Goal: Task Accomplishment & Management: Manage account settings

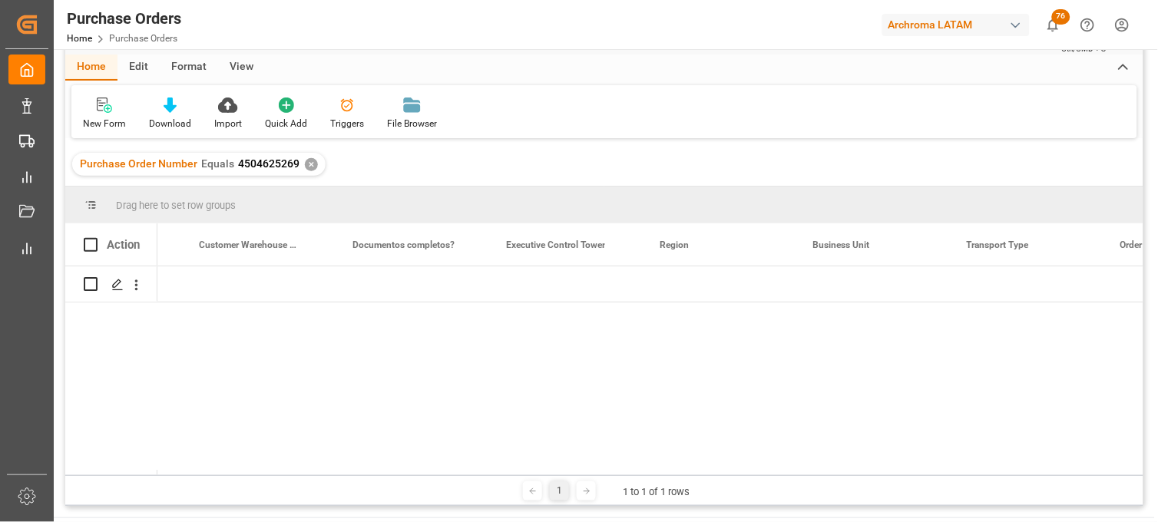
scroll to position [0, 2895]
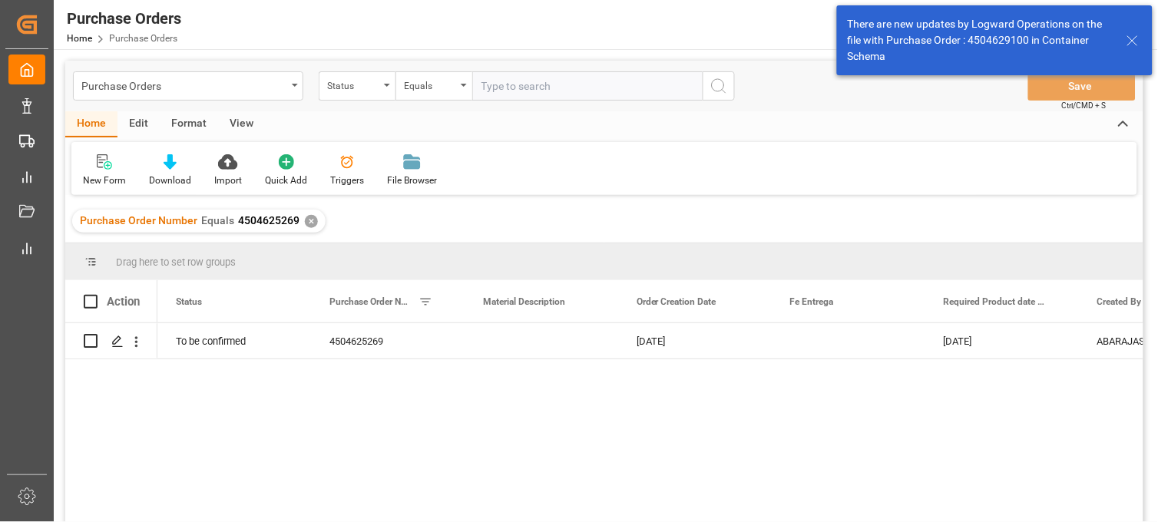
click at [309, 223] on div "✕" at bounding box center [311, 221] width 13 height 13
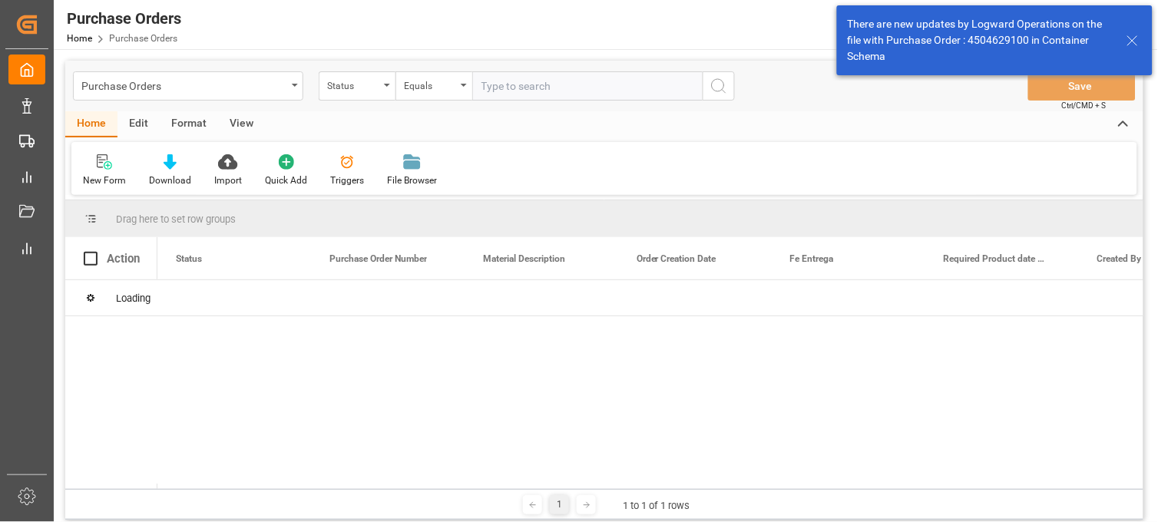
click at [382, 92] on div "Status" at bounding box center [357, 85] width 77 height 29
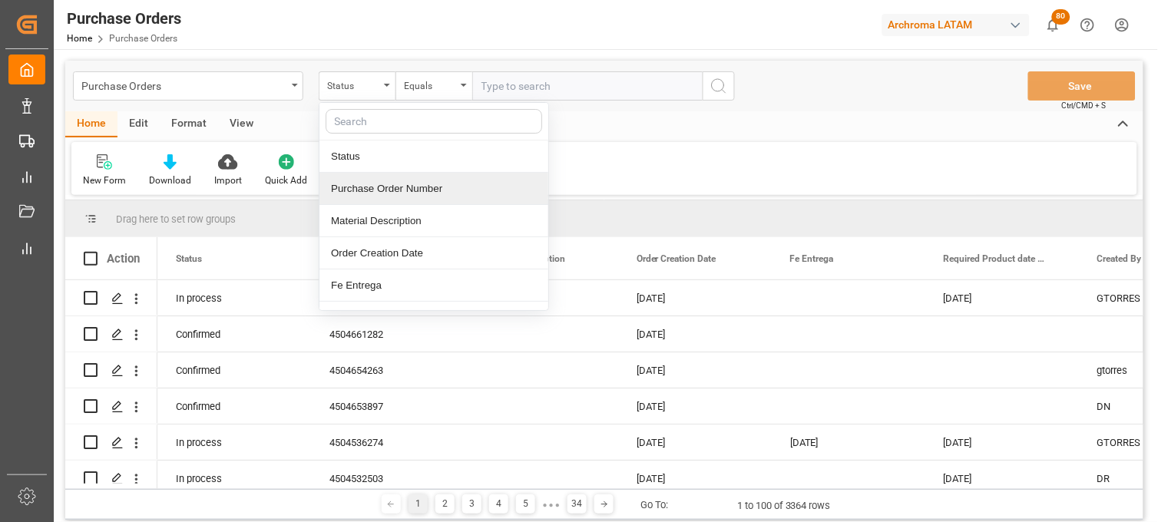
click at [385, 193] on div "Purchase Order Number" at bounding box center [433, 189] width 229 height 32
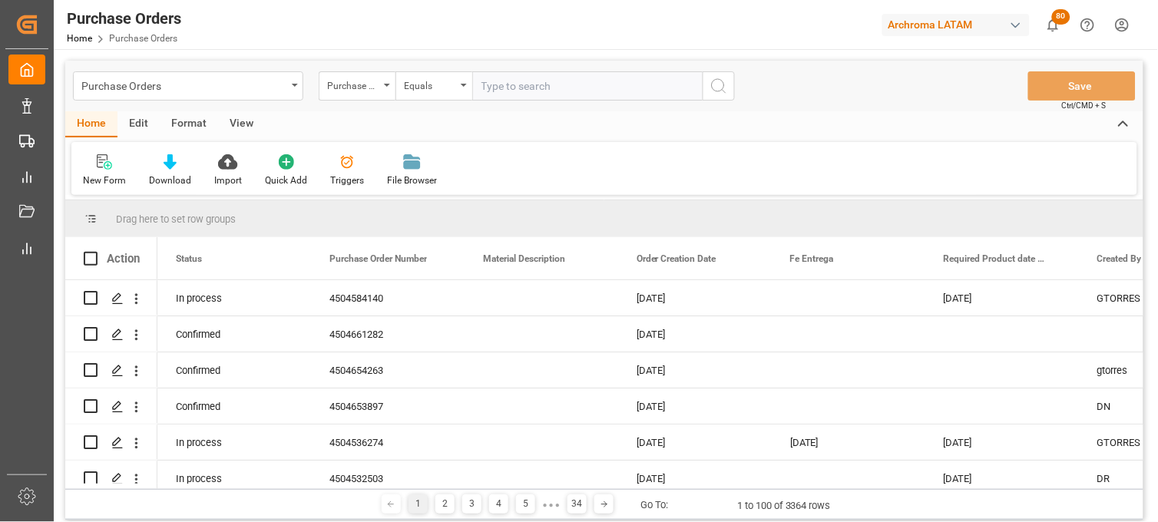
click at [522, 89] on input "text" at bounding box center [587, 85] width 230 height 29
paste input "4504656487"
type input "4504656487"
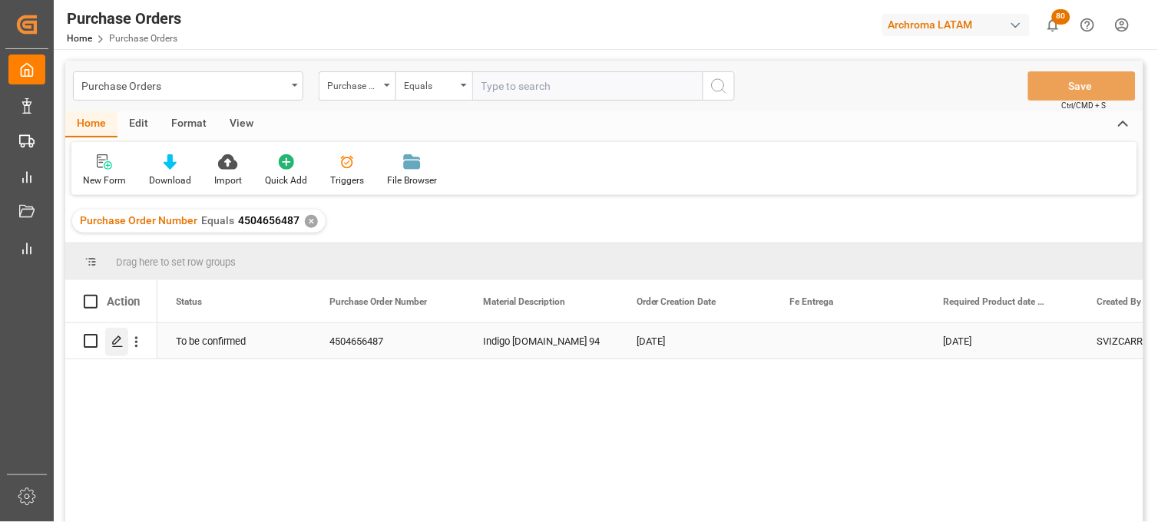
click at [119, 339] on polygon "Press SPACE to select this row." at bounding box center [117, 340] width 8 height 8
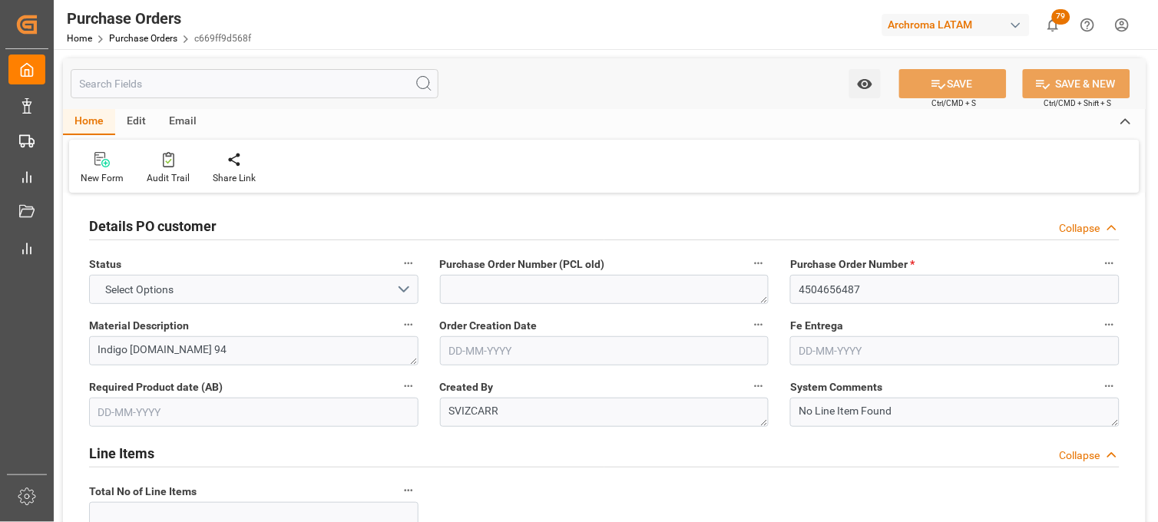
type input "1"
type input "18-08-2025"
type input "25-09-2025"
click at [786, 376] on div "System Comments No Line Item Found" at bounding box center [954, 401] width 351 height 61
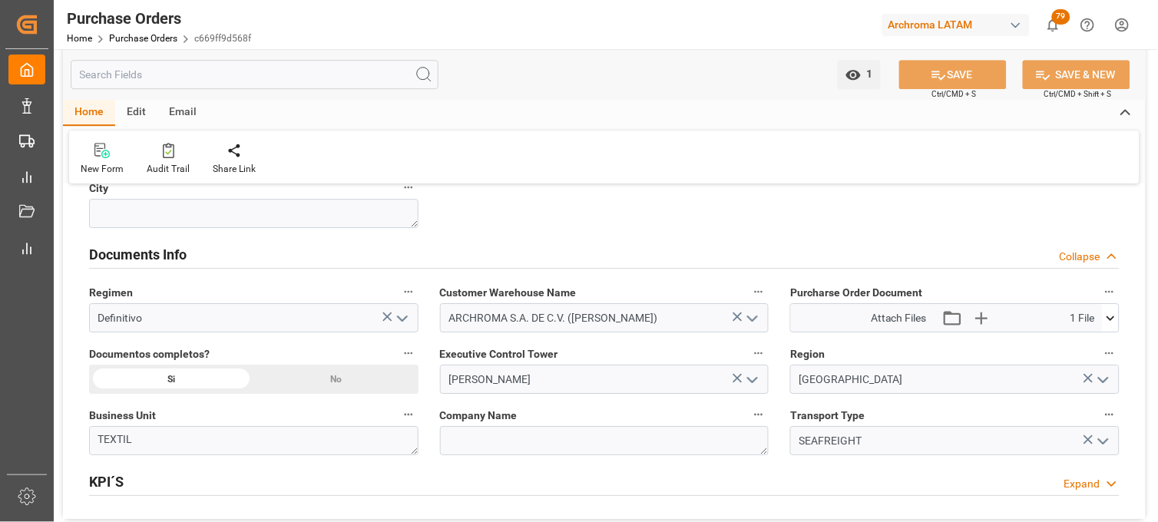
scroll to position [1057, 0]
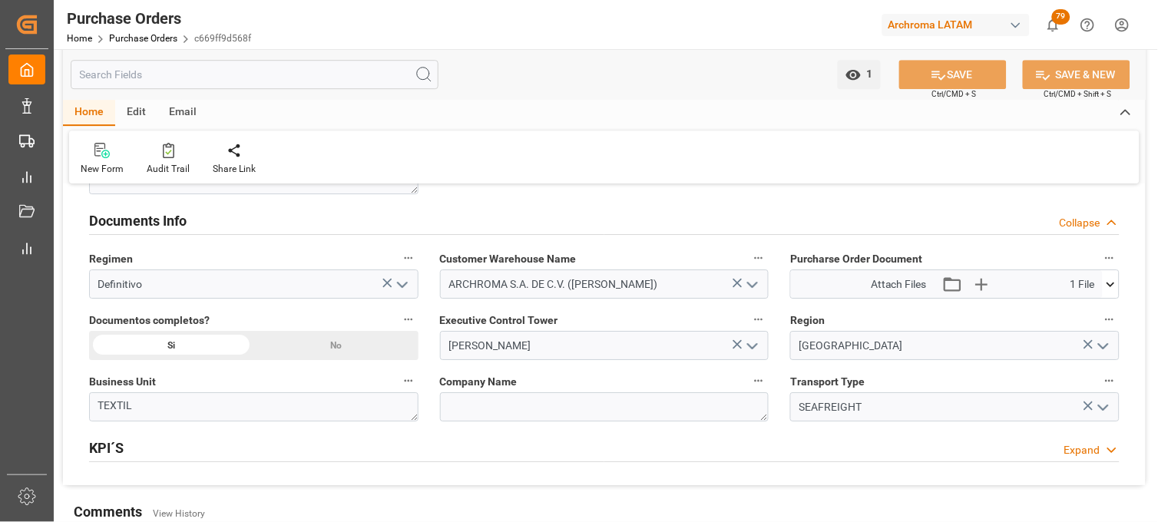
click at [1119, 295] on div "Attach Files Attach existing file Upload new file 1 File WXWP250818031-450465..…" at bounding box center [954, 284] width 329 height 29
click at [1115, 289] on icon at bounding box center [1111, 284] width 16 height 16
click at [1101, 316] on icon at bounding box center [1102, 313] width 15 height 10
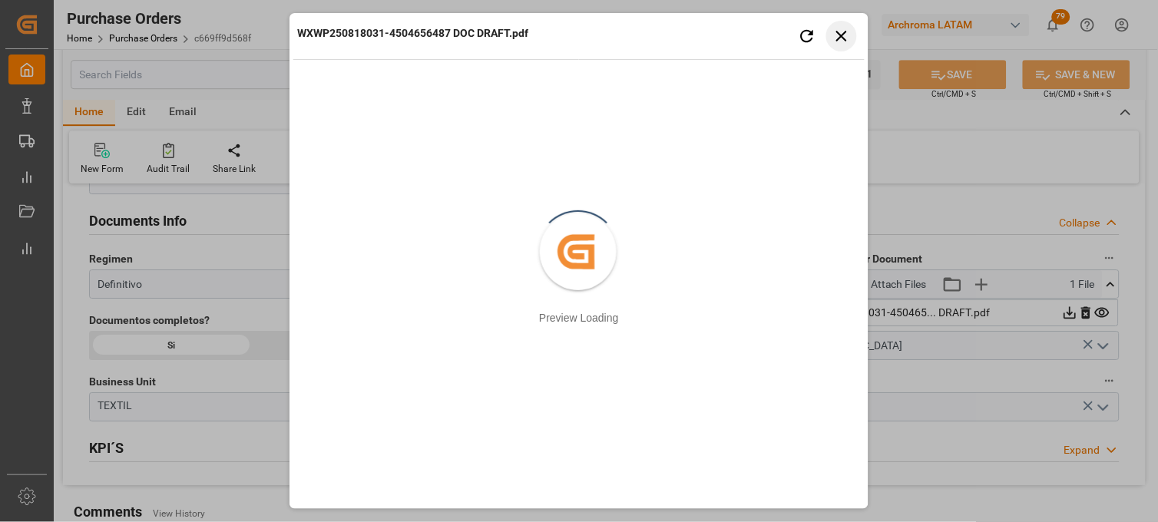
click at [855, 41] on button "Close preview" at bounding box center [841, 36] width 31 height 31
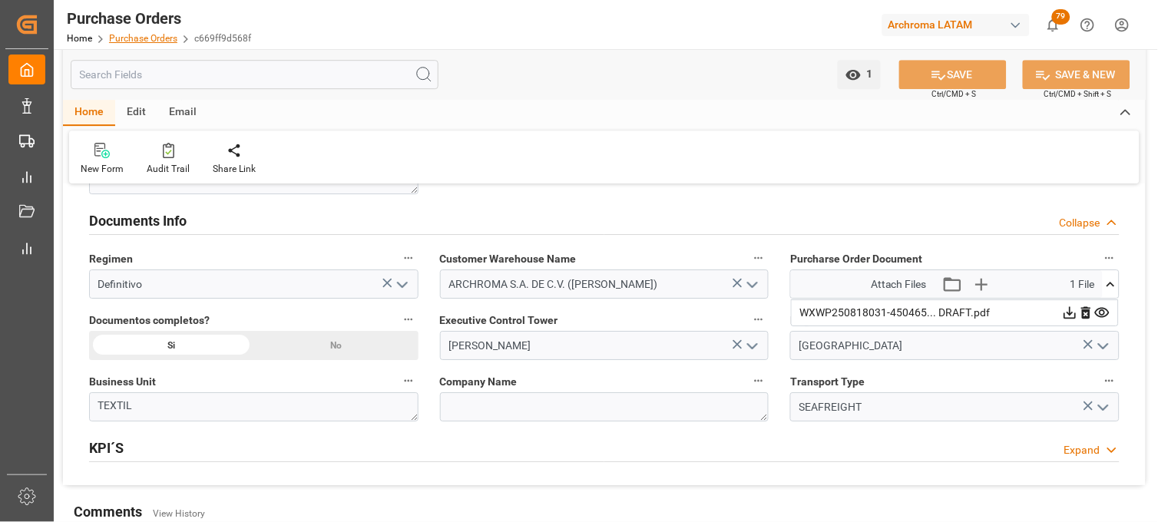
click at [144, 41] on link "Purchase Orders" at bounding box center [143, 38] width 68 height 11
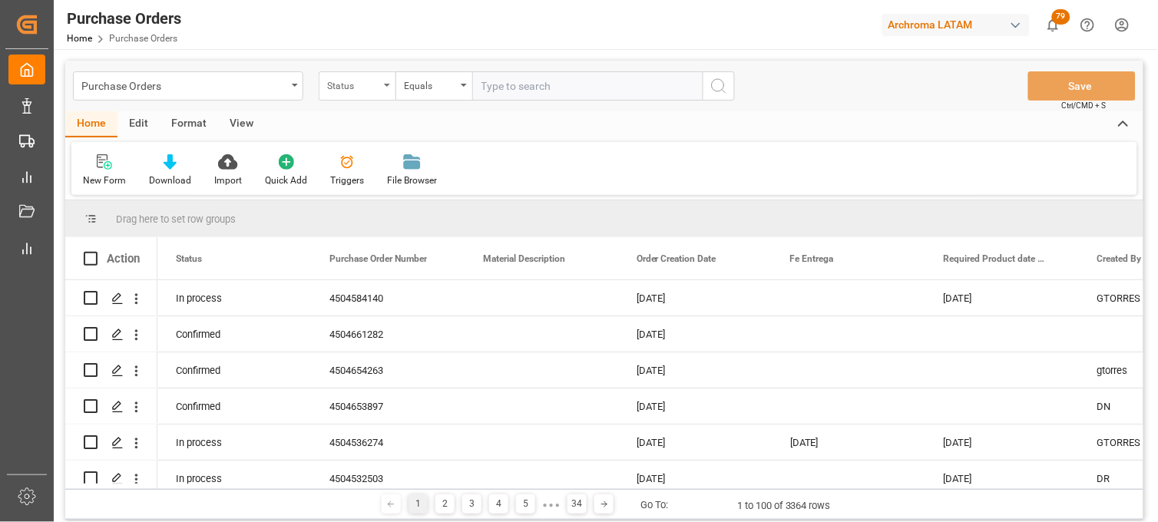
click at [388, 91] on div "Status" at bounding box center [357, 85] width 77 height 29
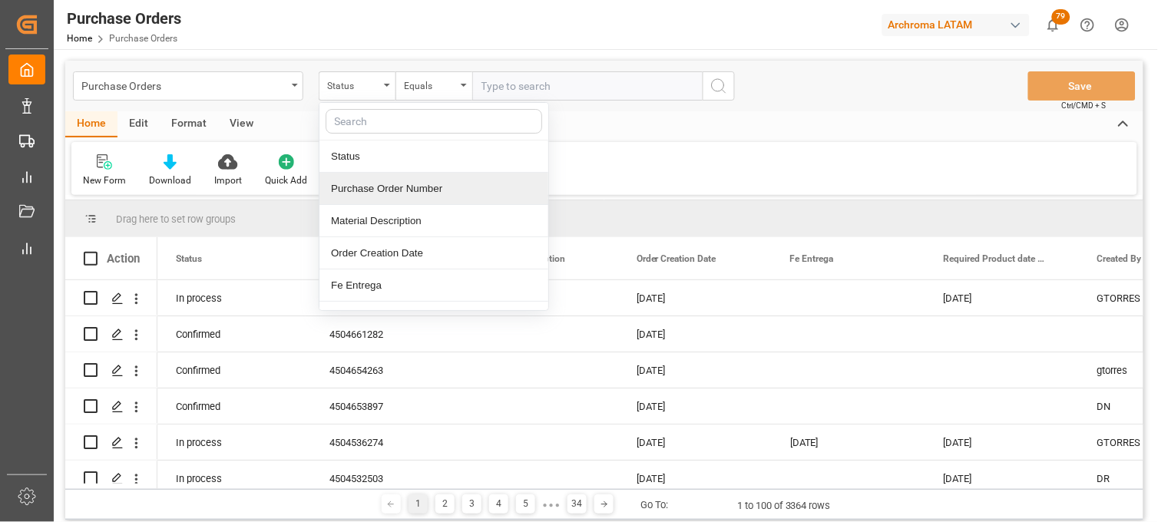
click at [416, 183] on div "Purchase Order Number" at bounding box center [433, 189] width 229 height 32
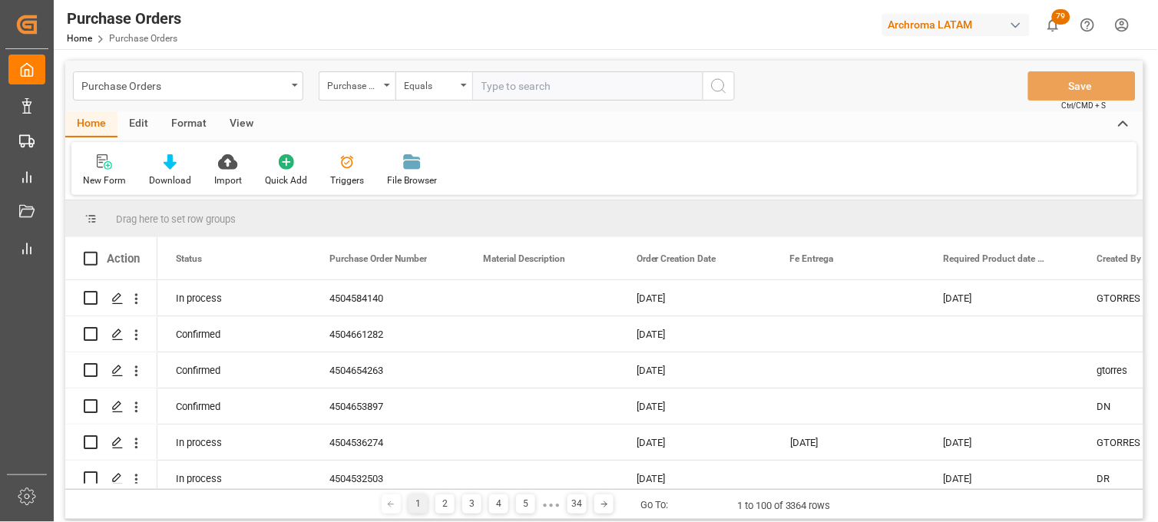
click at [512, 93] on input "text" at bounding box center [587, 85] width 230 height 29
paste input "4504656488"
type input "4504656488"
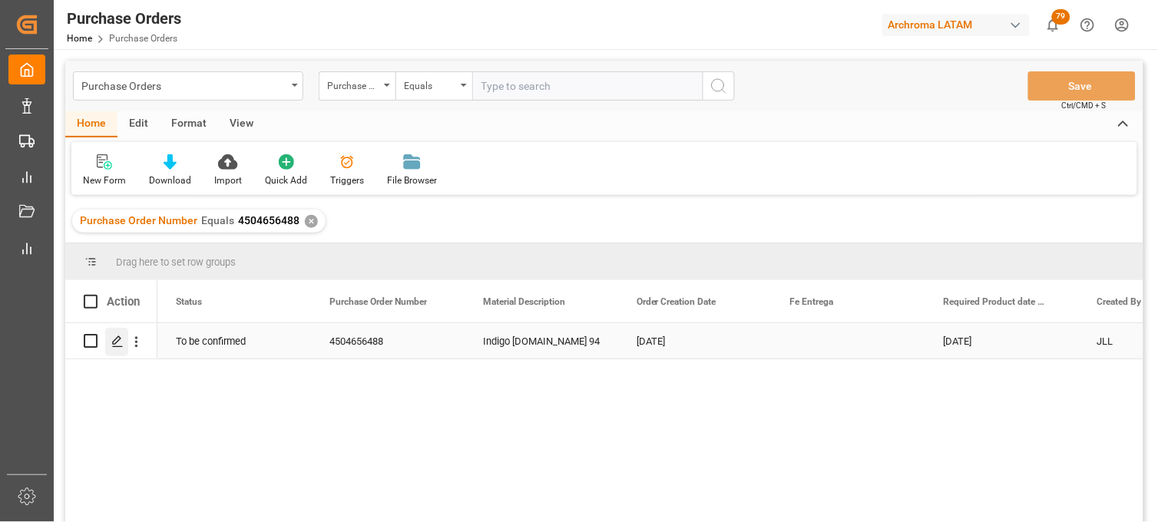
click at [118, 347] on icon "Press SPACE to select this row." at bounding box center [117, 342] width 12 height 12
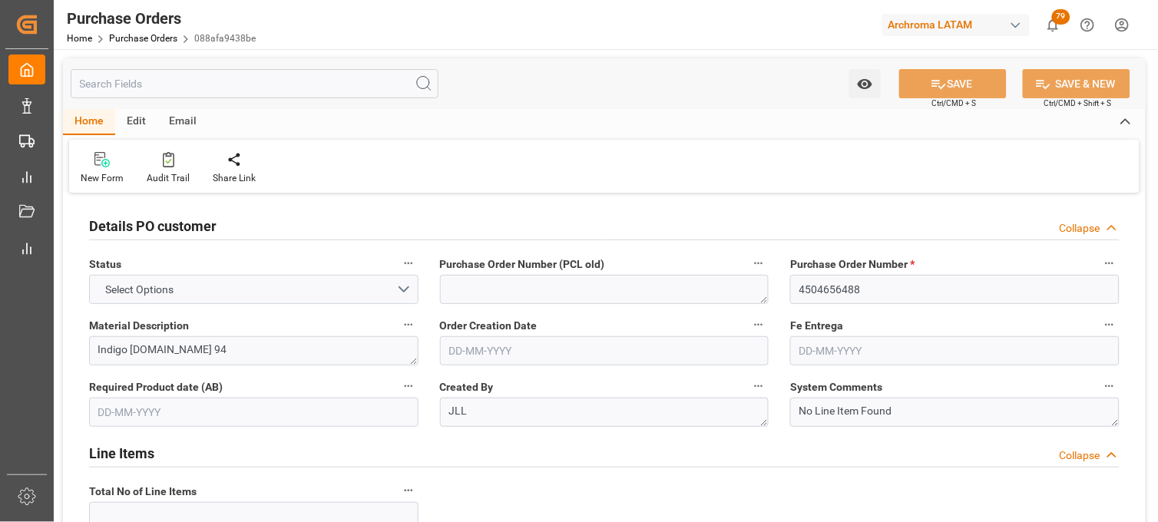
type input "1"
type input "18-08-2025"
type input "25-09-2025"
click at [776, 448] on div "Line Items Collapse" at bounding box center [604, 452] width 1030 height 29
click at [776, 448] on div "Line Items Expand" at bounding box center [604, 452] width 1030 height 29
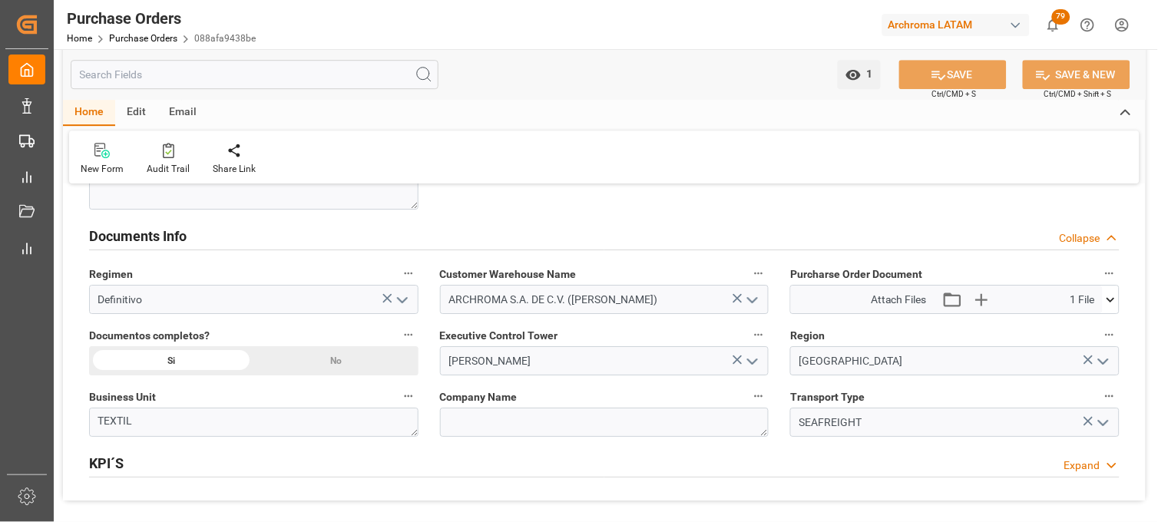
scroll to position [1057, 0]
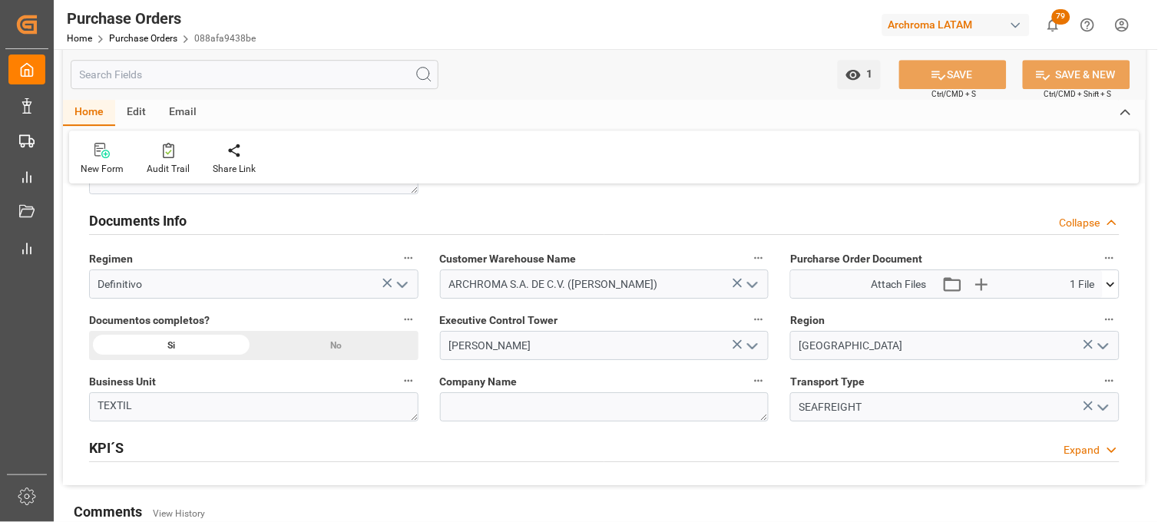
click at [1111, 287] on icon at bounding box center [1111, 284] width 16 height 16
click at [1100, 315] on icon at bounding box center [1102, 313] width 16 height 16
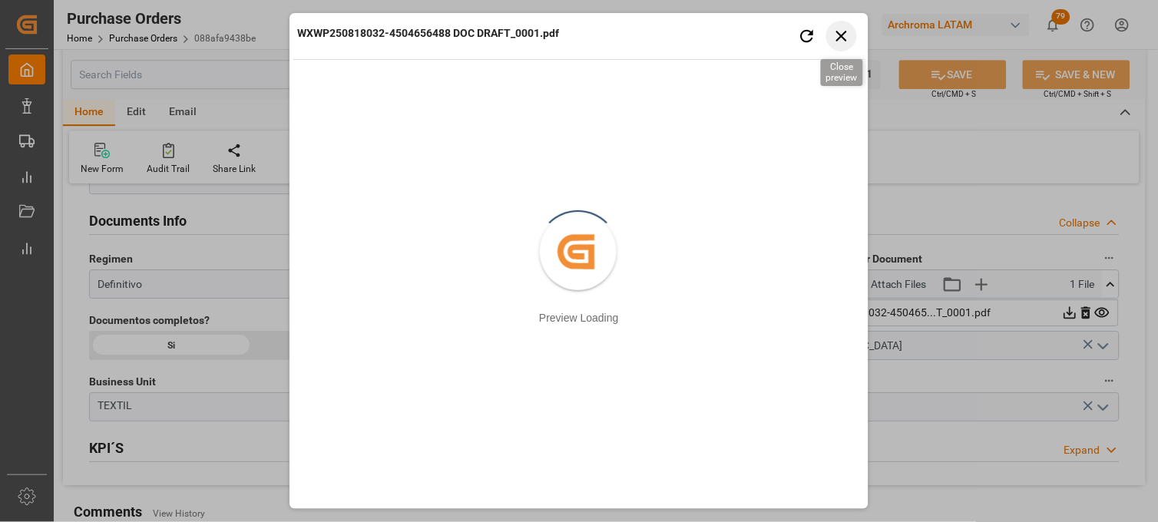
click at [847, 36] on icon "button" at bounding box center [841, 35] width 19 height 19
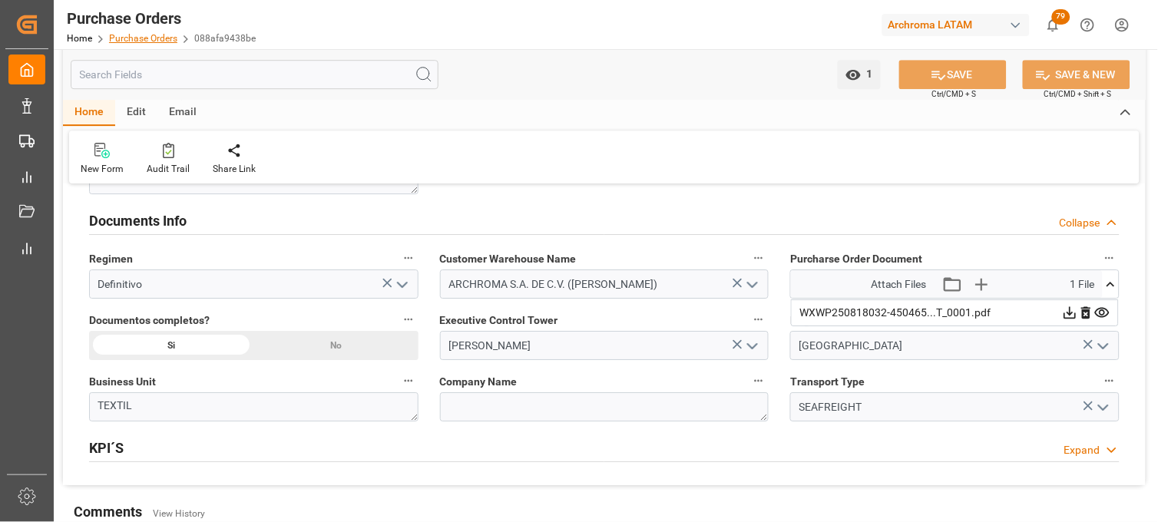
click at [150, 42] on link "Purchase Orders" at bounding box center [143, 38] width 68 height 11
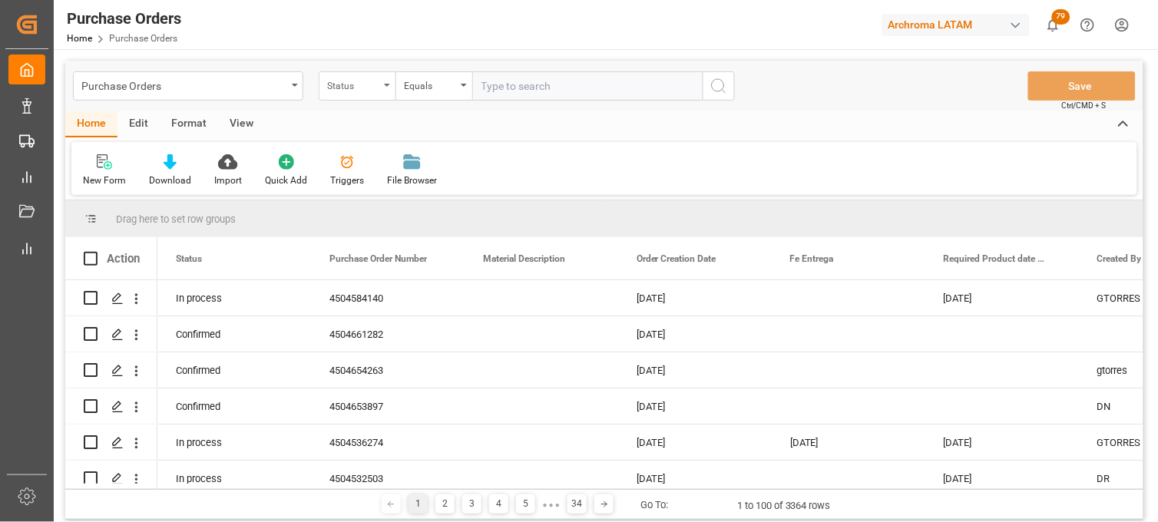
click at [382, 81] on div "Status" at bounding box center [357, 85] width 77 height 29
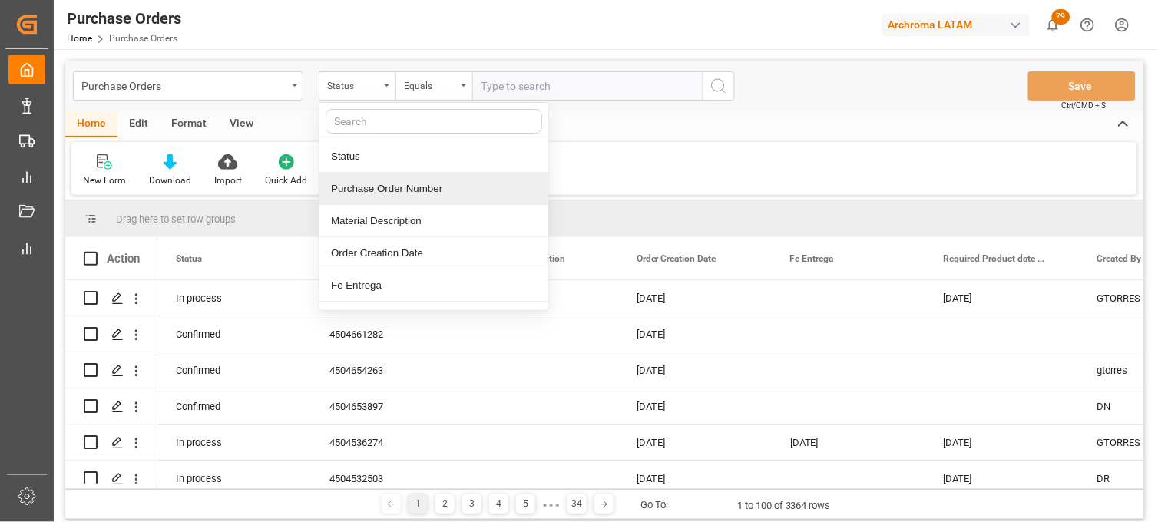
click at [404, 190] on div "Purchase Order Number" at bounding box center [433, 189] width 229 height 32
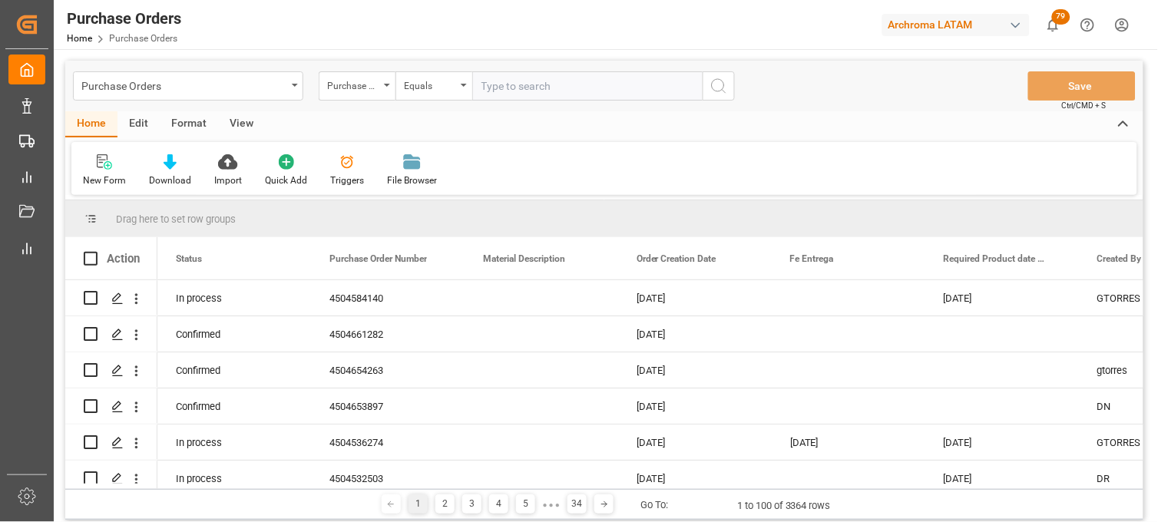
click at [492, 88] on input "text" at bounding box center [587, 85] width 230 height 29
paste input "4504656489"
type input "4504656489"
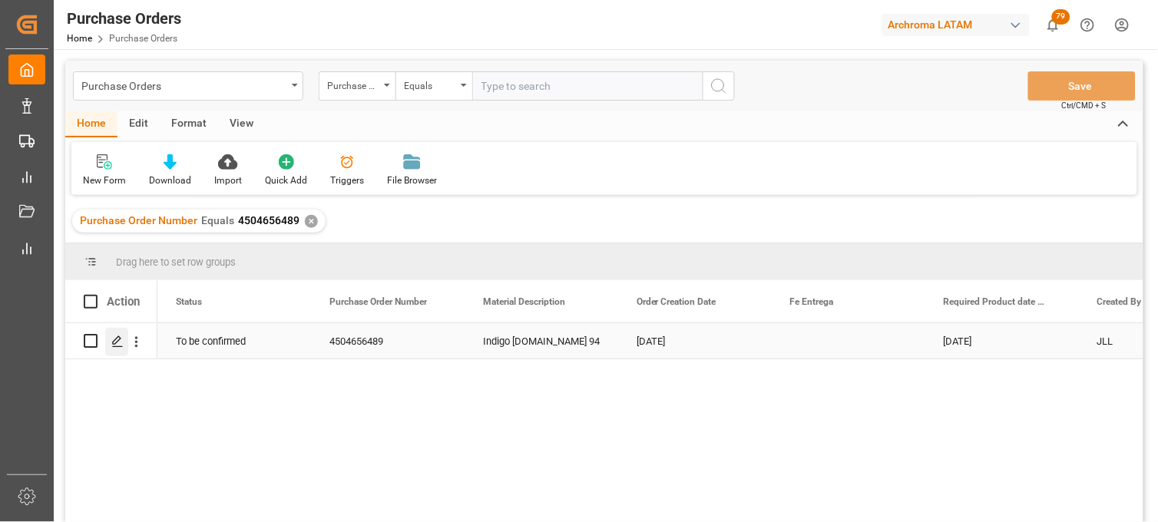
click at [125, 339] on div "Press SPACE to select this row." at bounding box center [116, 342] width 23 height 28
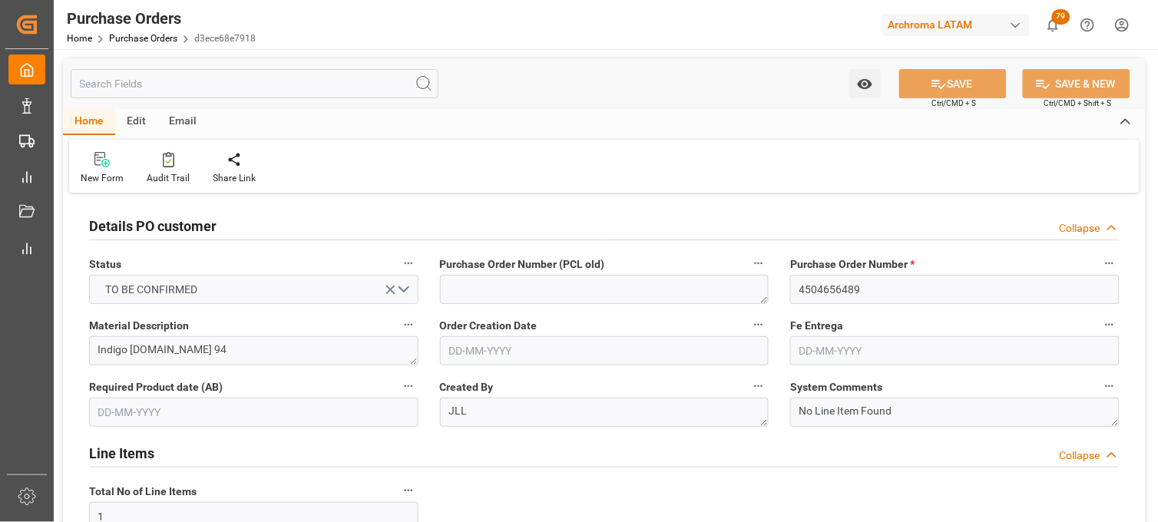
type input "18-08-2025"
type input "25-09-2025"
click at [781, 333] on div "Fe Entrega" at bounding box center [954, 339] width 351 height 61
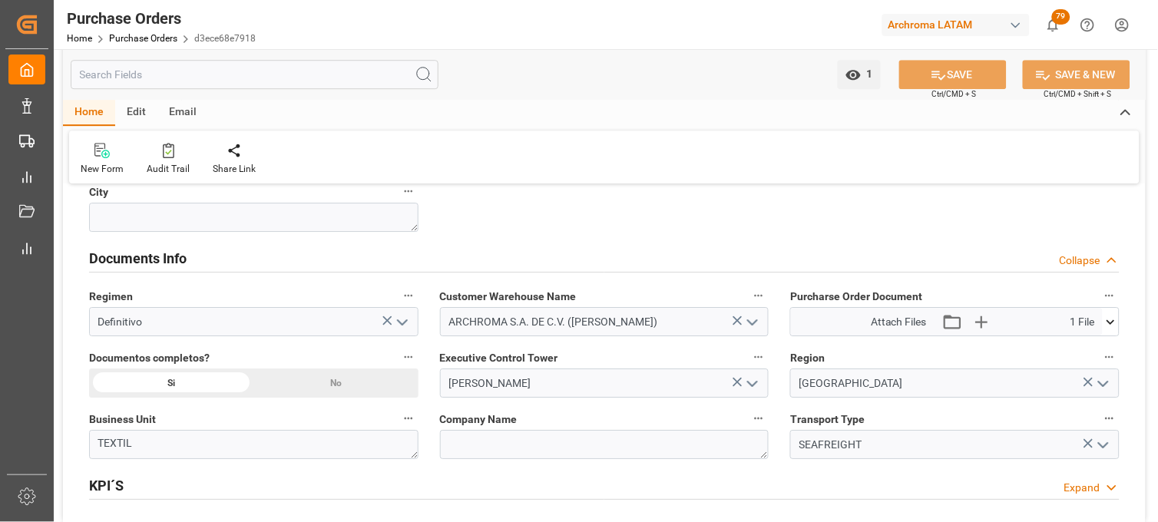
scroll to position [1057, 0]
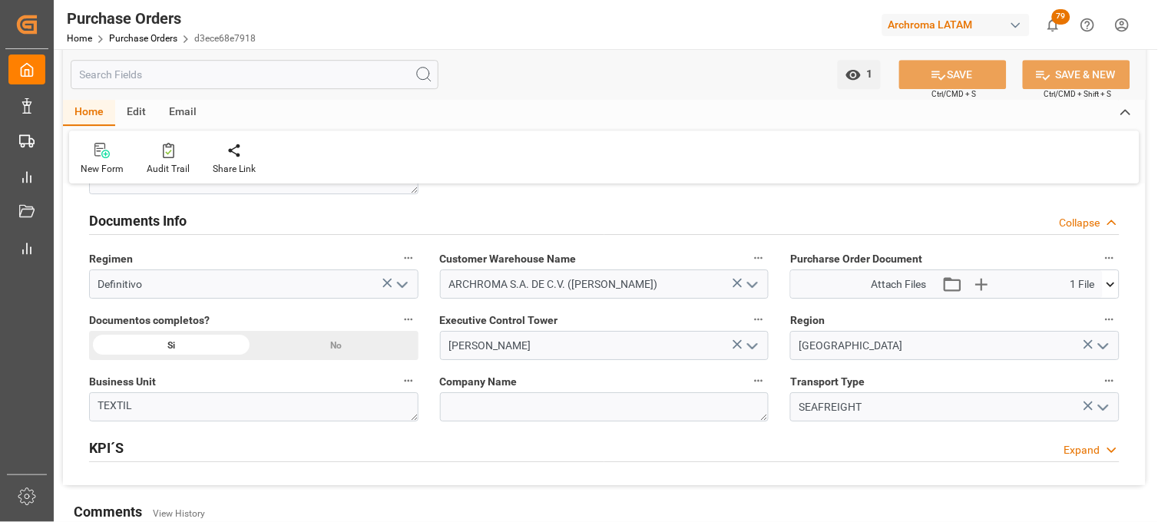
click at [1113, 293] on button at bounding box center [1111, 284] width 16 height 28
click at [1108, 313] on icon at bounding box center [1102, 313] width 15 height 10
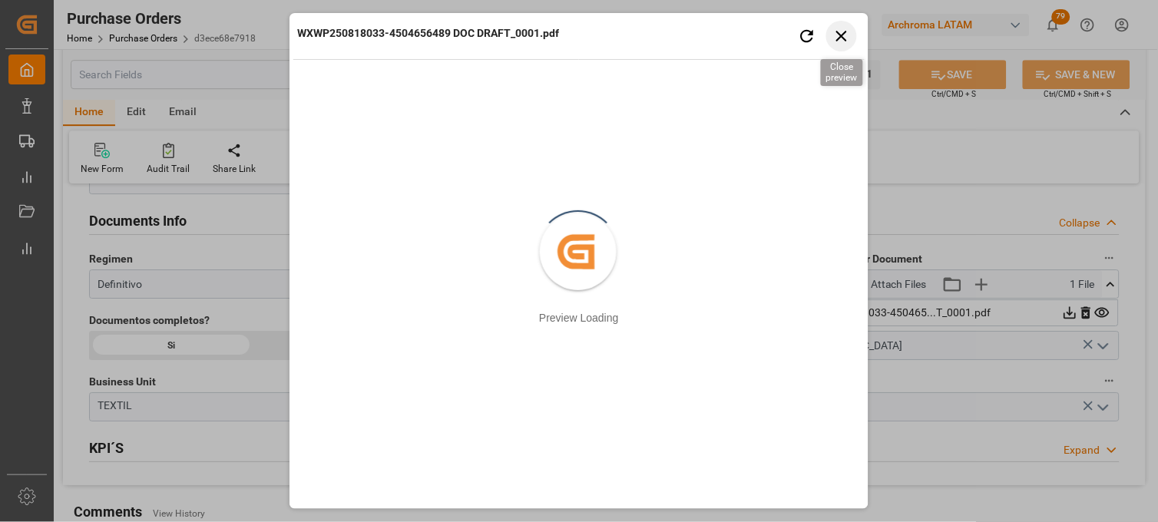
click at [841, 36] on icon "button" at bounding box center [841, 36] width 11 height 11
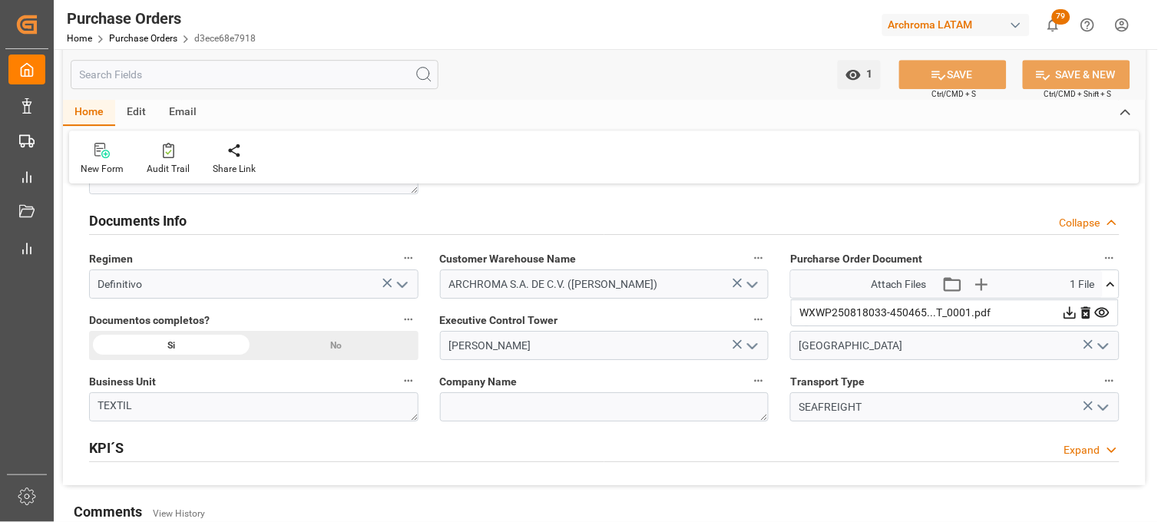
click at [787, 296] on div "Purcharse Order Document Attach Files Attach existing file Upload new file 1 Fi…" at bounding box center [954, 273] width 351 height 61
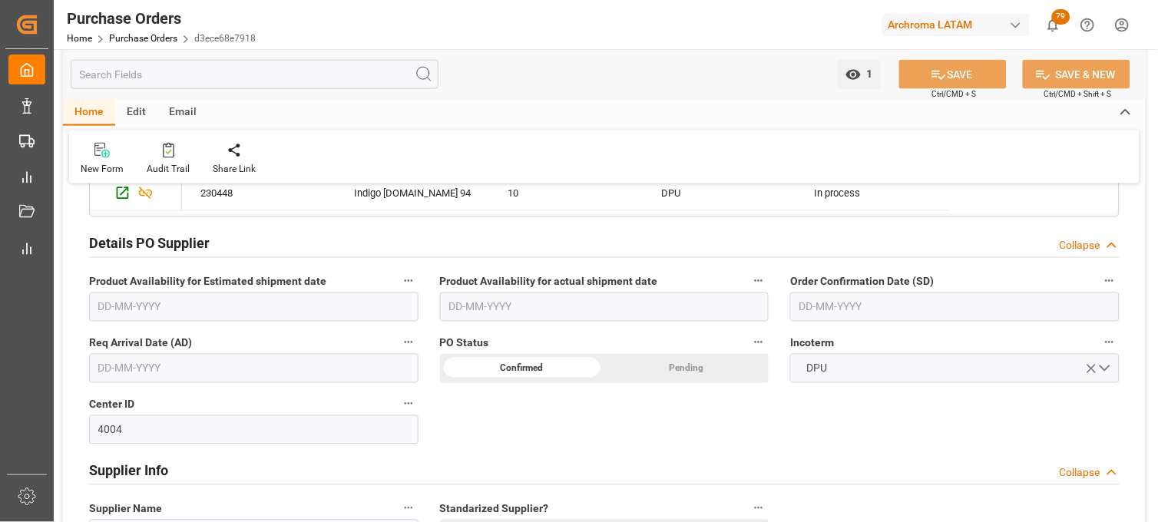
scroll to position [443, 0]
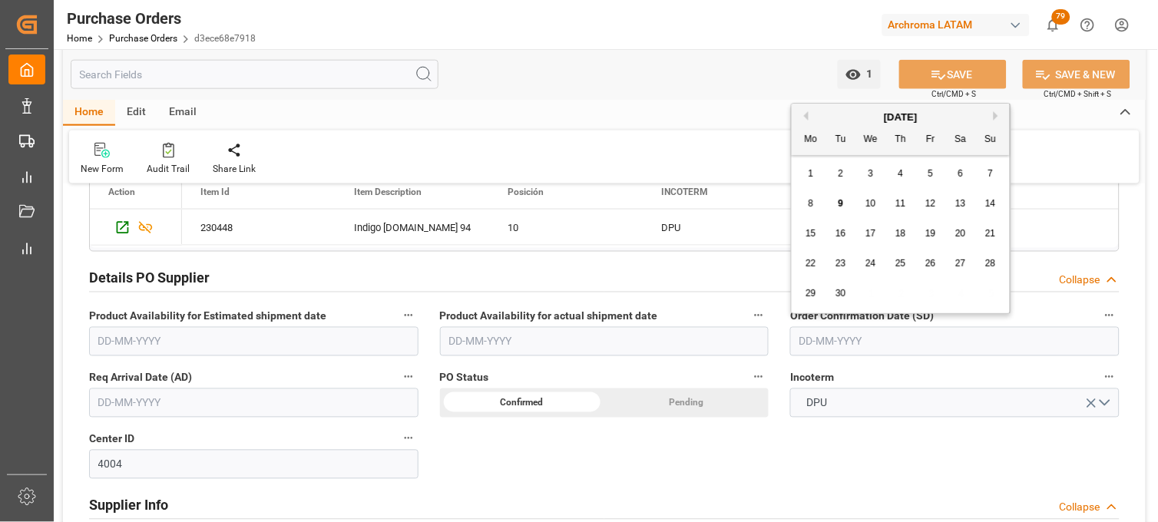
click at [817, 331] on input "text" at bounding box center [954, 341] width 329 height 29
click at [811, 189] on div "8 9 10 11 12 13 14" at bounding box center [901, 204] width 210 height 30
click at [804, 117] on button "Previous Month" at bounding box center [803, 115] width 9 height 9
click at [877, 293] on div "27" at bounding box center [871, 294] width 19 height 18
type input "27-08-2025"
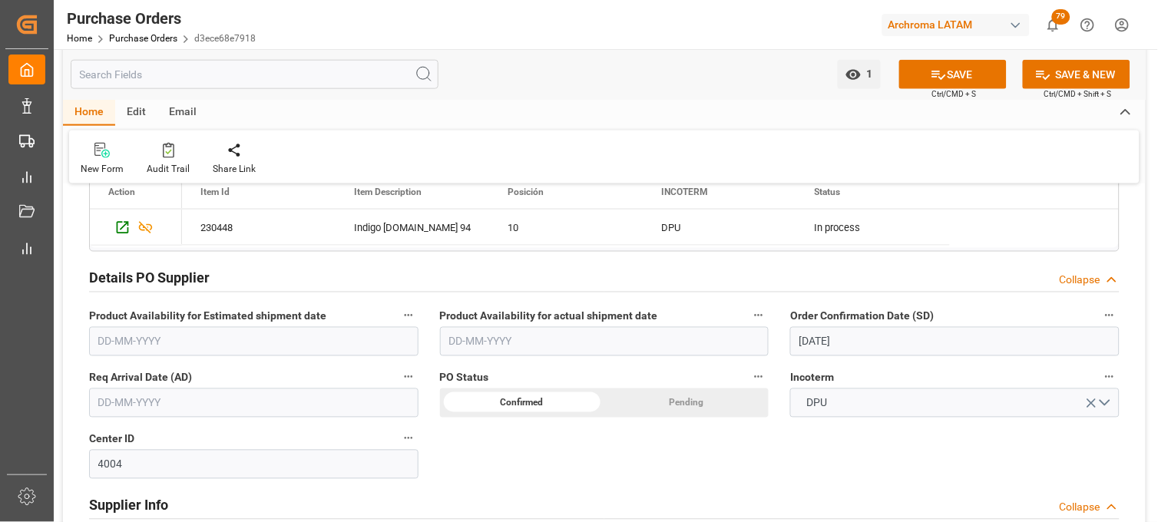
click at [312, 395] on input "text" at bounding box center [253, 403] width 329 height 29
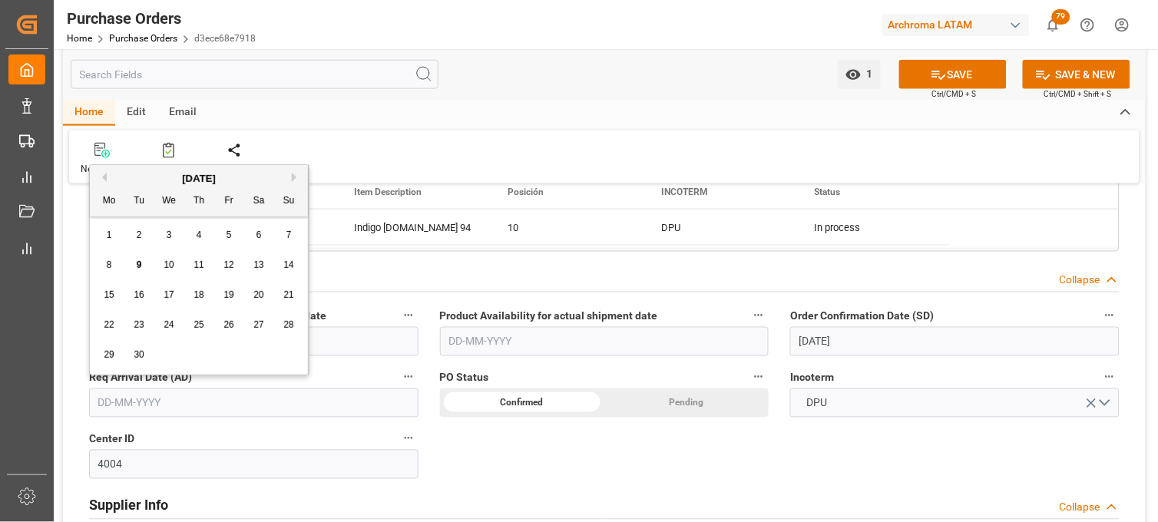
click at [109, 361] on div "29" at bounding box center [109, 355] width 19 height 18
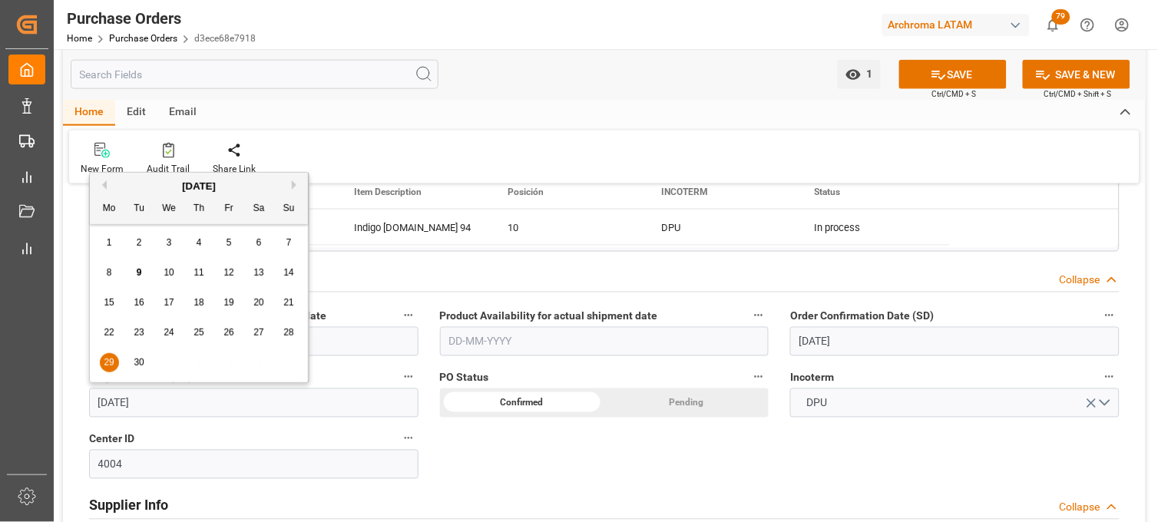
click at [117, 395] on input "29-09-2025" at bounding box center [253, 403] width 329 height 29
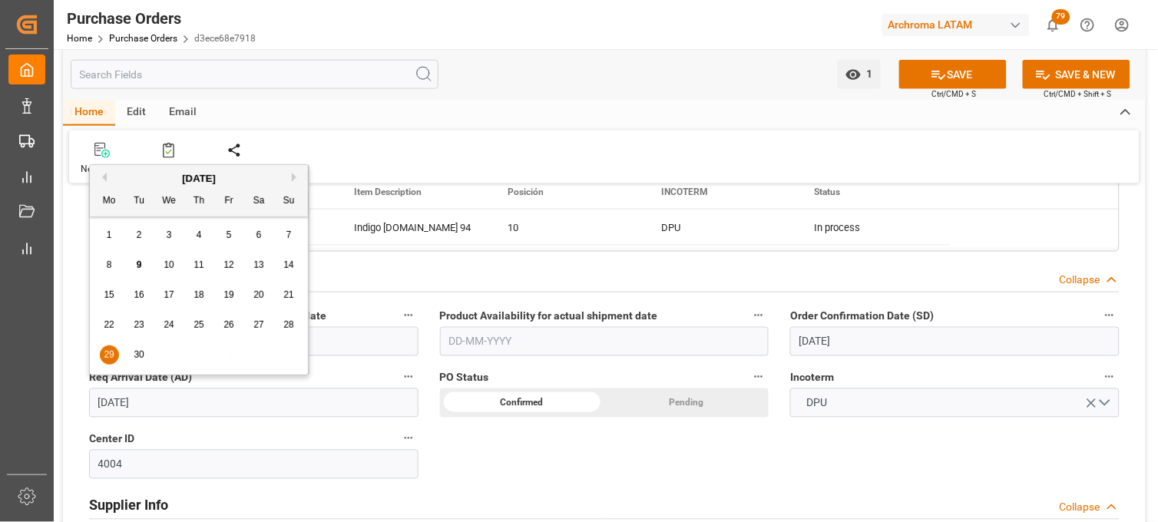
click at [167, 292] on span "17" at bounding box center [169, 294] width 10 height 11
type input "17-09-2025"
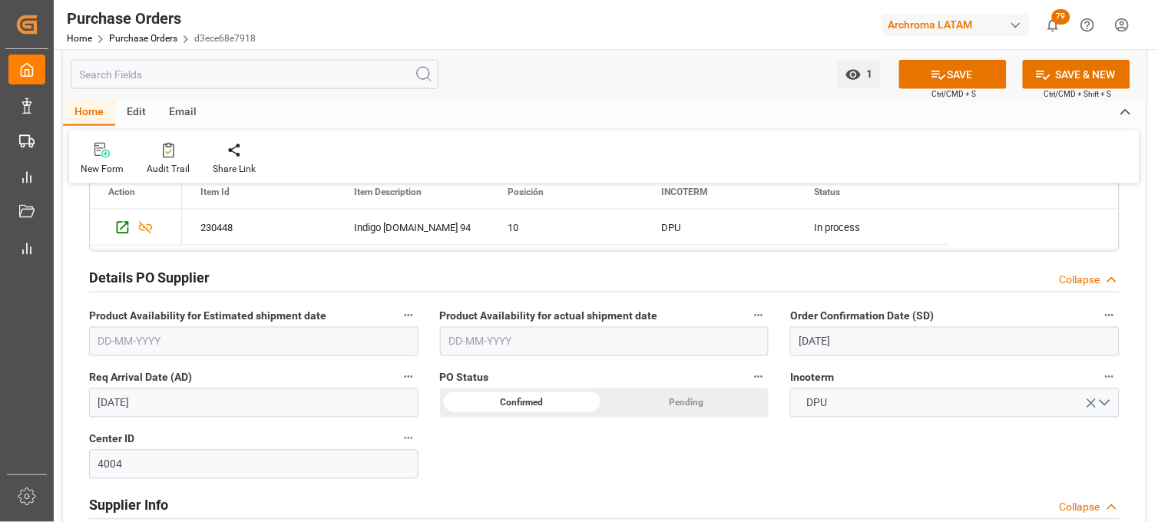
click at [787, 402] on div "DPU" at bounding box center [955, 403] width 352 height 29
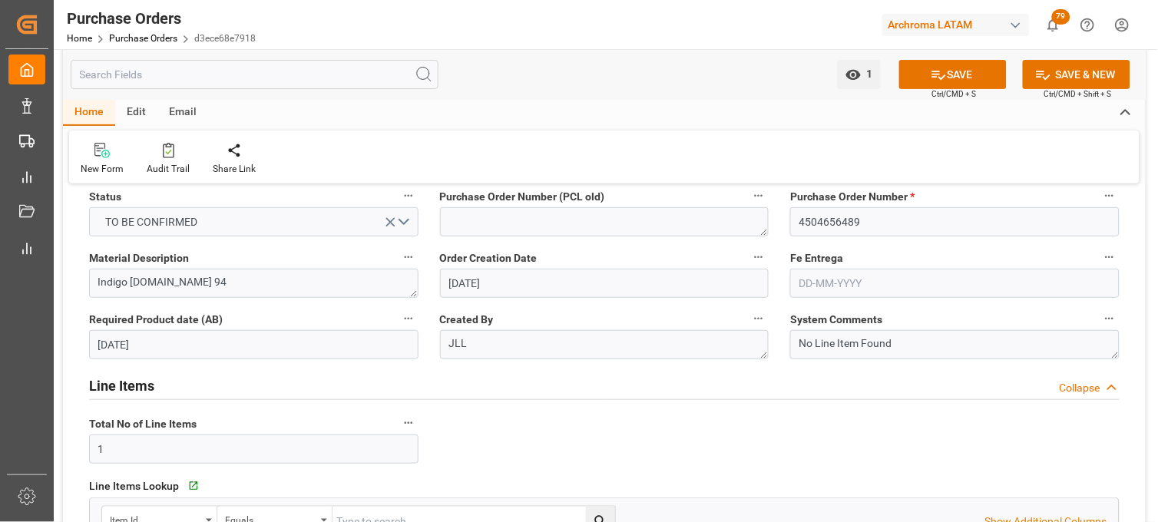
scroll to position [34, 0]
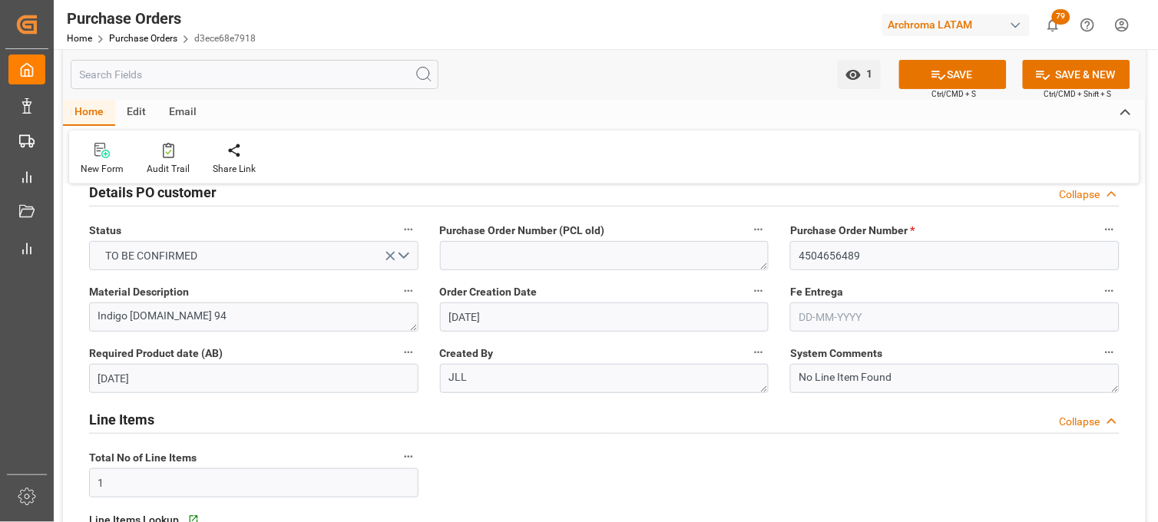
click at [829, 319] on input "text" at bounding box center [954, 317] width 329 height 29
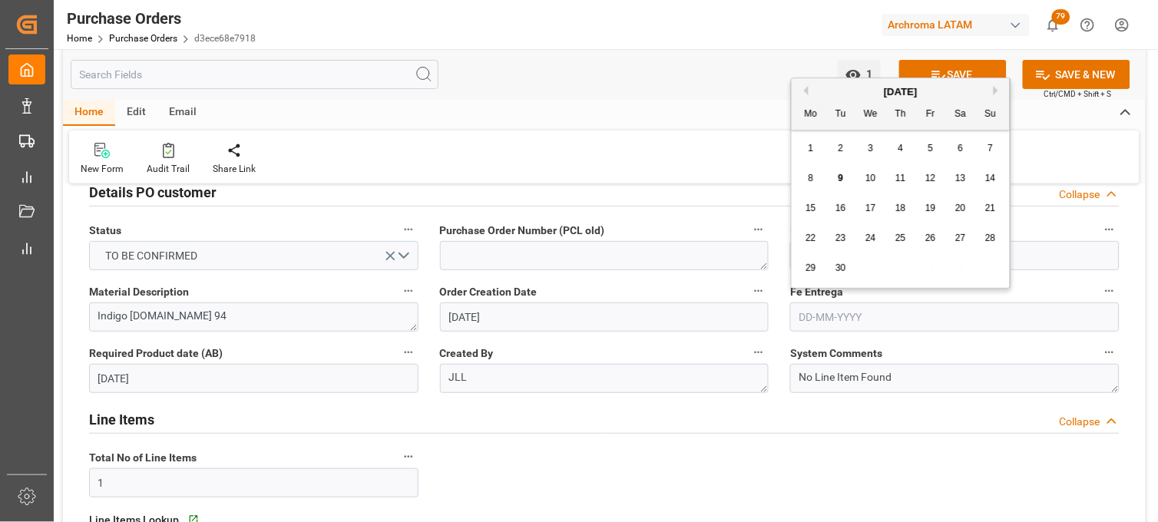
click at [804, 263] on div "29" at bounding box center [811, 269] width 19 height 18
type input "29-09-2025"
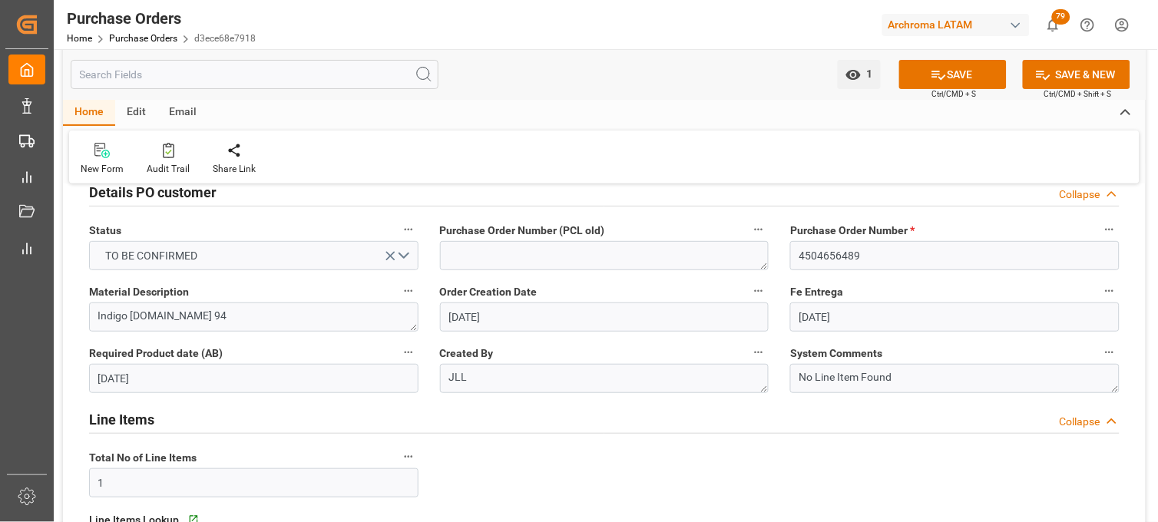
click at [783, 319] on div "Fe Entrega 29-09-2025" at bounding box center [954, 306] width 351 height 61
click at [924, 70] on button "SAVE" at bounding box center [952, 74] width 107 height 29
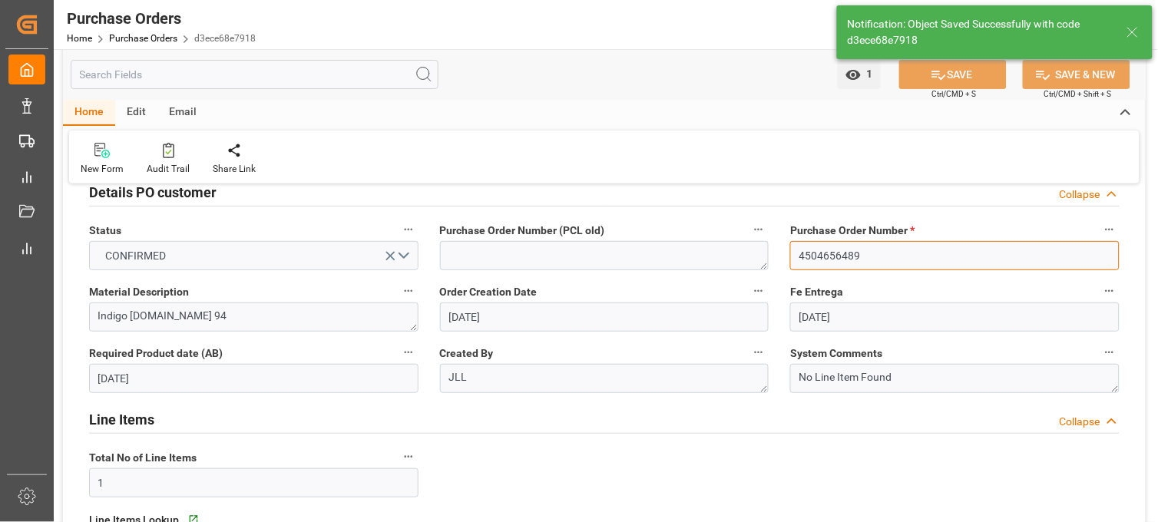
click at [820, 254] on input "4504656489" at bounding box center [954, 255] width 329 height 29
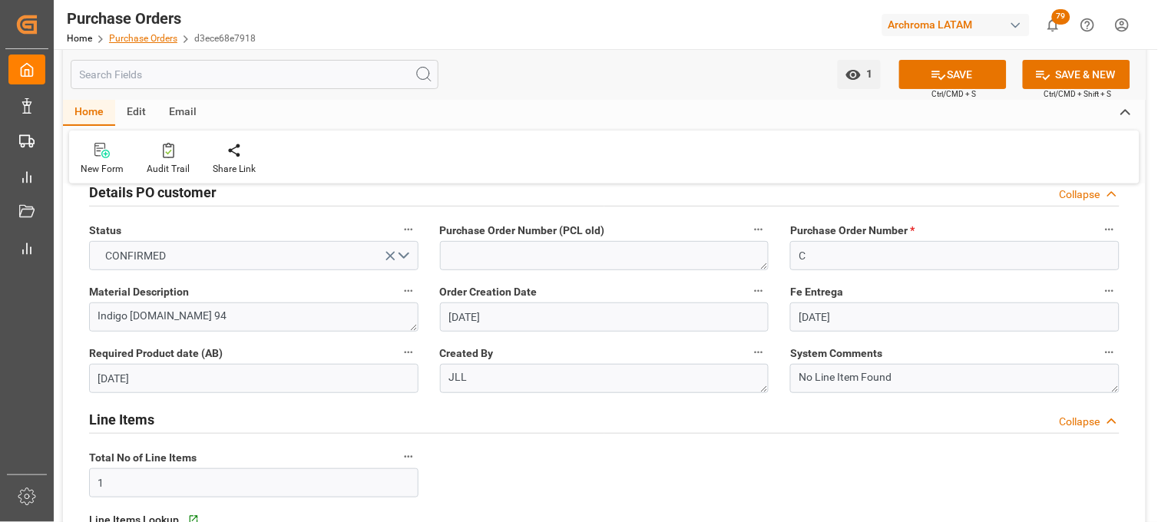
click at [150, 35] on link "Purchase Orders" at bounding box center [143, 38] width 68 height 11
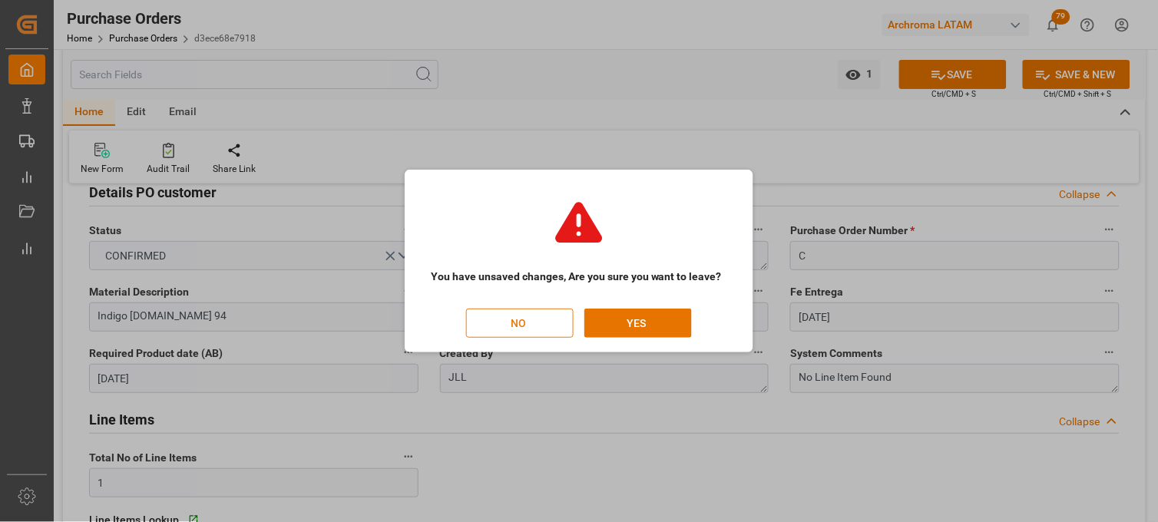
click at [528, 313] on button "NO" at bounding box center [519, 323] width 107 height 29
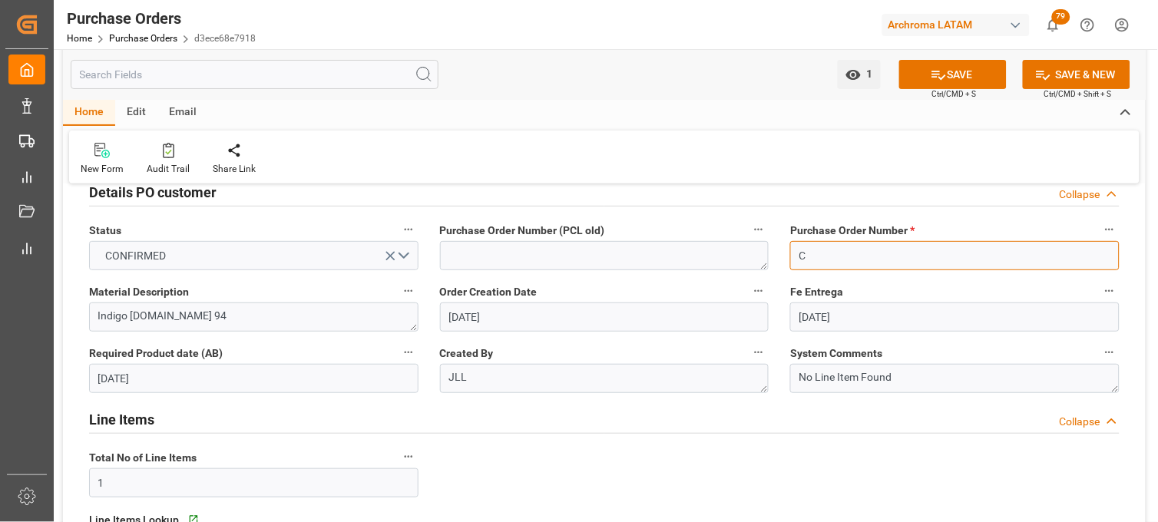
click at [833, 250] on input "C" at bounding box center [954, 255] width 329 height 29
click at [842, 252] on input "4504656489" at bounding box center [954, 255] width 329 height 29
type input "4504656489"
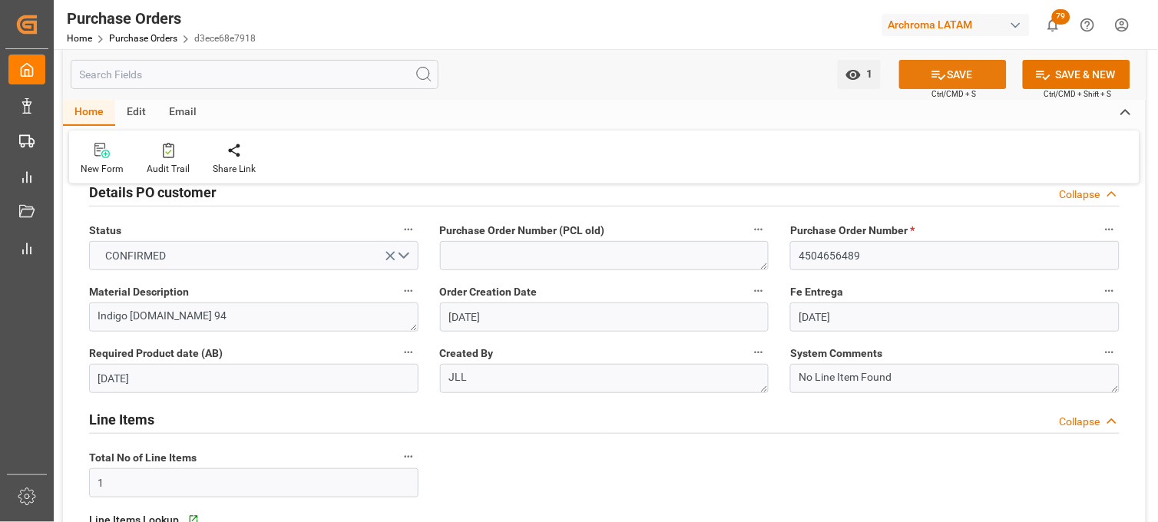
click at [954, 75] on button "SAVE" at bounding box center [952, 74] width 107 height 29
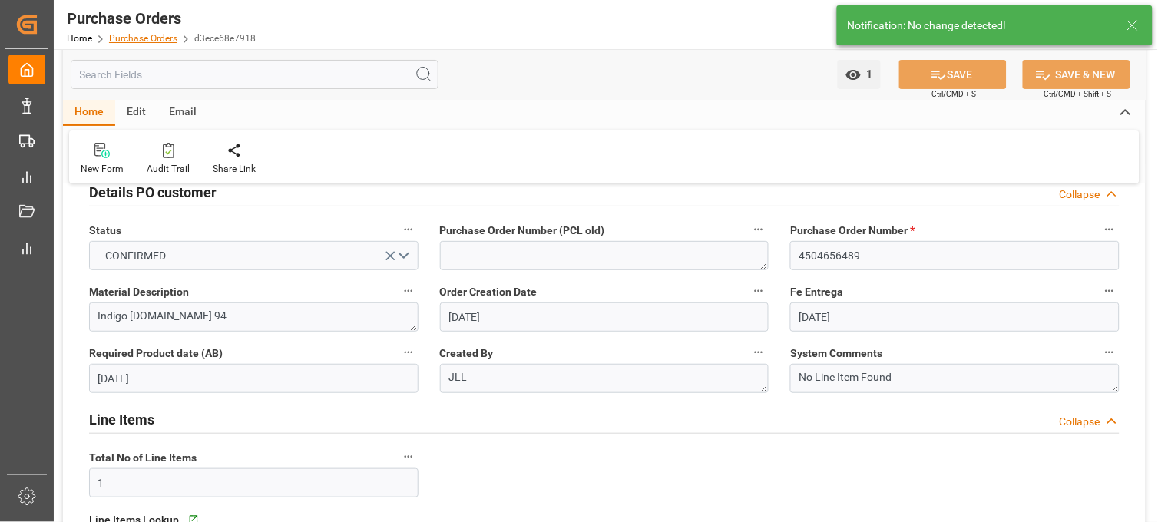
click at [157, 41] on link "Purchase Orders" at bounding box center [143, 38] width 68 height 11
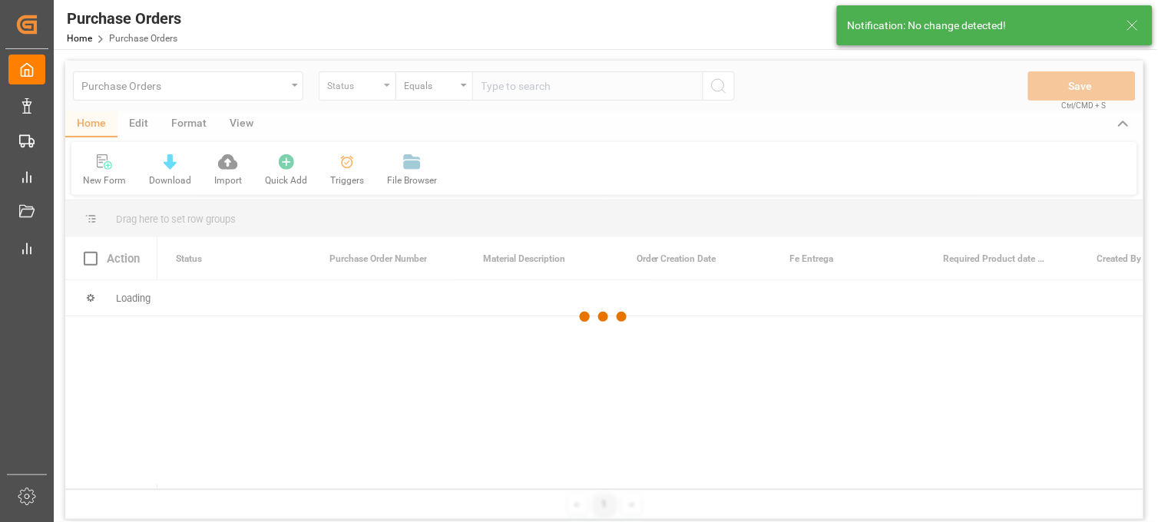
click at [382, 90] on div at bounding box center [604, 317] width 1078 height 513
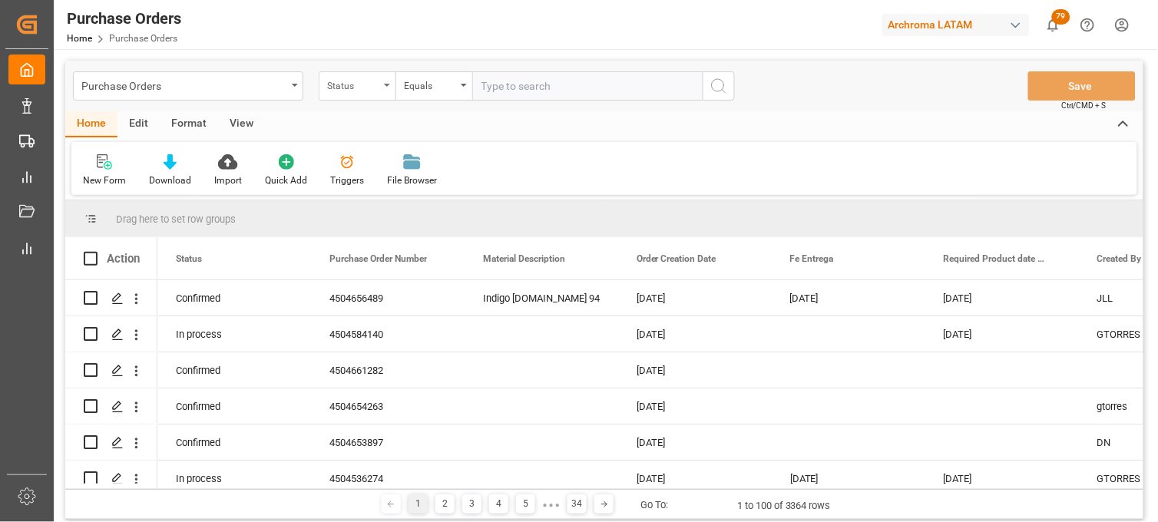
click at [382, 88] on div "Status" at bounding box center [357, 85] width 77 height 29
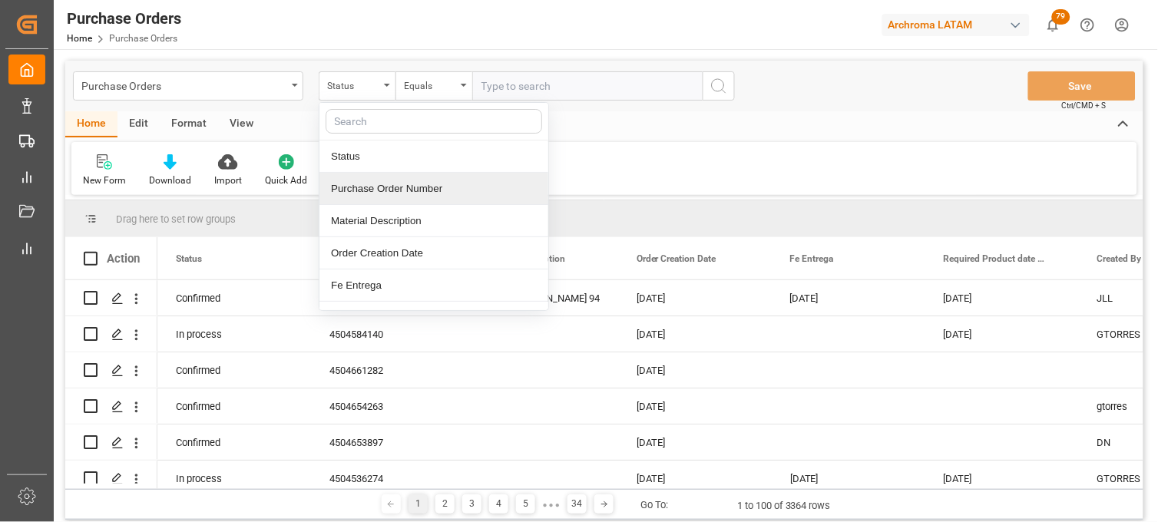
click at [411, 189] on div "Purchase Order Number" at bounding box center [433, 189] width 229 height 32
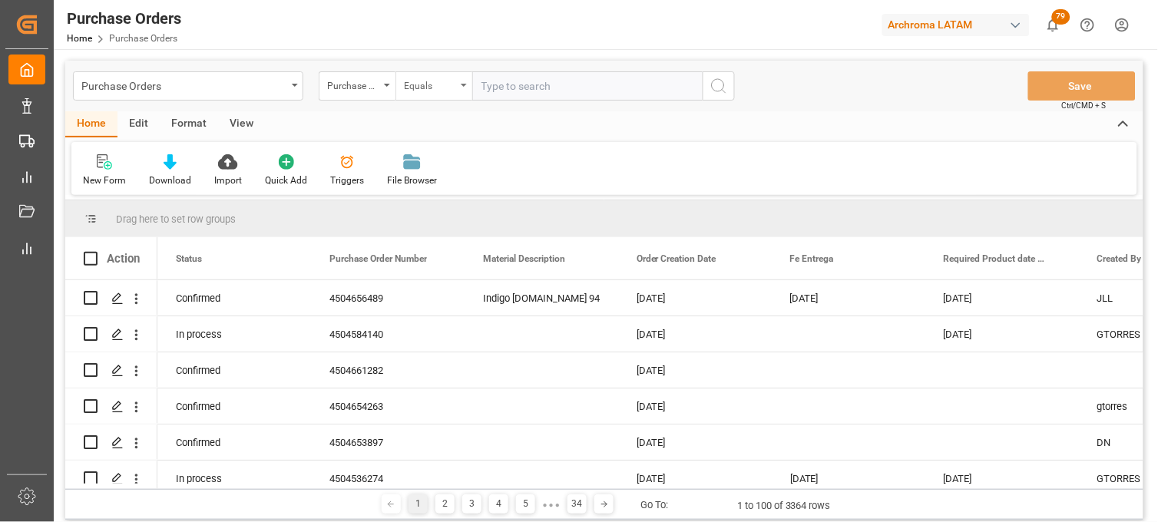
click at [459, 85] on div "Equals" at bounding box center [433, 85] width 77 height 29
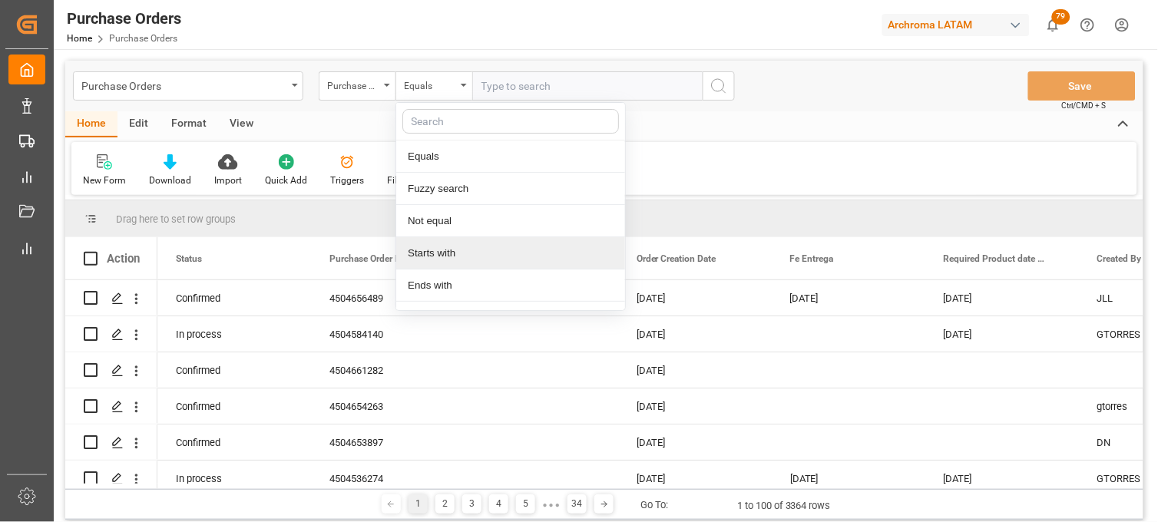
click at [471, 252] on div "Starts with" at bounding box center [510, 253] width 229 height 32
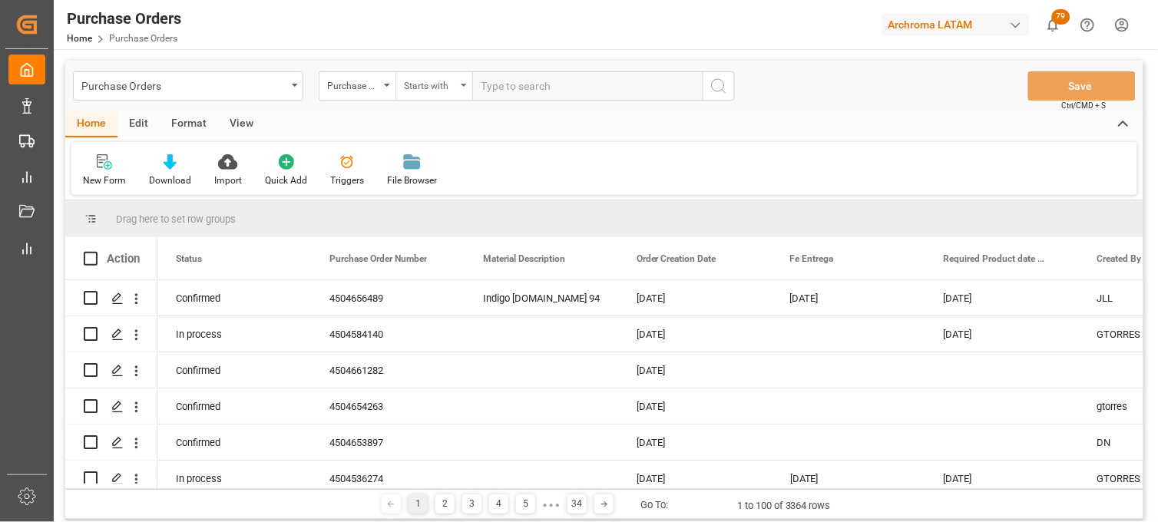
click at [462, 88] on div "Starts with" at bounding box center [433, 85] width 77 height 29
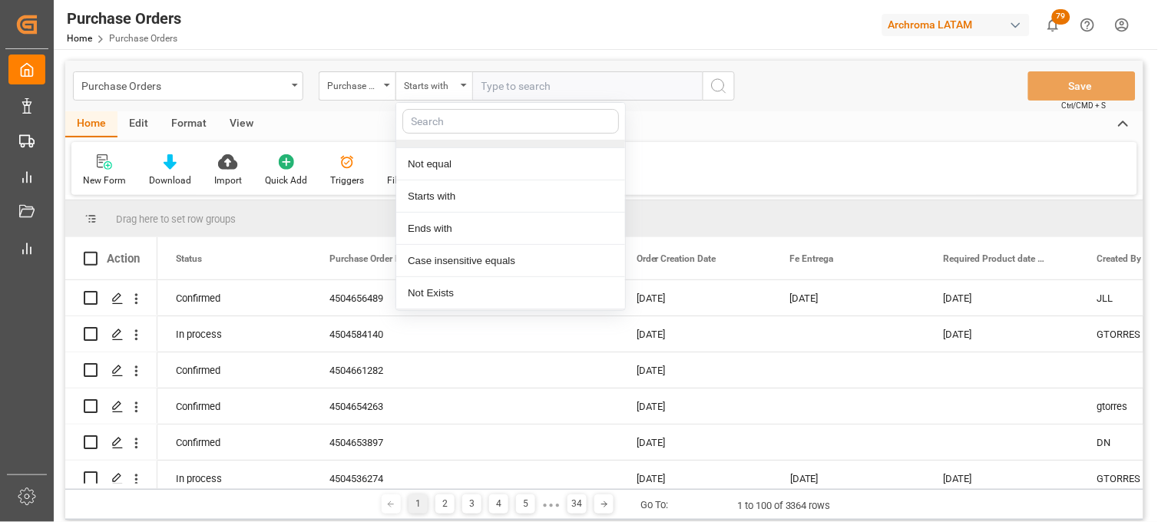
scroll to position [88, 0]
click at [440, 293] on div "Contains" at bounding box center [510, 295] width 229 height 32
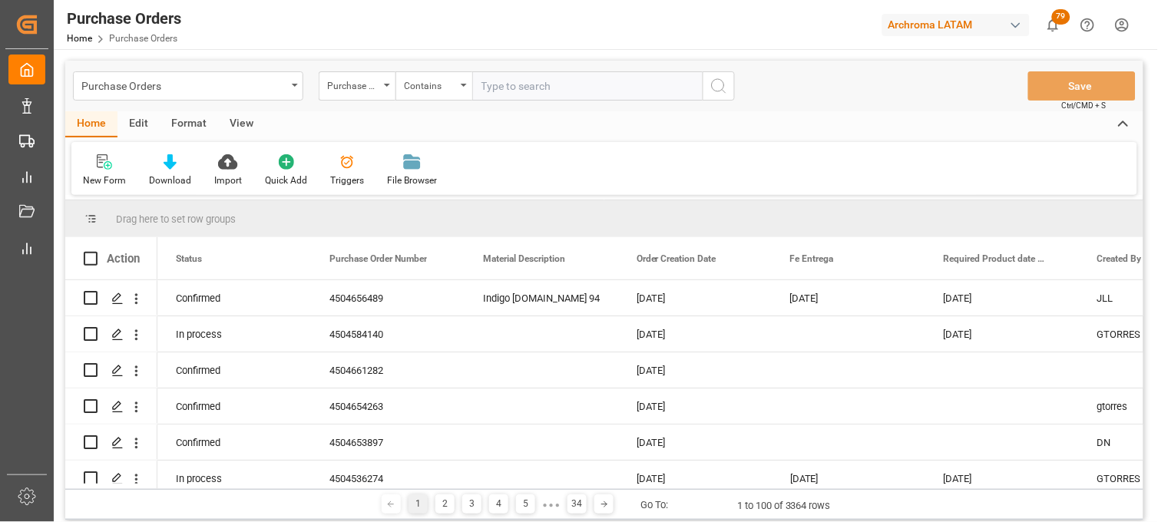
paste input "4504656489"
type input "4504656489,4504656488,4504656487"
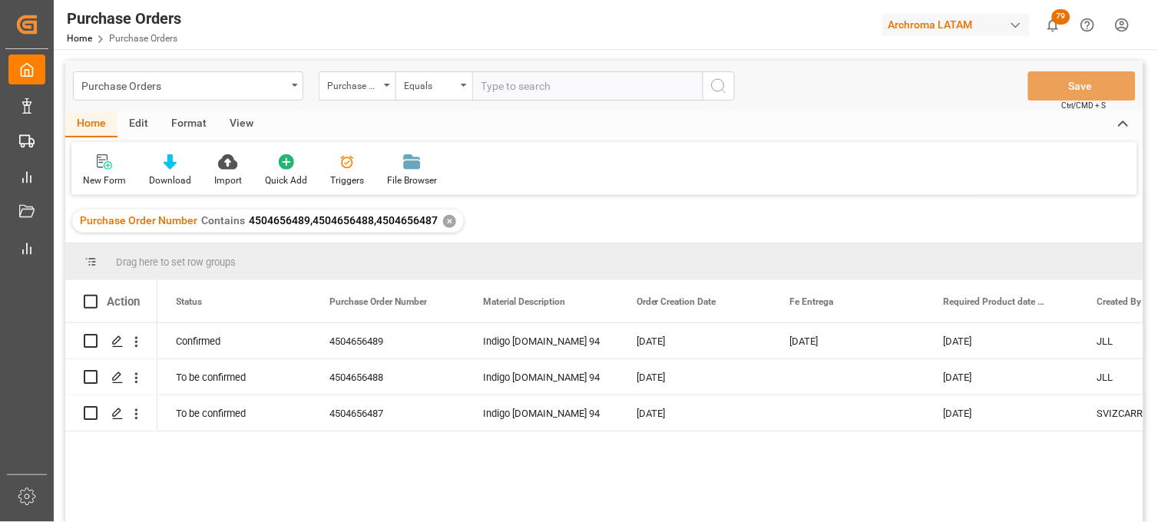
click at [923, 479] on div "Confirmed 4504656489 Indigo powder.MX 94 18-08-2025 29-09-2025 25-09-2025 JLL N…" at bounding box center [650, 427] width 986 height 209
click at [827, 380] on div "Press SPACE to select this row." at bounding box center [849, 376] width 154 height 35
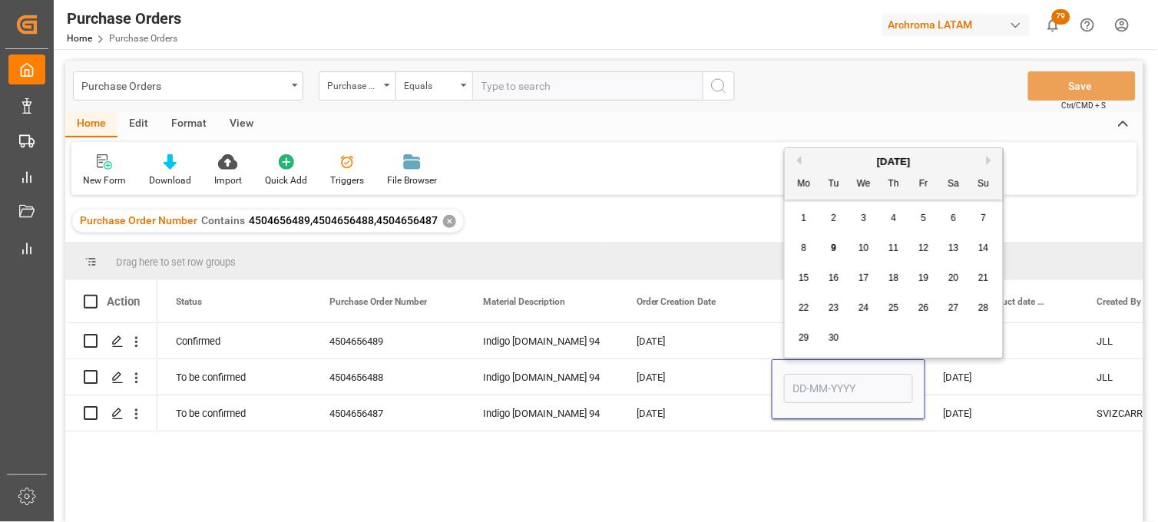
click at [804, 339] on span "29" at bounding box center [804, 337] width 10 height 11
type input "29-09-2025"
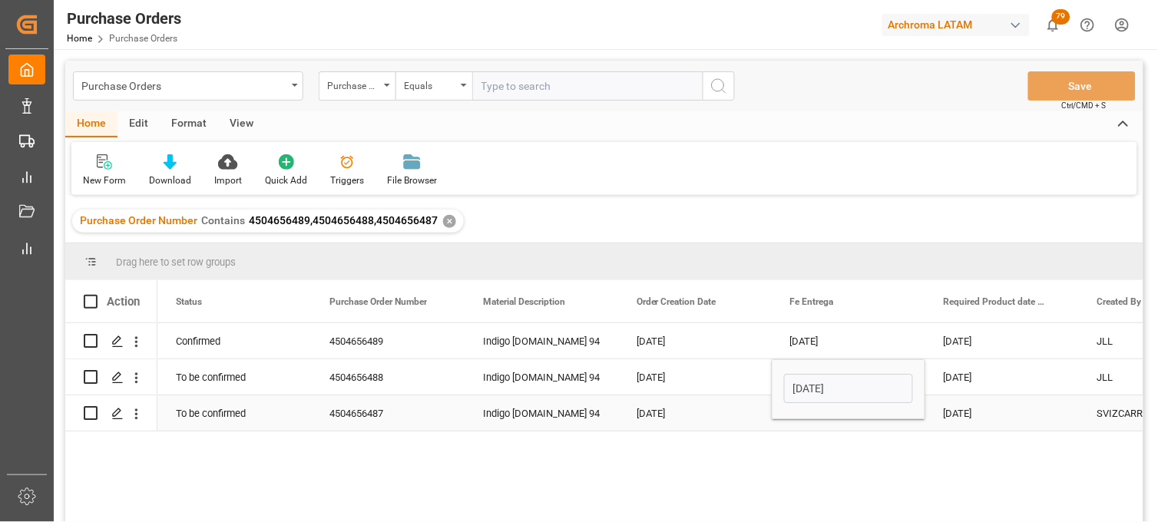
click at [808, 426] on div "Press SPACE to select this row." at bounding box center [849, 412] width 154 height 35
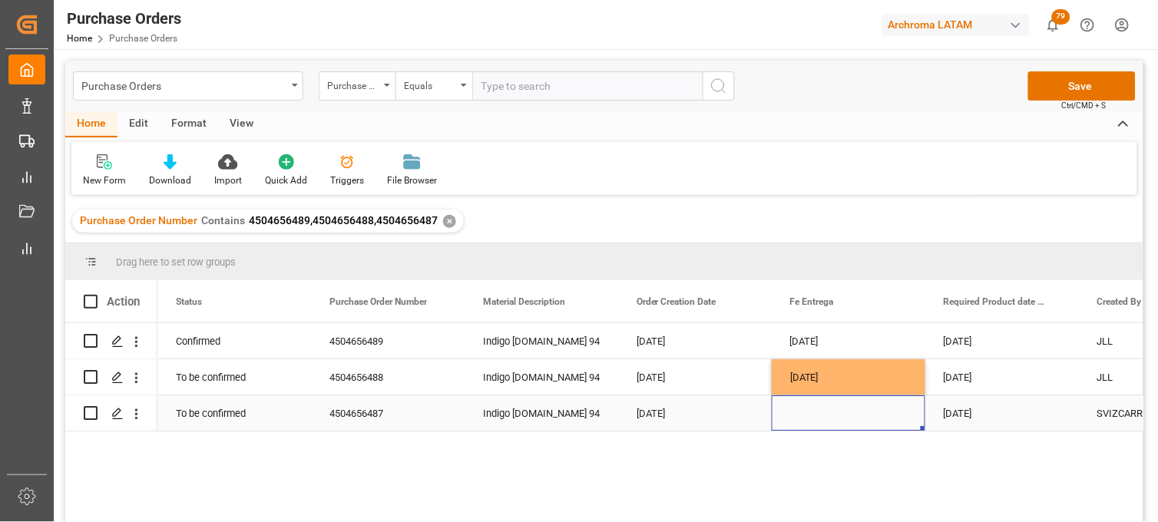
click at [802, 412] on div "Press SPACE to select this row." at bounding box center [849, 412] width 154 height 35
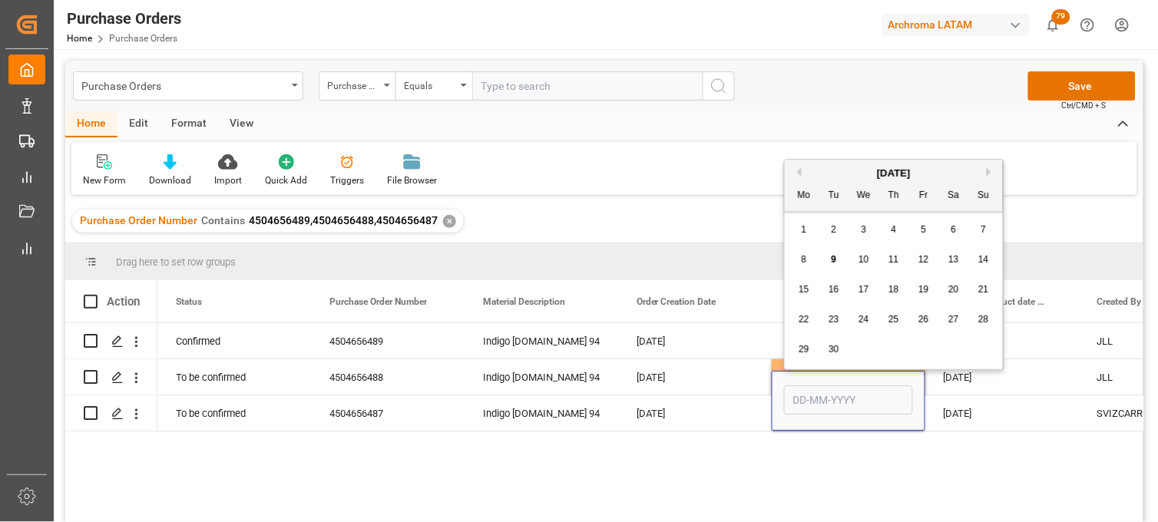
click at [804, 348] on span "29" at bounding box center [804, 349] width 10 height 11
type input "29-09-2025"
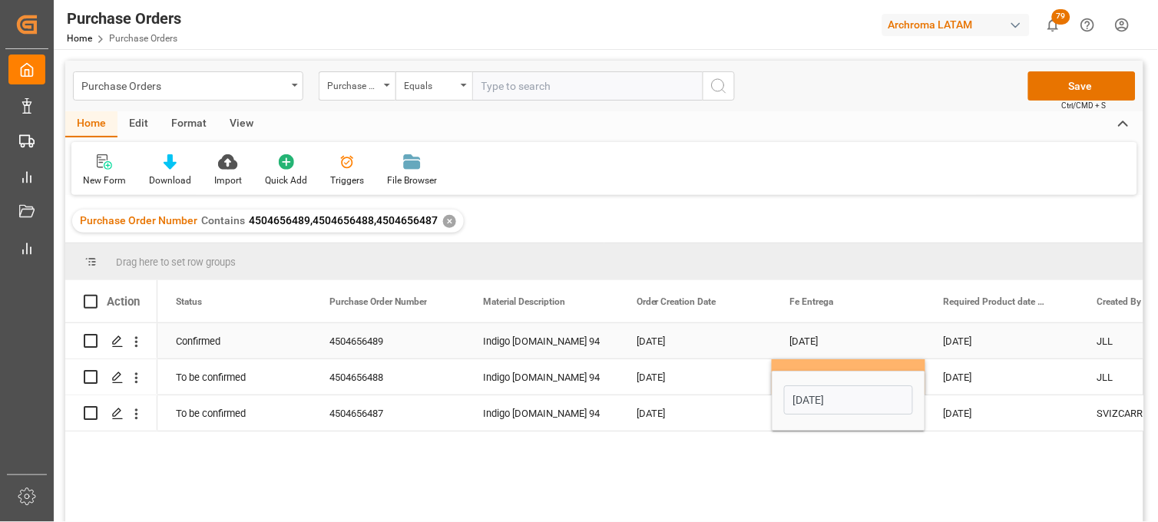
click at [804, 347] on div "29-09-2025" at bounding box center [849, 340] width 154 height 35
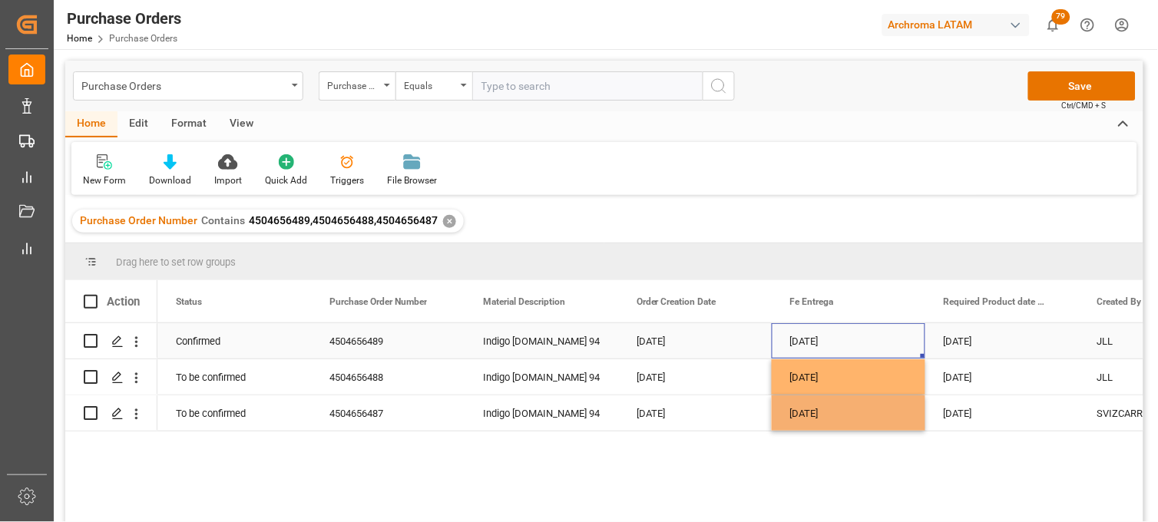
click at [804, 347] on div "29-09-2025" at bounding box center [849, 340] width 154 height 35
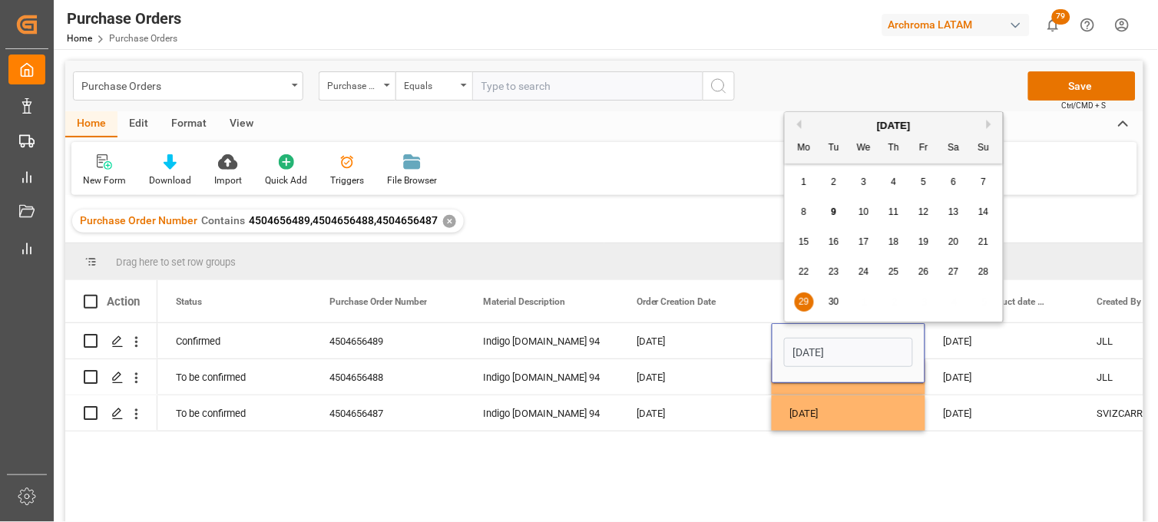
click at [832, 302] on span "30" at bounding box center [833, 301] width 10 height 11
type input "30-09-2025"
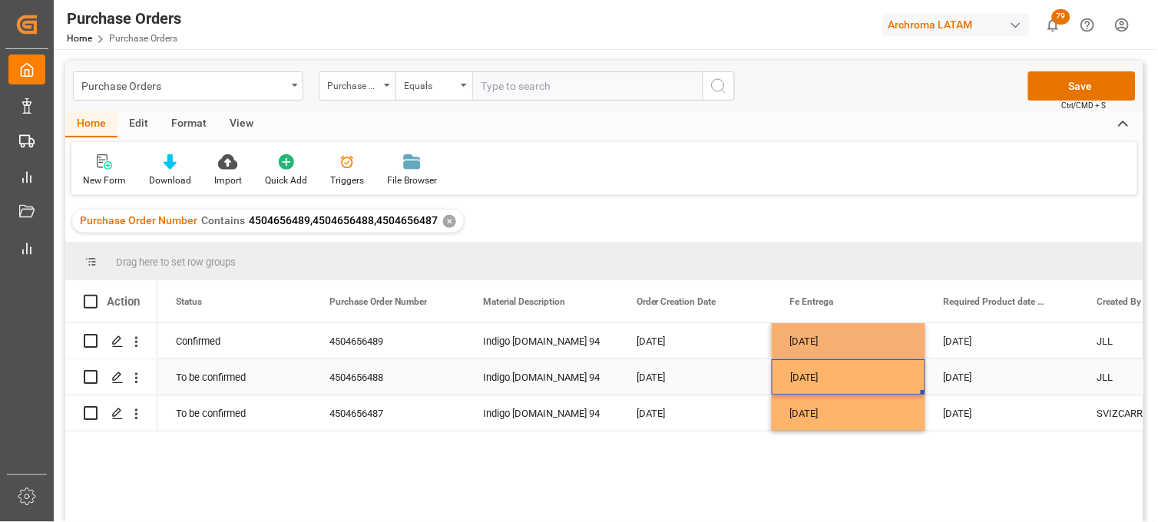
click at [815, 392] on div "29-09-2025" at bounding box center [849, 376] width 154 height 35
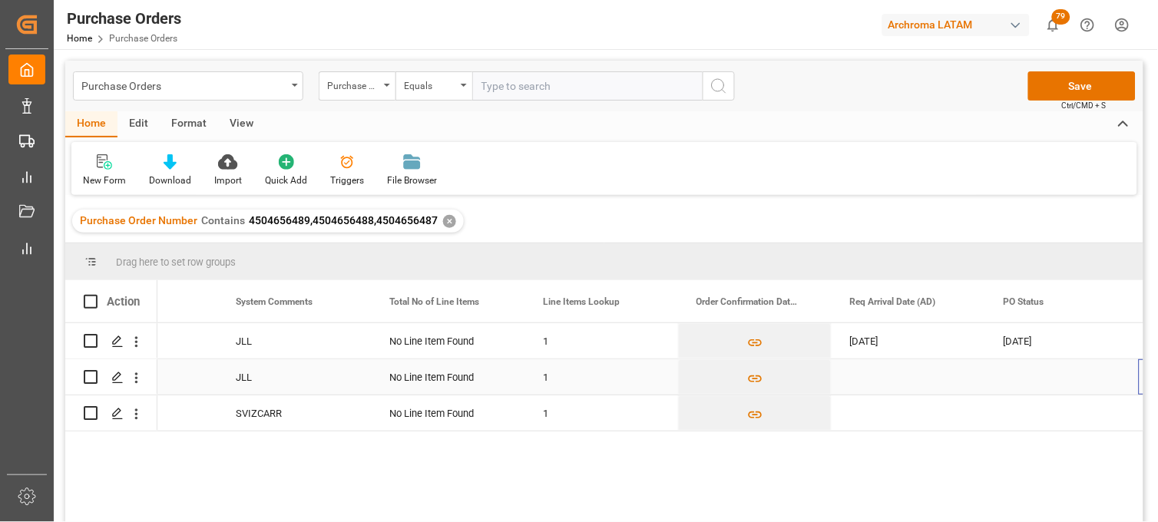
scroll to position [0, 1015]
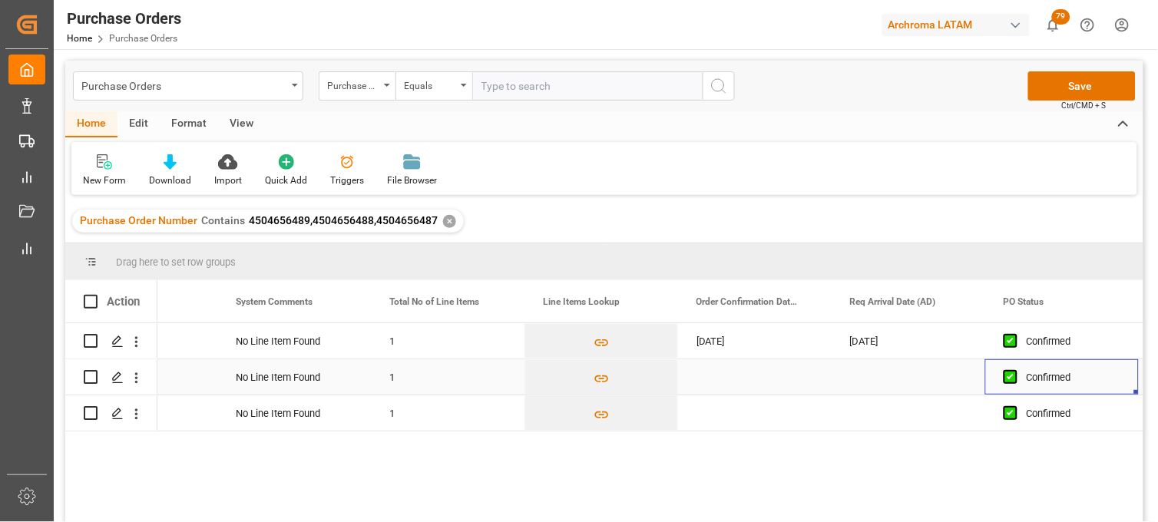
click at [735, 375] on div "Press SPACE to select this row." at bounding box center [755, 376] width 154 height 35
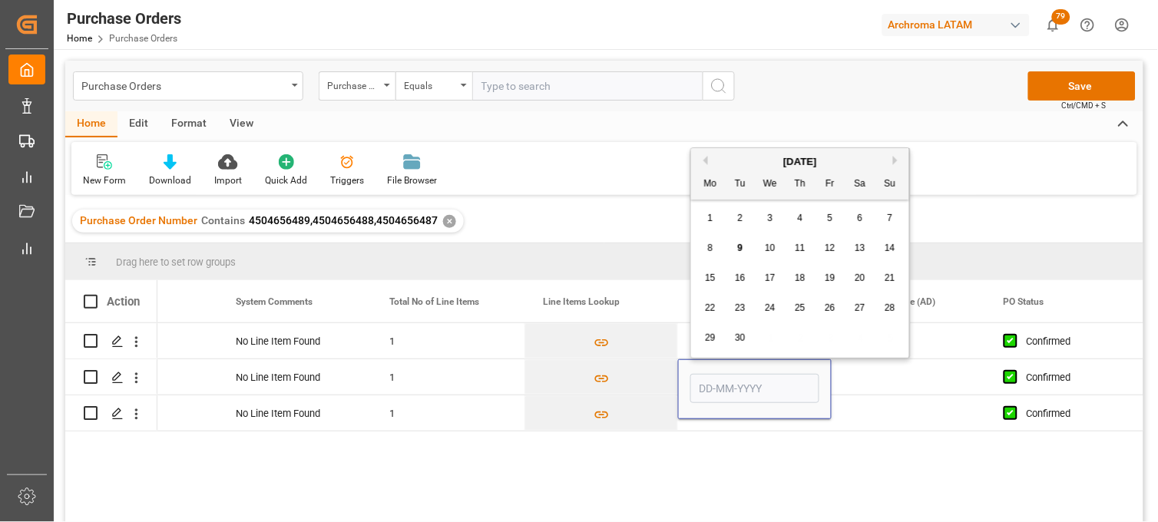
click at [704, 160] on button "Previous Month" at bounding box center [703, 160] width 9 height 9
click at [773, 342] on span "27" at bounding box center [770, 337] width 10 height 11
type input "27-08-2025"
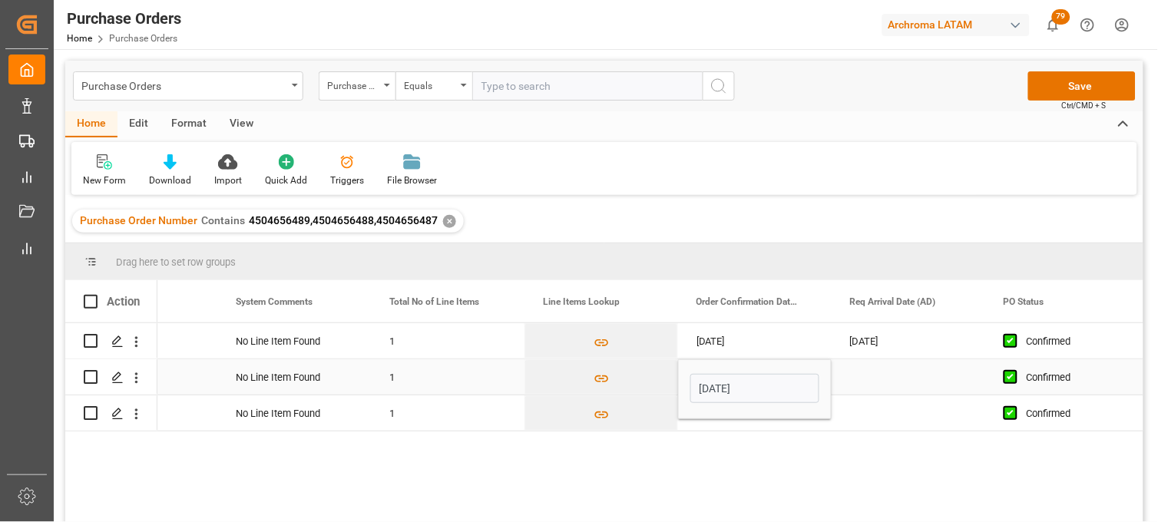
click at [888, 365] on div "Press SPACE to select this row." at bounding box center [909, 376] width 154 height 35
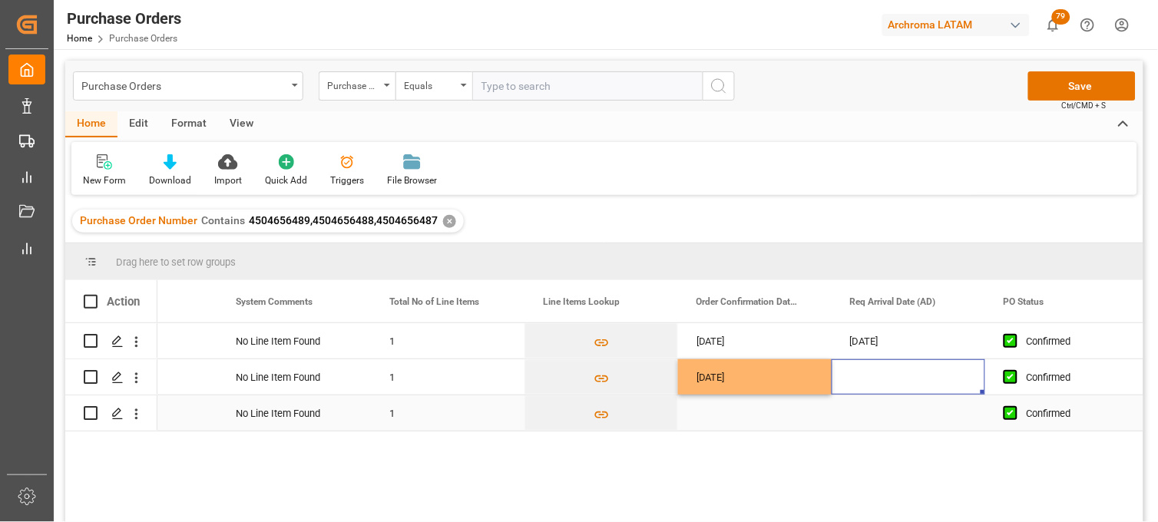
click at [726, 408] on div "Press SPACE to select this row." at bounding box center [755, 412] width 154 height 35
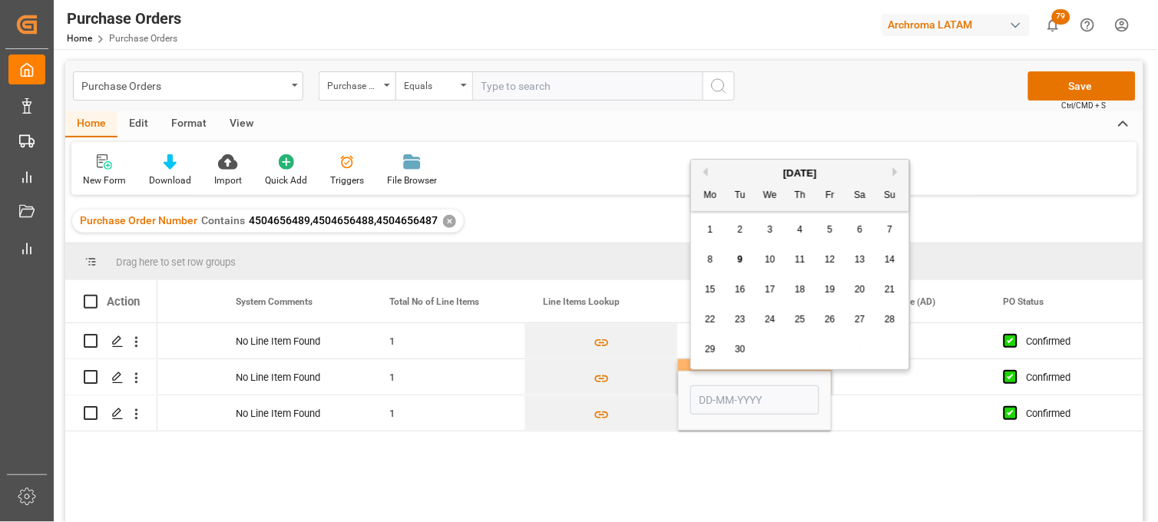
click at [708, 174] on div "September 2025" at bounding box center [800, 173] width 218 height 15
click at [707, 174] on button "Previous Month" at bounding box center [703, 171] width 9 height 9
click at [765, 352] on span "27" at bounding box center [770, 349] width 10 height 11
type input "27-08-2025"
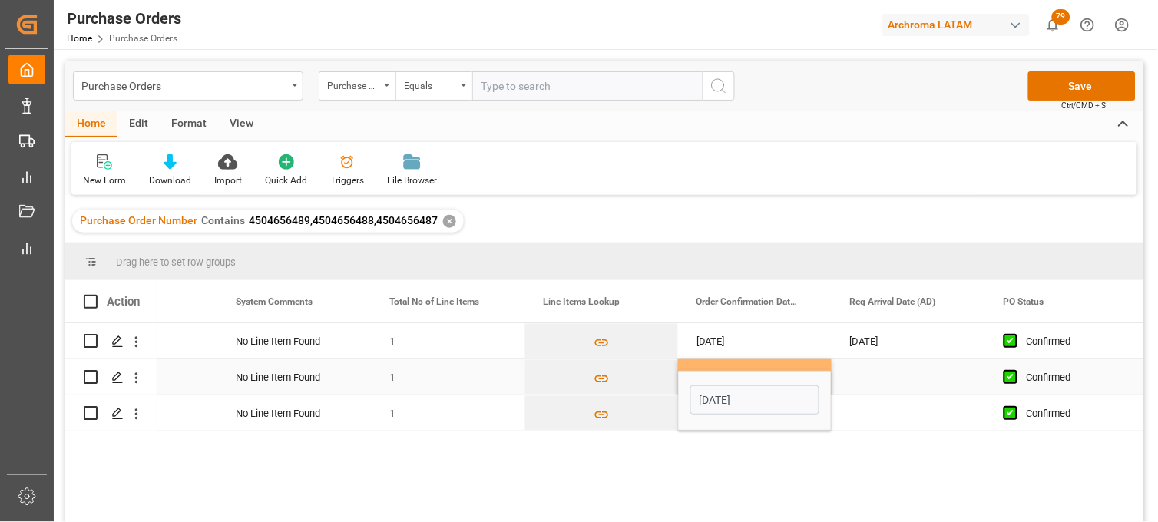
click at [868, 379] on div "Press SPACE to select this row." at bounding box center [909, 376] width 154 height 35
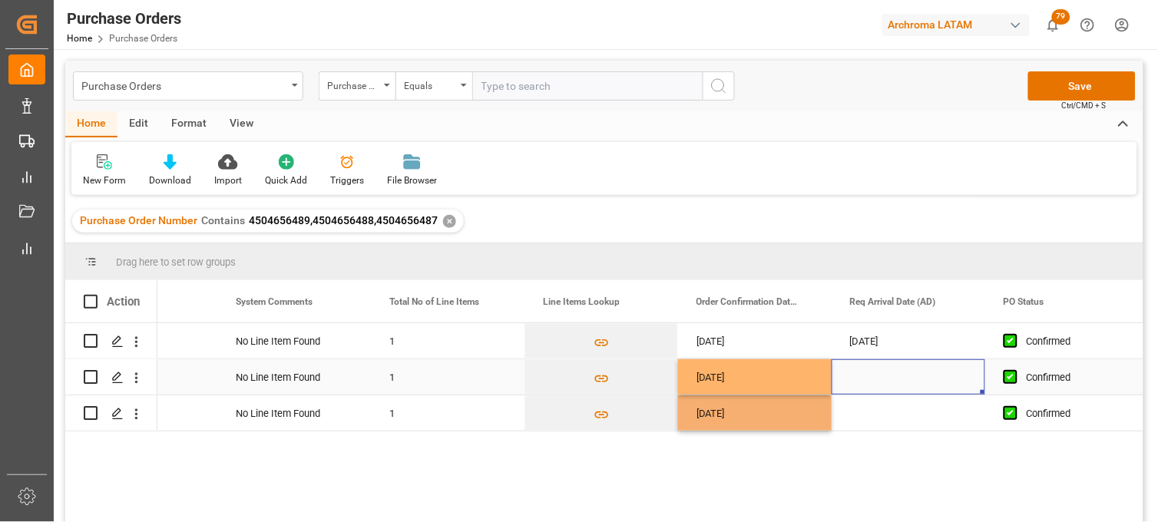
click at [868, 379] on div "Press SPACE to select this row." at bounding box center [909, 376] width 154 height 35
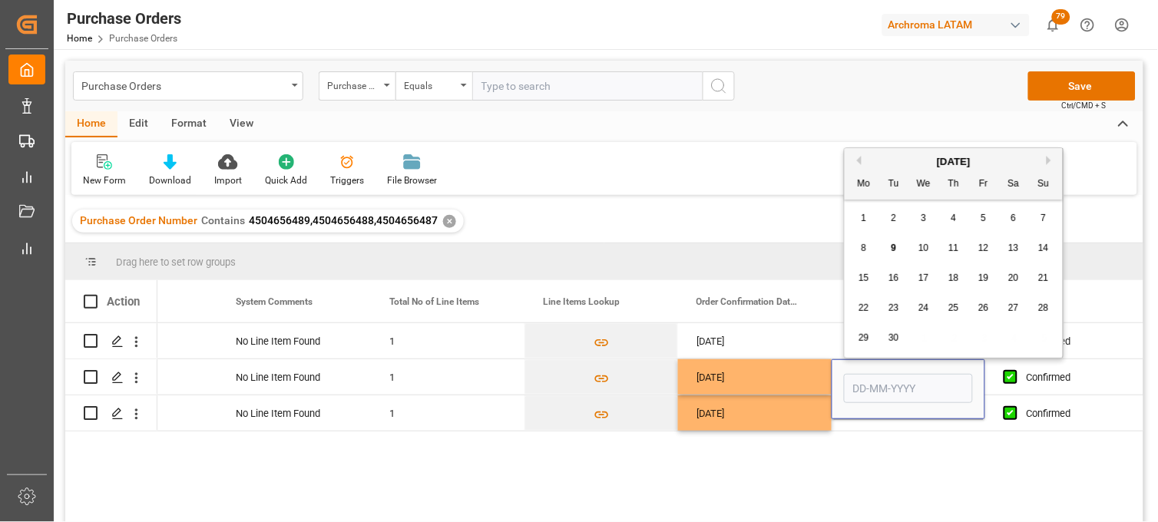
click at [927, 278] on span "17" at bounding box center [923, 278] width 10 height 11
type input "17-09-2025"
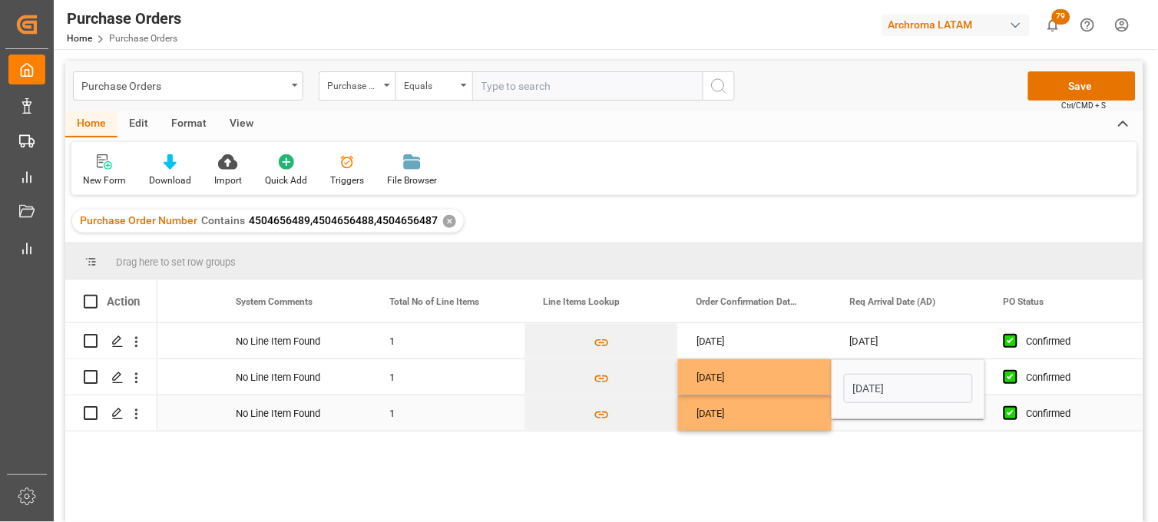
click at [877, 422] on div "Press SPACE to select this row." at bounding box center [909, 412] width 154 height 35
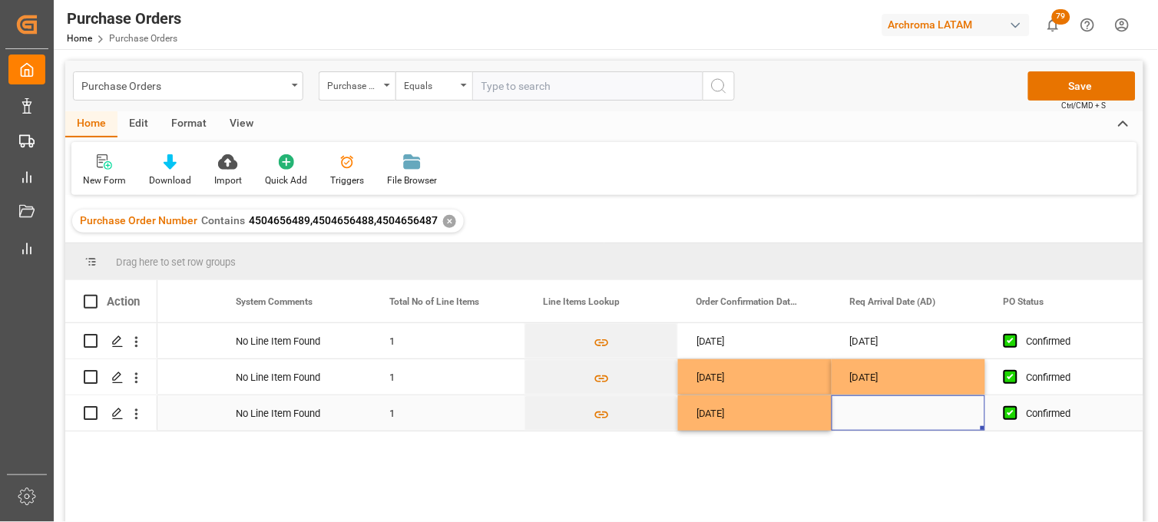
click at [876, 412] on div "Press SPACE to select this row." at bounding box center [909, 412] width 154 height 35
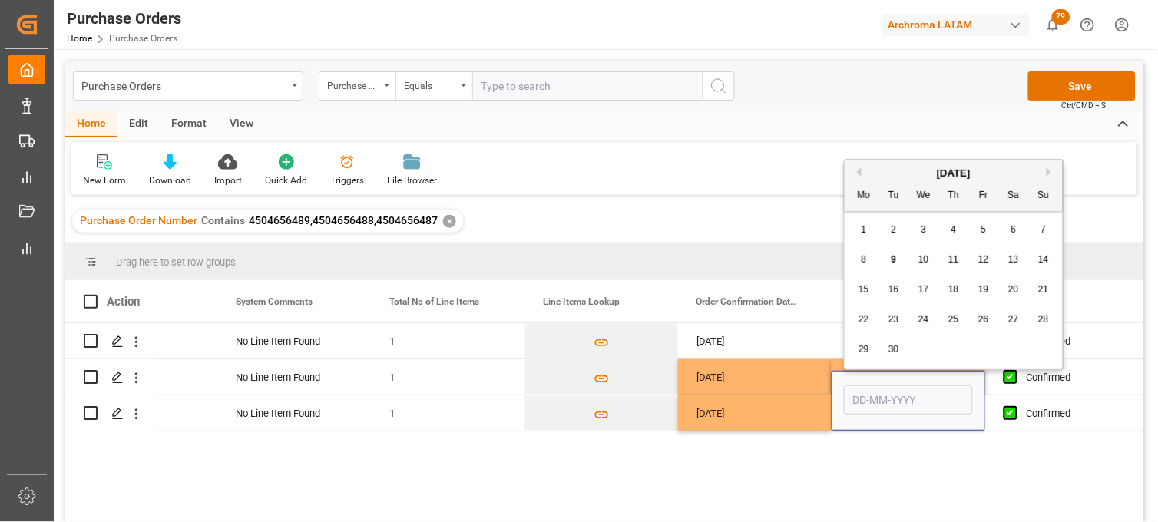
click at [923, 288] on span "17" at bounding box center [923, 289] width 10 height 11
type input "17-09-2025"
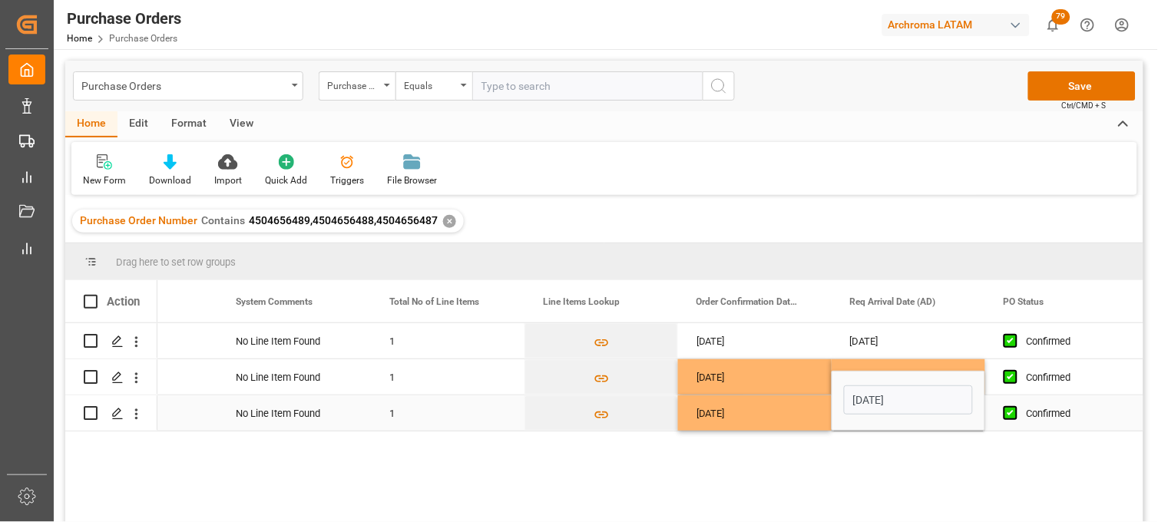
click at [742, 412] on div "27-08-2025" at bounding box center [755, 412] width 154 height 35
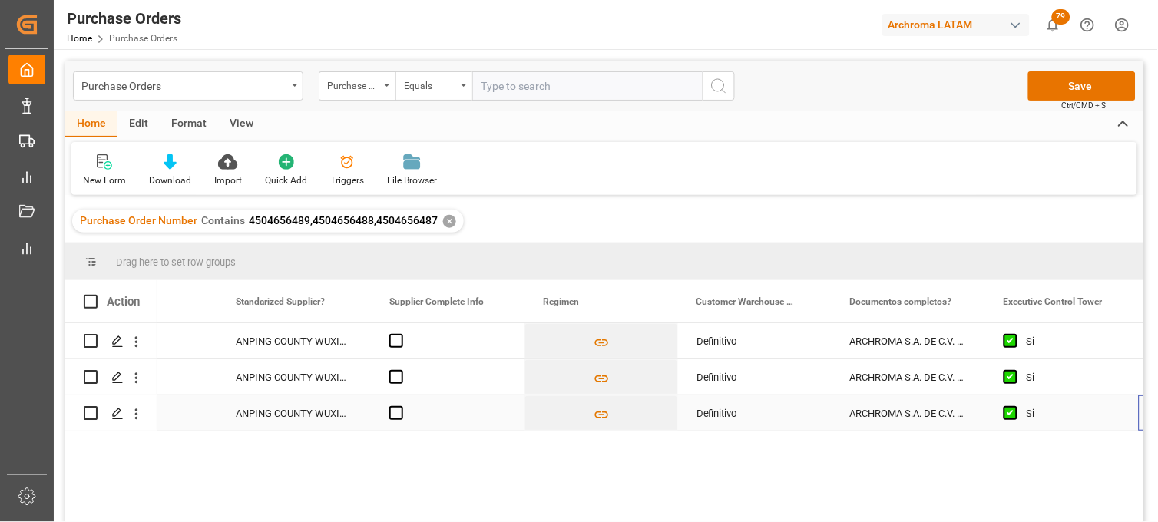
scroll to position [0, 0]
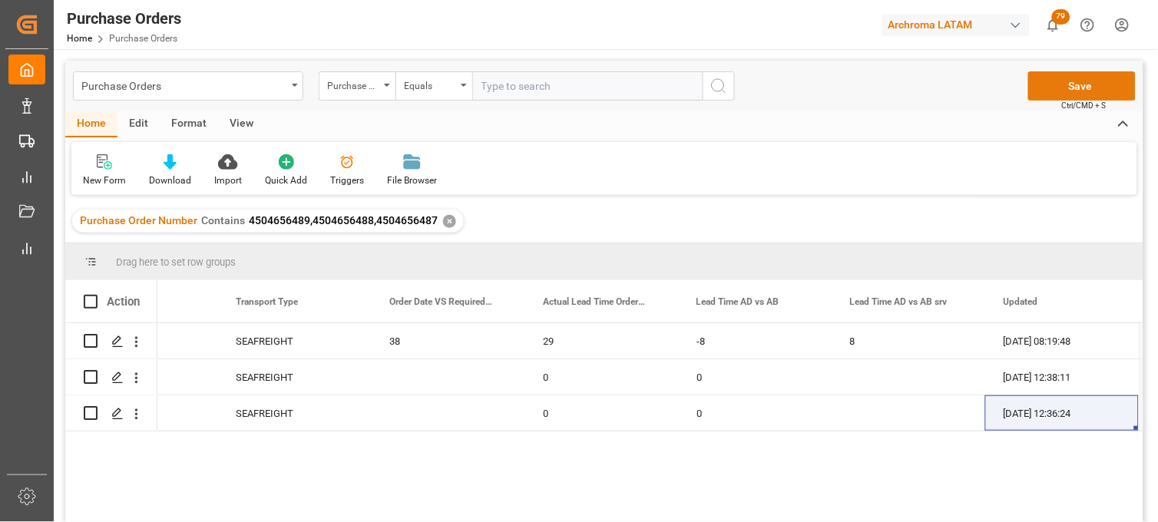
click at [1070, 92] on button "Save" at bounding box center [1081, 85] width 107 height 29
click at [283, 377] on div "SEAFREIGHT" at bounding box center [294, 377] width 117 height 35
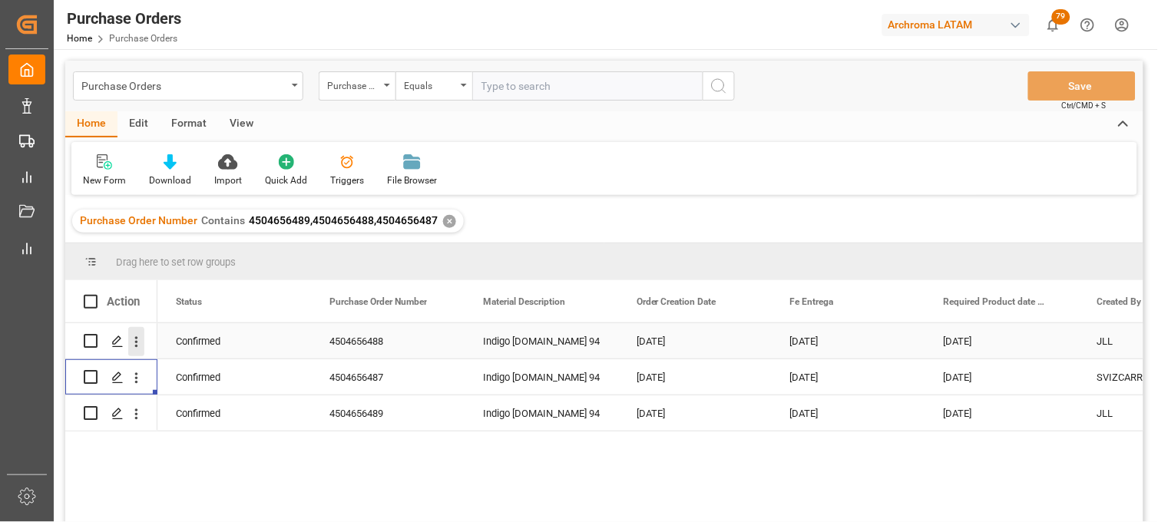
click at [141, 341] on icon "open menu" at bounding box center [136, 342] width 16 height 16
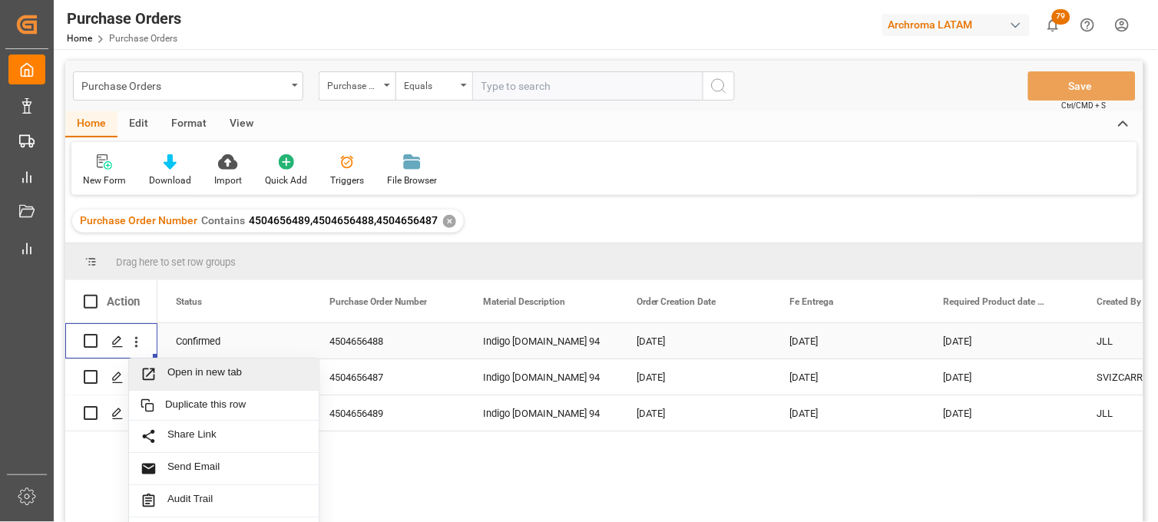
click at [154, 371] on icon "Press SPACE to select this row." at bounding box center [149, 374] width 12 height 12
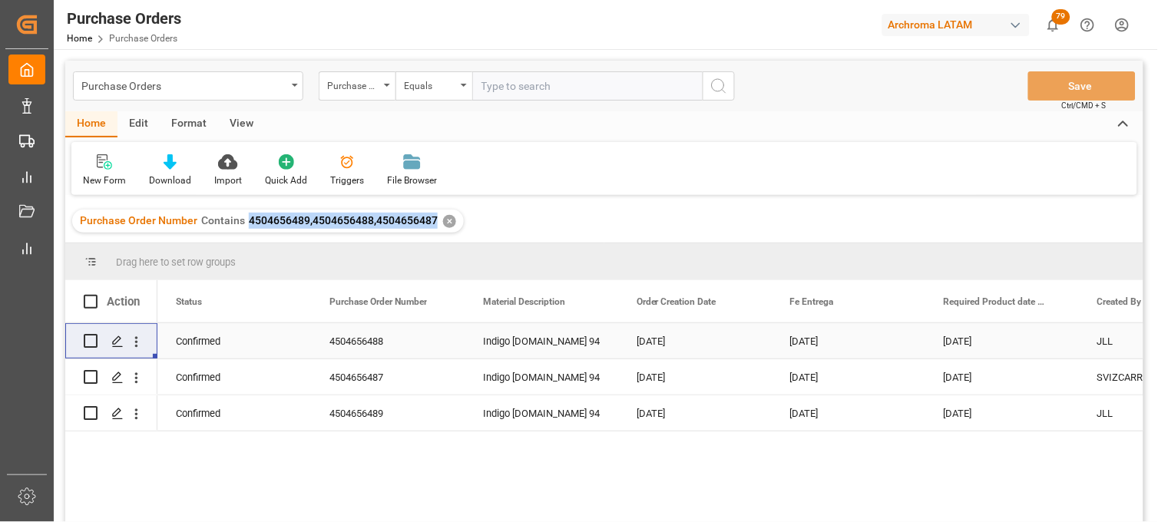
drag, startPoint x: 435, startPoint y: 227, endPoint x: 243, endPoint y: 221, distance: 192.8
click at [243, 221] on div "Purchase Order Number Contains 4504656489,4504656488,4504656487 ✕" at bounding box center [268, 221] width 392 height 23
copy span "4504656489,4504656488,4504656487"
click at [288, 81] on div "Purchase Orders" at bounding box center [188, 85] width 230 height 29
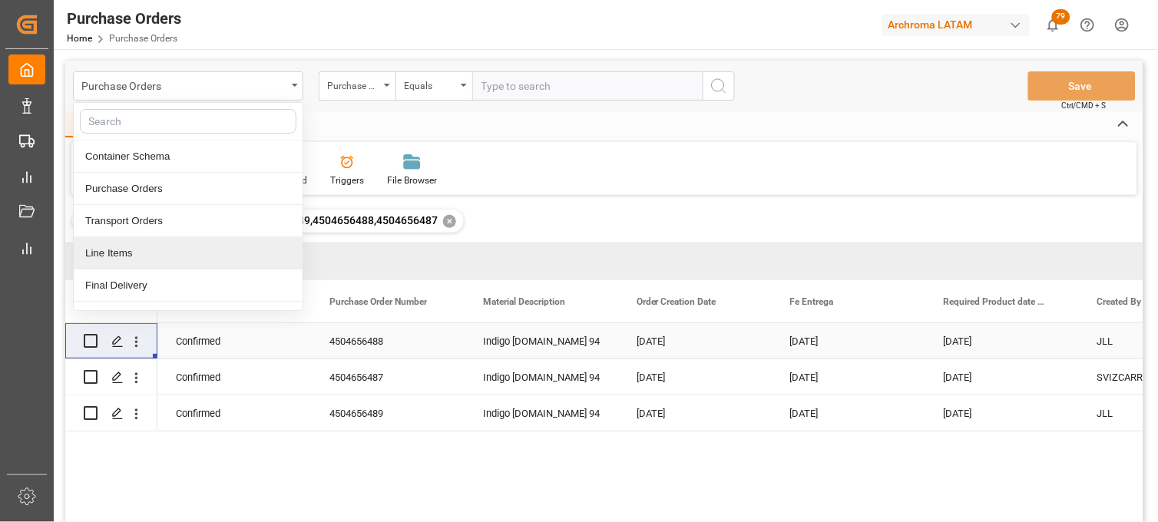
click at [231, 247] on div "Line Items" at bounding box center [188, 253] width 229 height 32
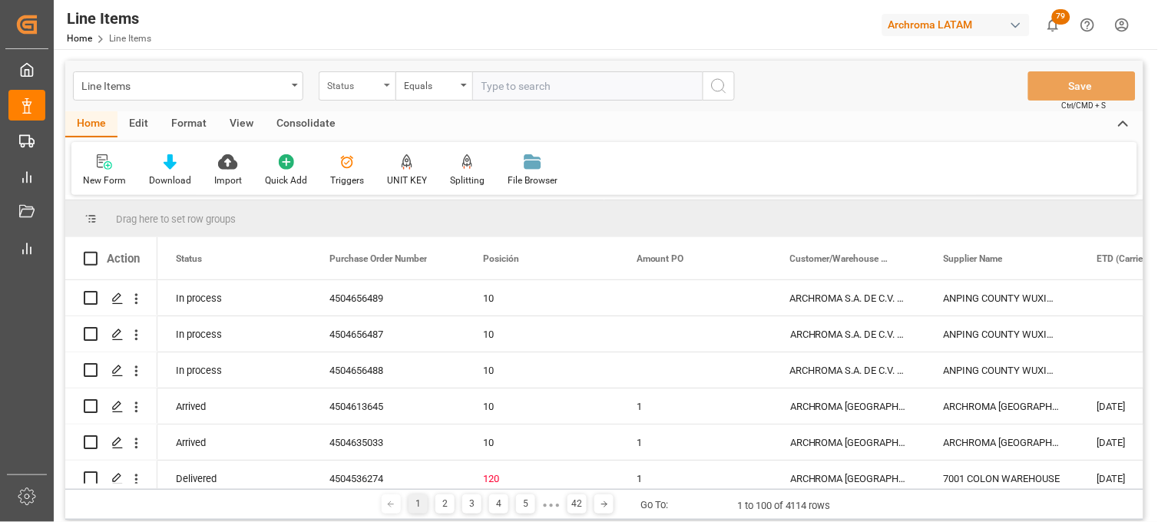
click at [388, 90] on div "Status" at bounding box center [357, 85] width 77 height 29
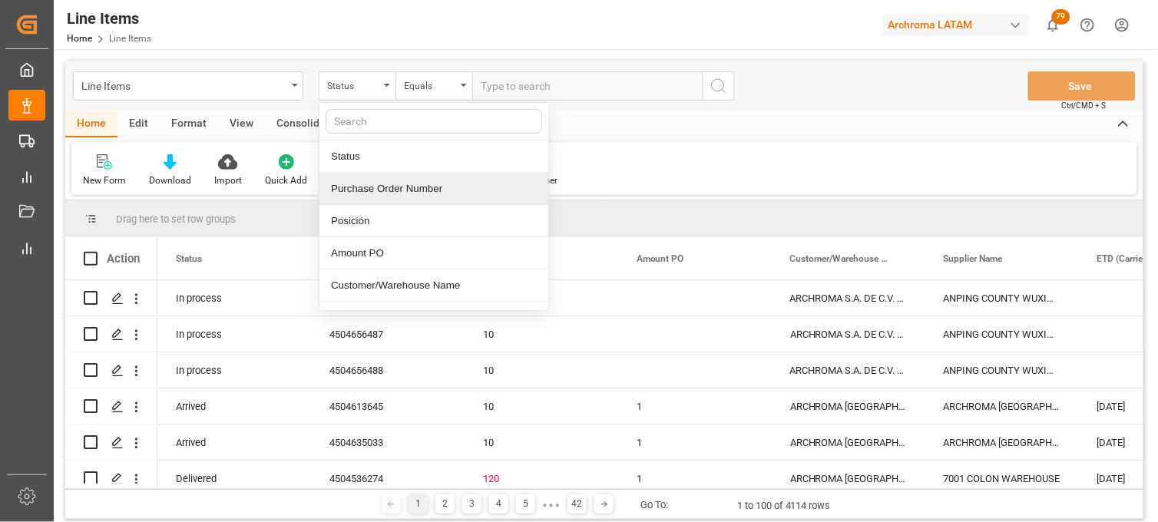
click at [389, 175] on div "Purchase Order Number" at bounding box center [433, 189] width 229 height 32
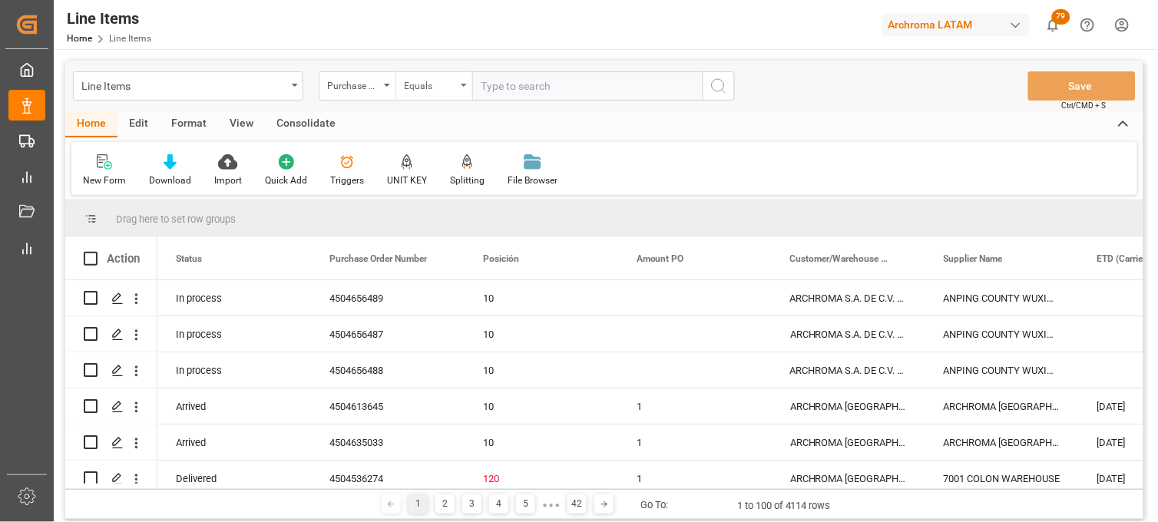
click at [470, 89] on div "Equals" at bounding box center [433, 85] width 77 height 29
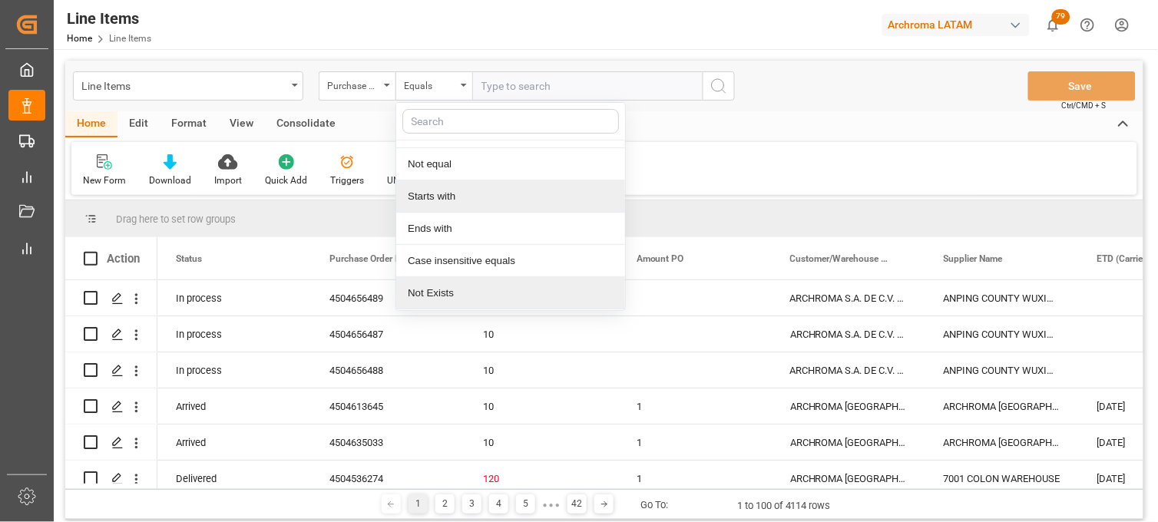
scroll to position [88, 0]
click at [448, 295] on div "Contains" at bounding box center [510, 295] width 229 height 32
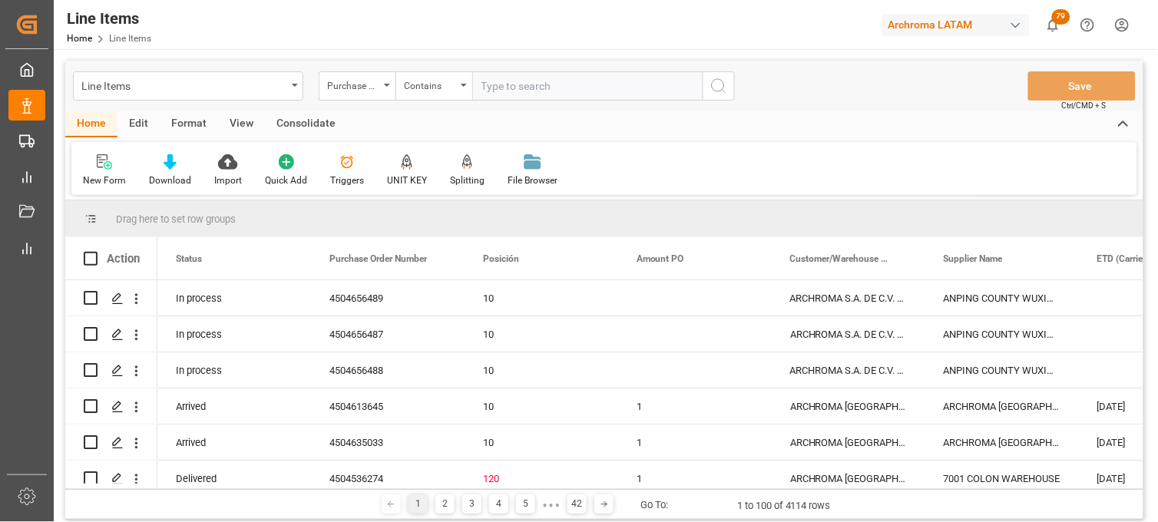
click at [497, 94] on input "text" at bounding box center [587, 85] width 230 height 29
paste input "4504656489,4504656488,4504656487"
type input "4504656489,4504656488,4504656487"
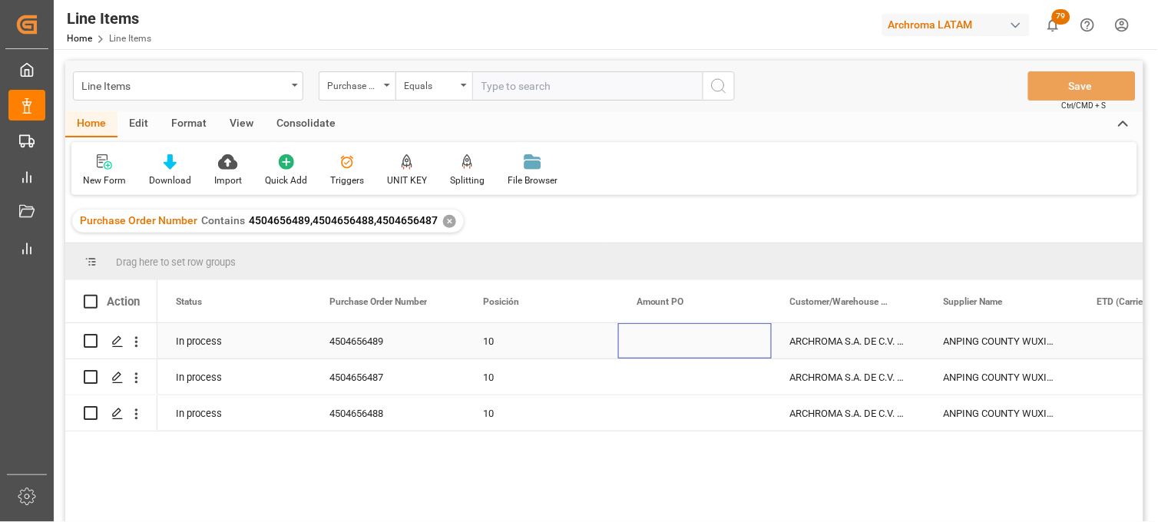
click at [645, 341] on div "Press SPACE to select this row." at bounding box center [695, 340] width 154 height 35
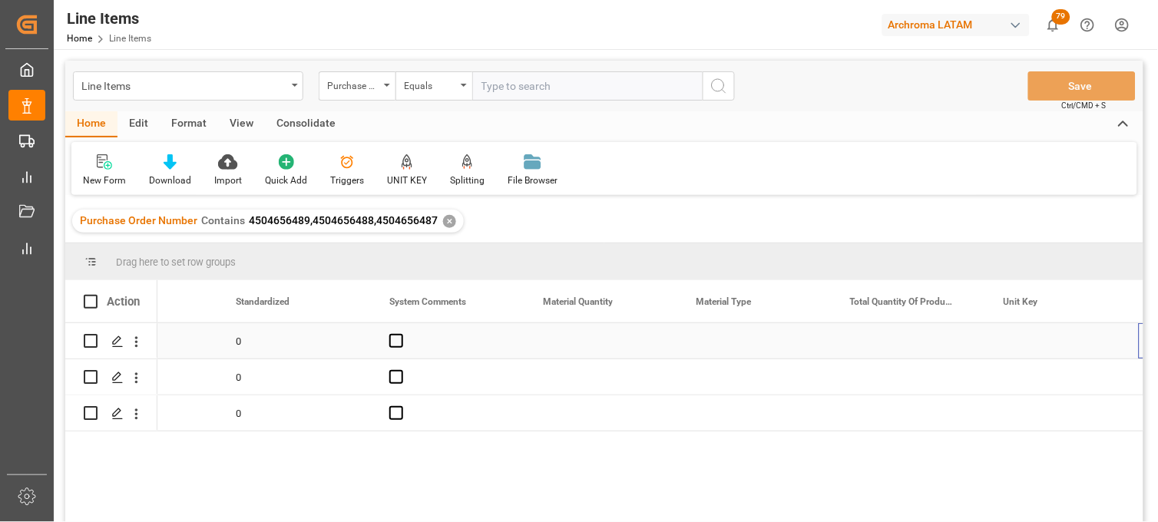
scroll to position [0, 1936]
click at [586, 331] on div "Press SPACE to select this row." at bounding box center [601, 340] width 154 height 35
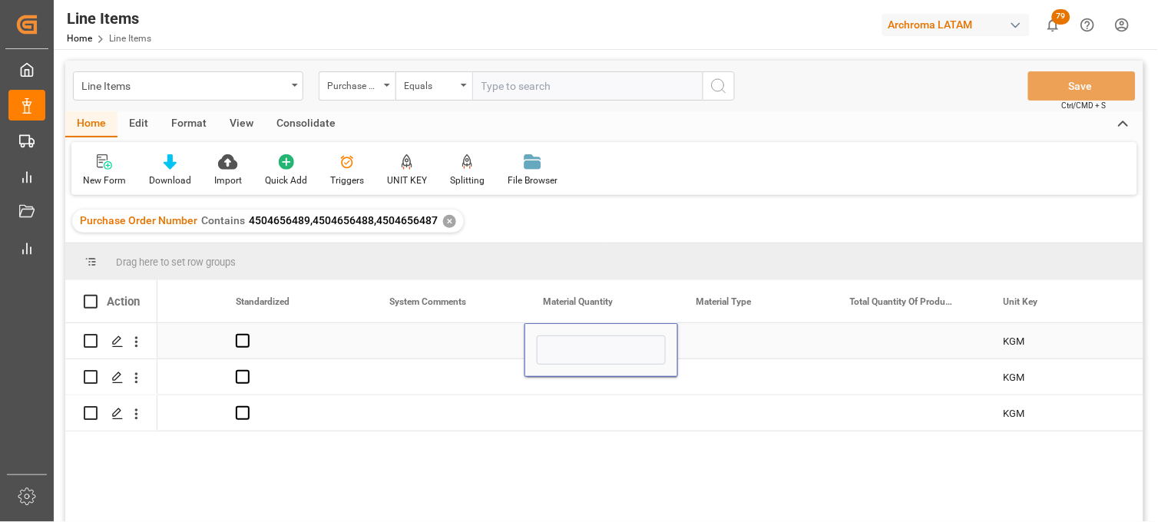
click at [586, 331] on div "Press SPACE to select this row." at bounding box center [601, 350] width 154 height 54
click at [559, 350] on input "Press SPACE to select this row." at bounding box center [601, 350] width 129 height 29
type input "40"
click at [570, 381] on div "Press SPACE to select this row." at bounding box center [601, 376] width 154 height 35
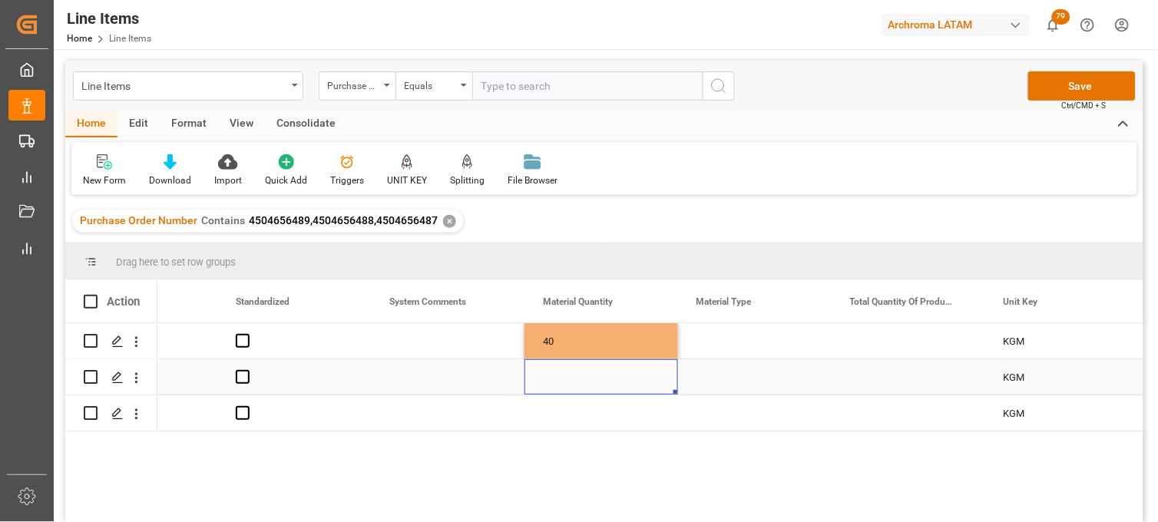
click at [568, 379] on div "Press SPACE to select this row." at bounding box center [601, 376] width 154 height 35
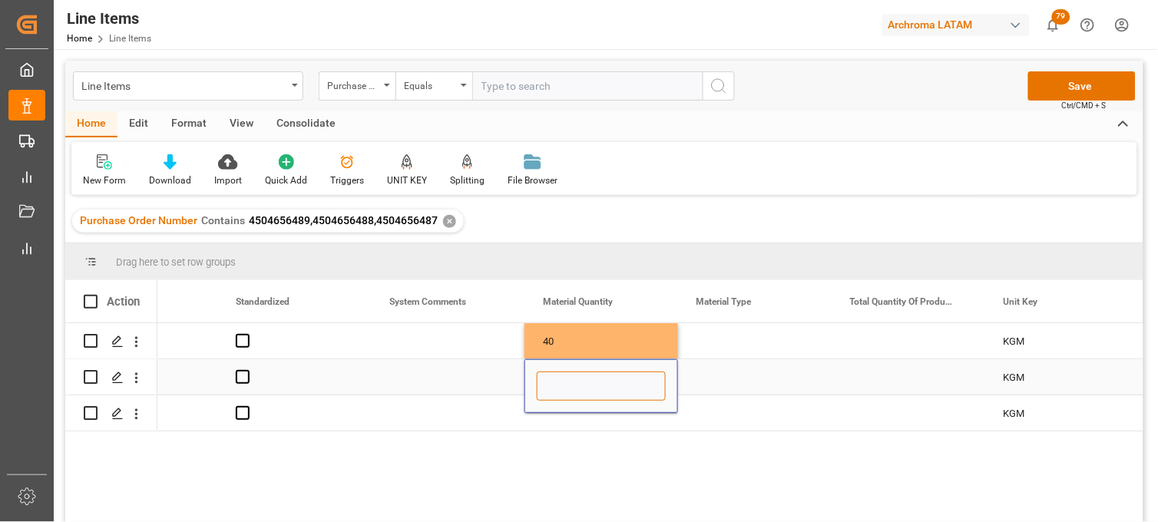
click at [568, 379] on input "Press SPACE to select this row." at bounding box center [601, 386] width 129 height 29
type input "40"
click at [564, 418] on div "Press SPACE to select this row." at bounding box center [601, 412] width 154 height 35
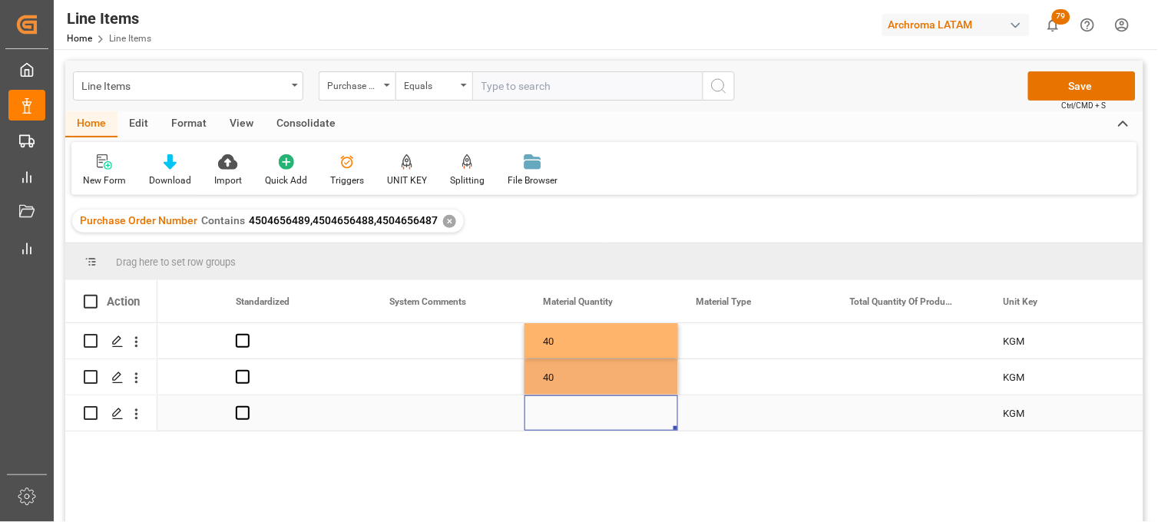
click at [564, 418] on div "Press SPACE to select this row." at bounding box center [601, 412] width 154 height 35
click at [564, 418] on input "Press SPACE to select this row." at bounding box center [601, 403] width 129 height 29
type input "40"
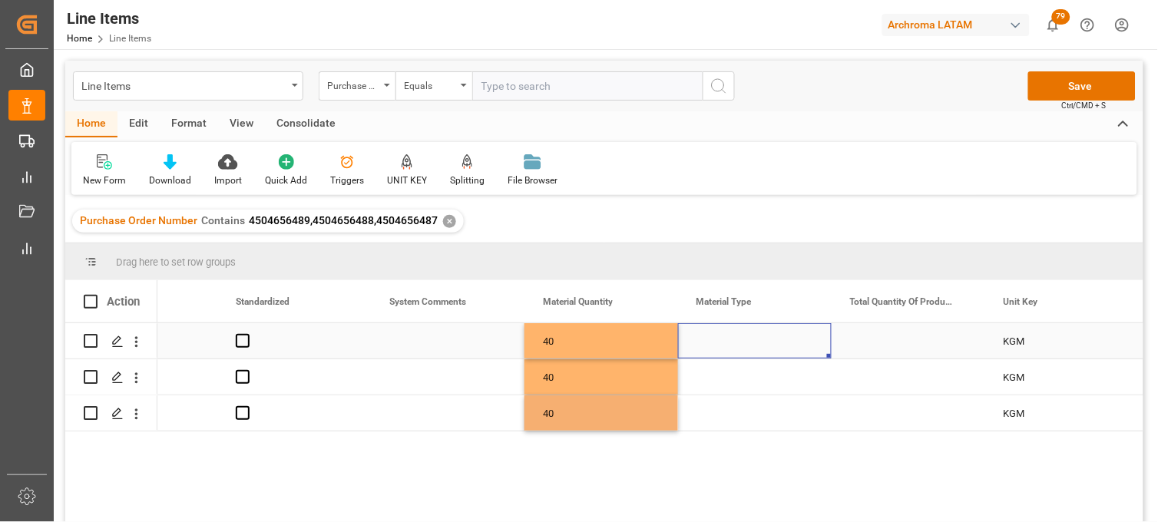
click at [704, 339] on div "Press SPACE to select this row." at bounding box center [755, 340] width 154 height 35
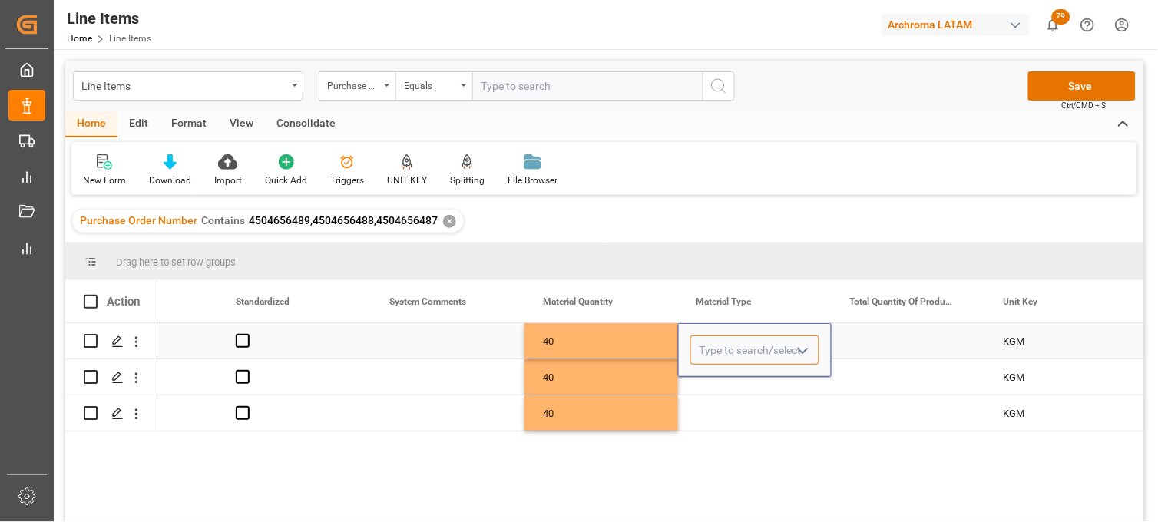
click at [704, 339] on input "Press SPACE to select this row." at bounding box center [754, 350] width 129 height 29
type input "BAG"
click at [709, 382] on div "Press SPACE to select this row." at bounding box center [755, 376] width 154 height 35
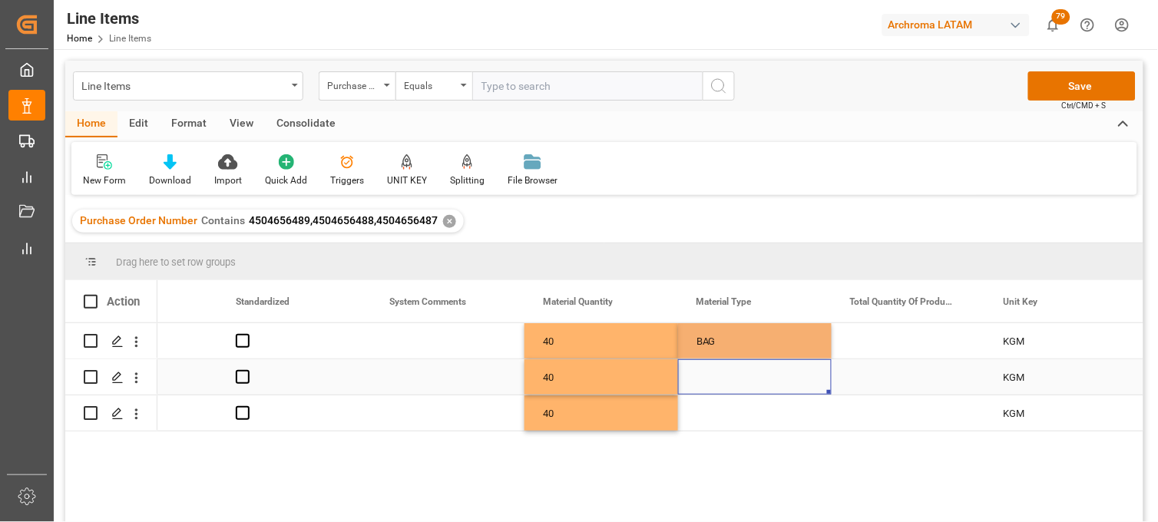
click at [709, 382] on div "Press SPACE to select this row." at bounding box center [755, 376] width 154 height 35
click at [709, 382] on input "Press SPACE to select this row." at bounding box center [754, 386] width 129 height 29
type input "BAG"
click at [715, 338] on div "BAG" at bounding box center [754, 341] width 117 height 35
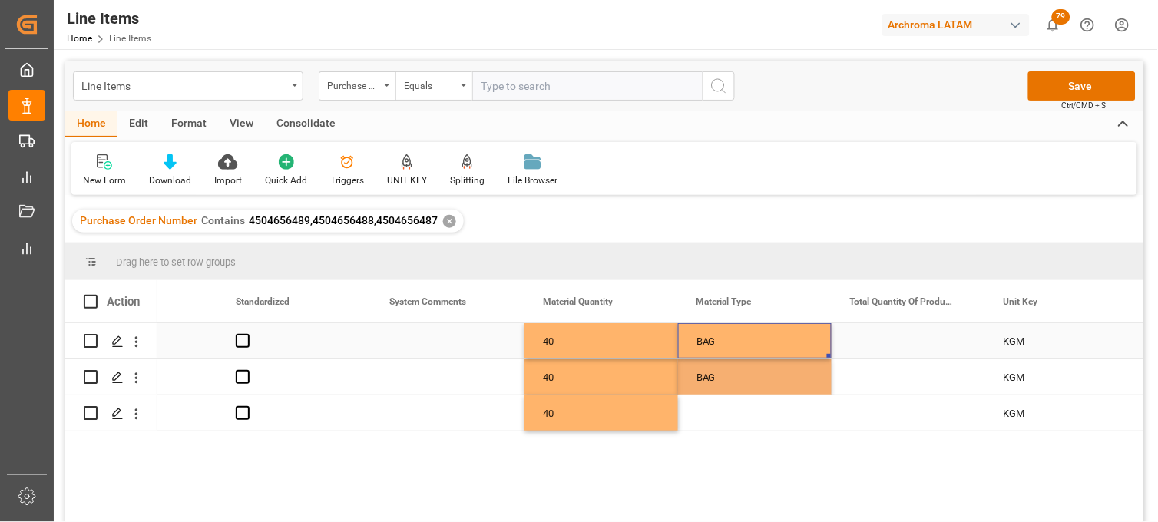
click at [715, 338] on div "BAG" at bounding box center [754, 341] width 117 height 35
click at [715, 338] on input "BAG" at bounding box center [754, 350] width 129 height 29
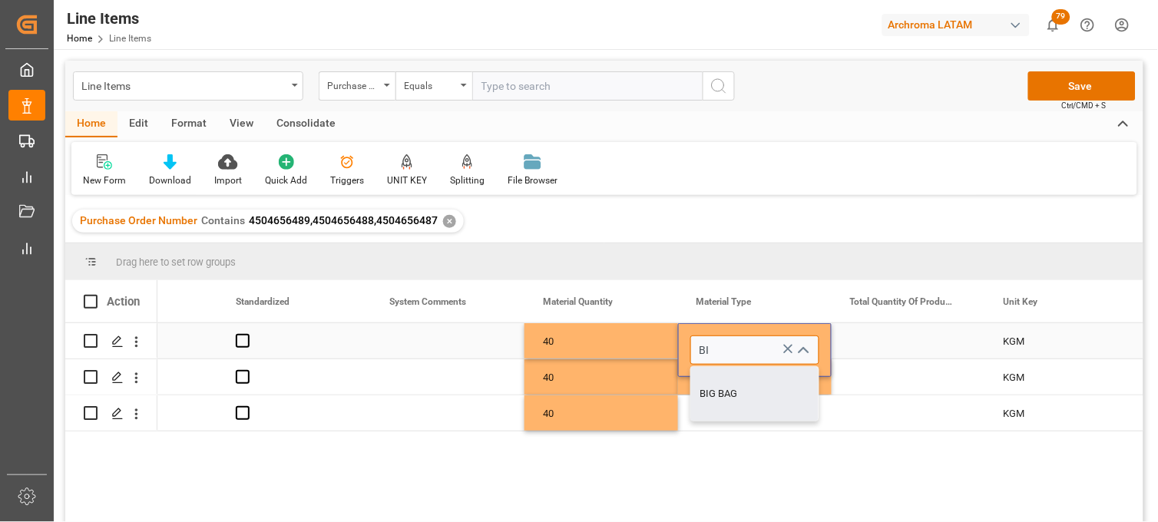
type input "BIG BAG"
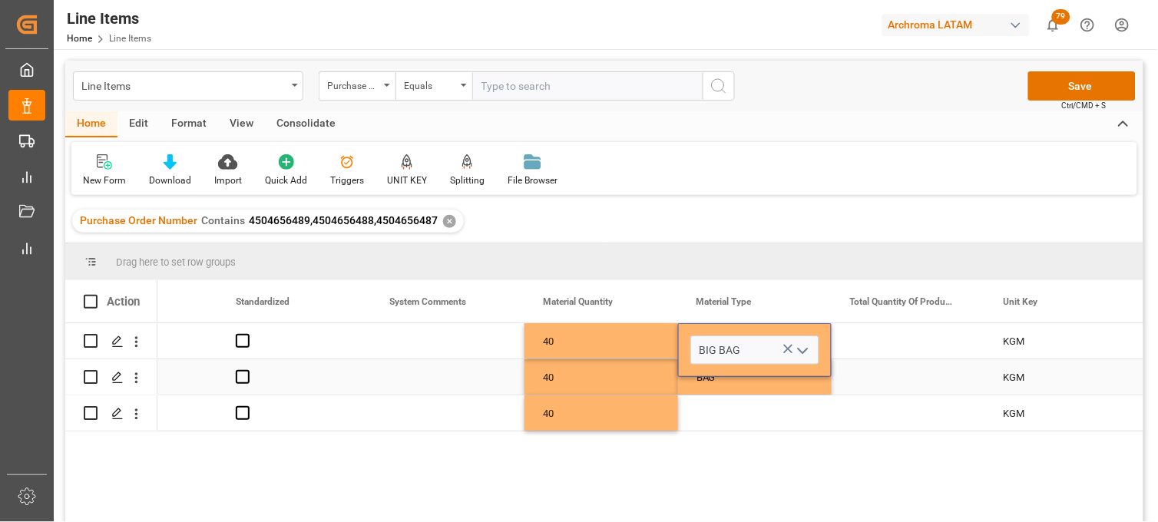
click at [703, 382] on div "BAG" at bounding box center [754, 377] width 117 height 35
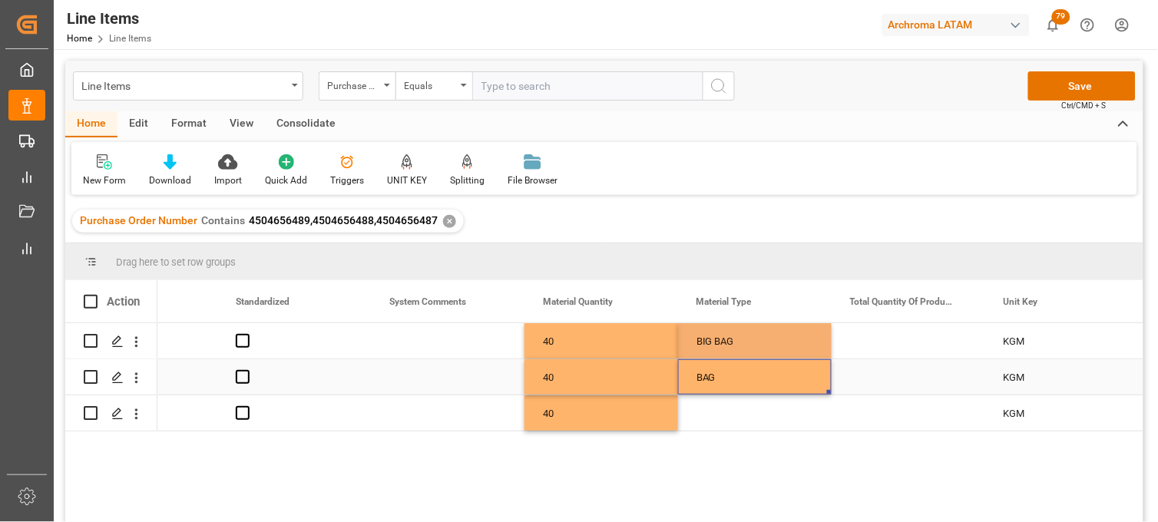
click at [703, 382] on div "BAG" at bounding box center [754, 377] width 117 height 35
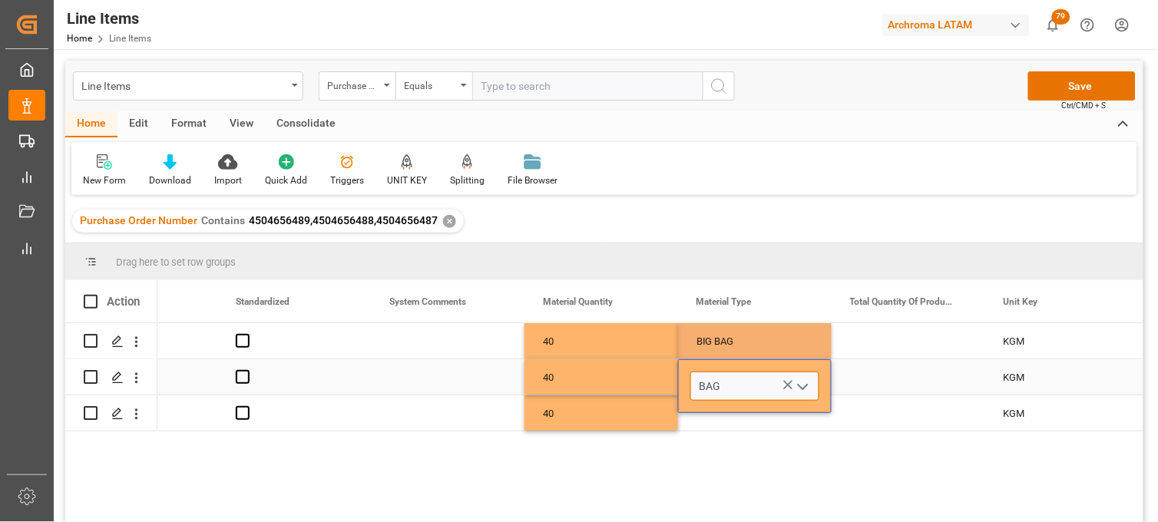
click at [703, 381] on input "BAG" at bounding box center [754, 386] width 129 height 29
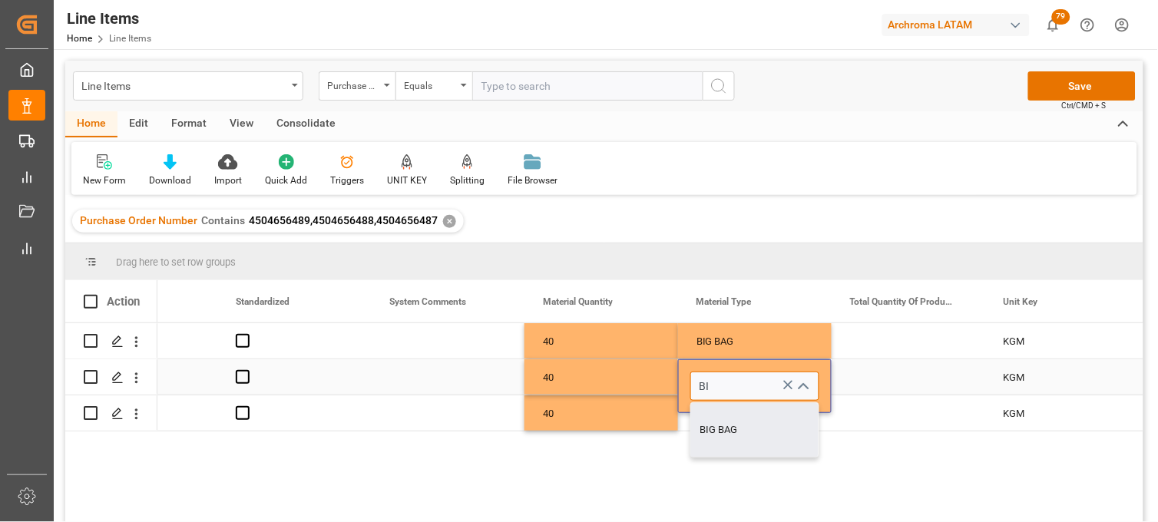
type input "BIG BAG"
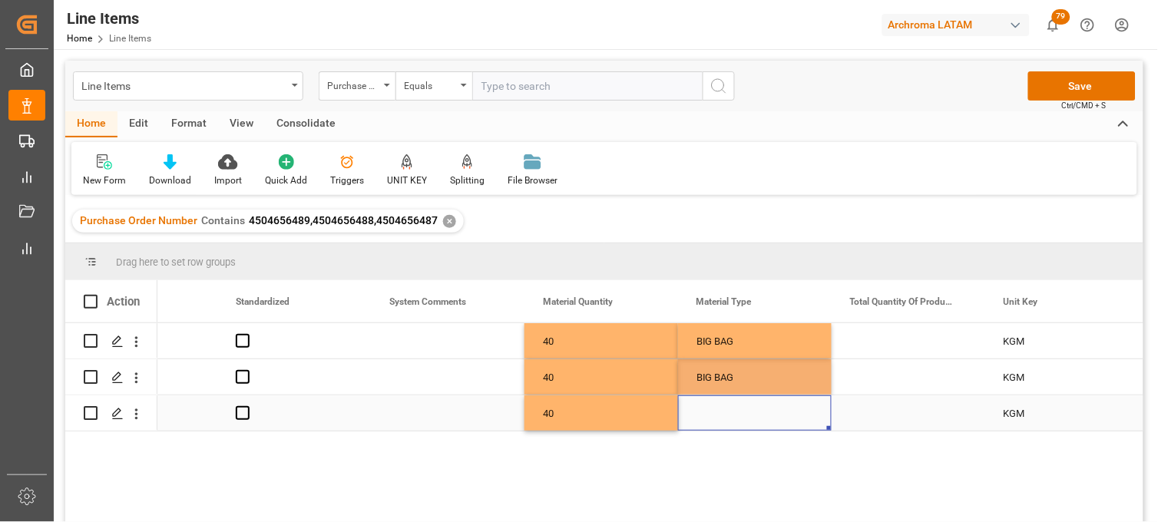
click at [717, 419] on div "Press SPACE to select this row." at bounding box center [755, 412] width 154 height 35
click at [708, 412] on input "Press SPACE to select this row." at bounding box center [754, 403] width 129 height 29
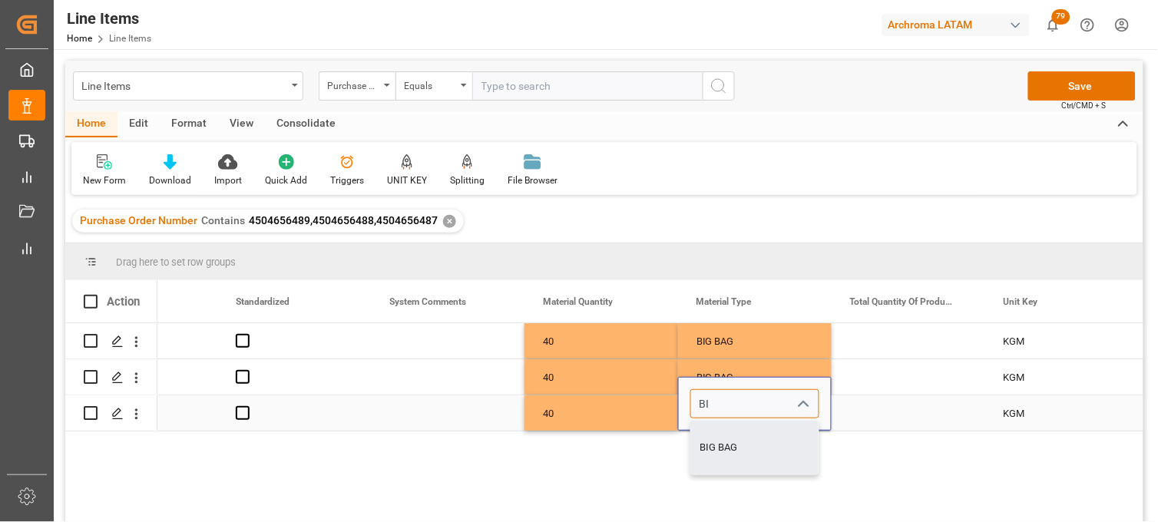
type input "BIG BAG"
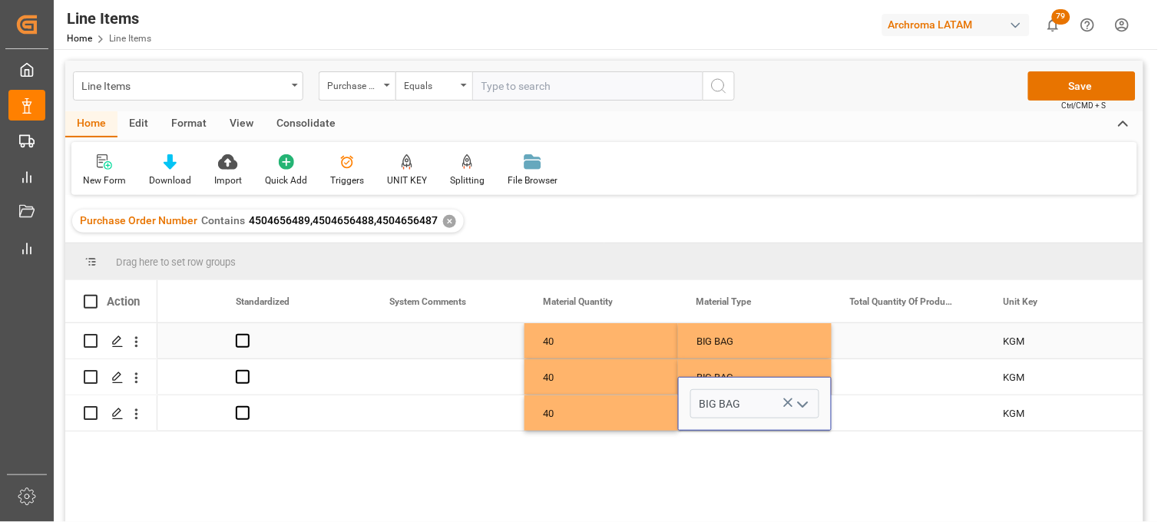
click at [885, 342] on div "Press SPACE to select this row." at bounding box center [909, 340] width 154 height 35
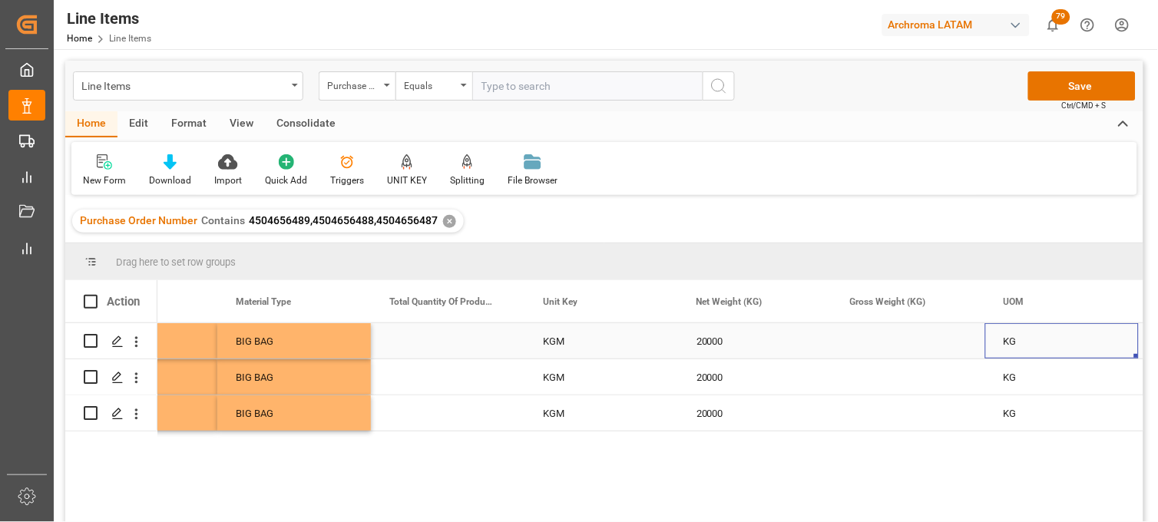
scroll to position [0, 2551]
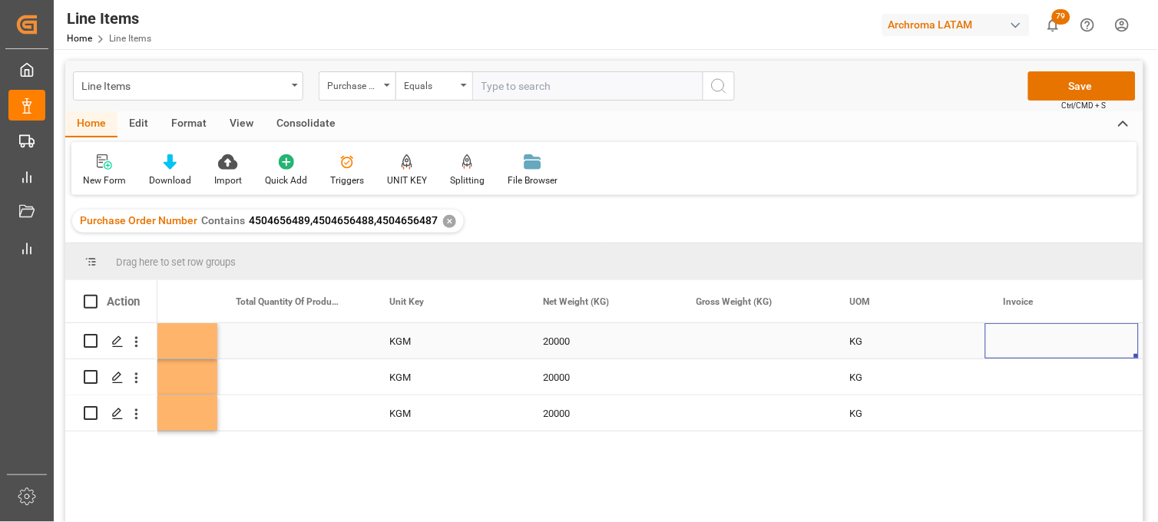
click at [737, 343] on div "Press SPACE to select this row." at bounding box center [755, 340] width 154 height 35
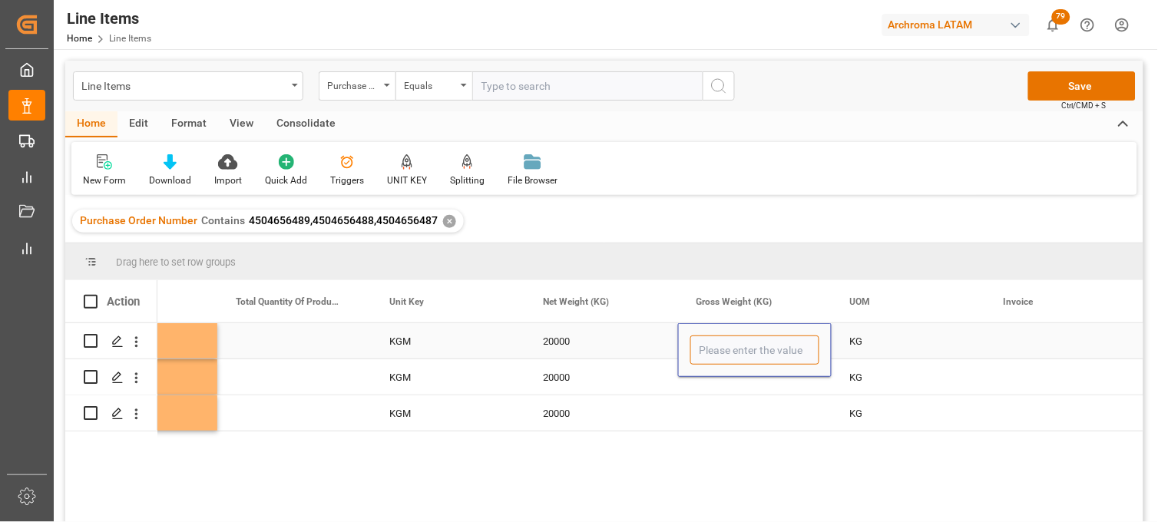
click at [737, 343] on input "Press SPACE to select this row." at bounding box center [754, 350] width 129 height 29
type input "20600"
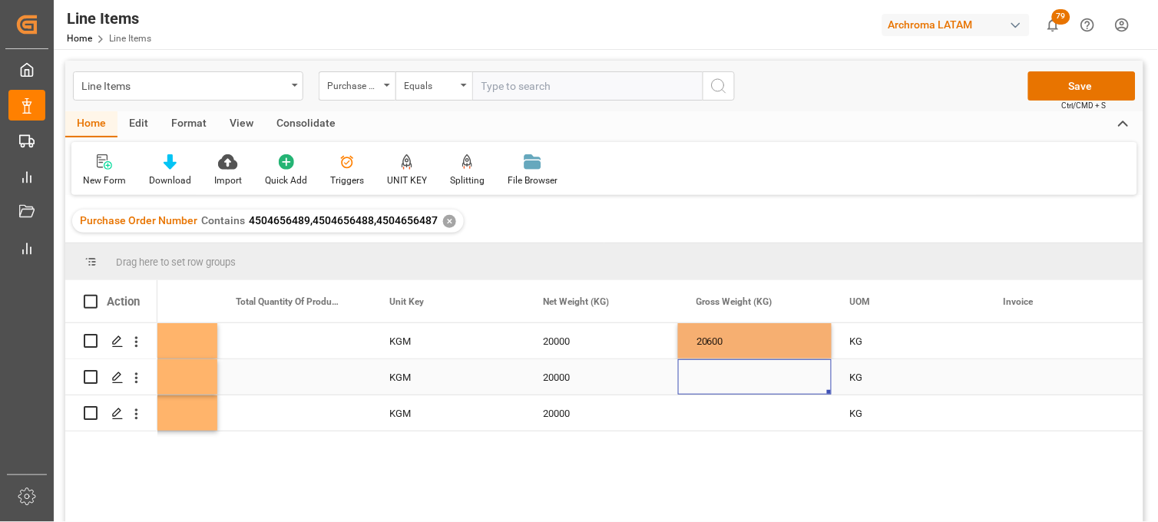
click at [726, 380] on div "Press SPACE to select this row." at bounding box center [755, 376] width 154 height 35
click at [712, 370] on div "Press SPACE to select this row." at bounding box center [755, 376] width 154 height 35
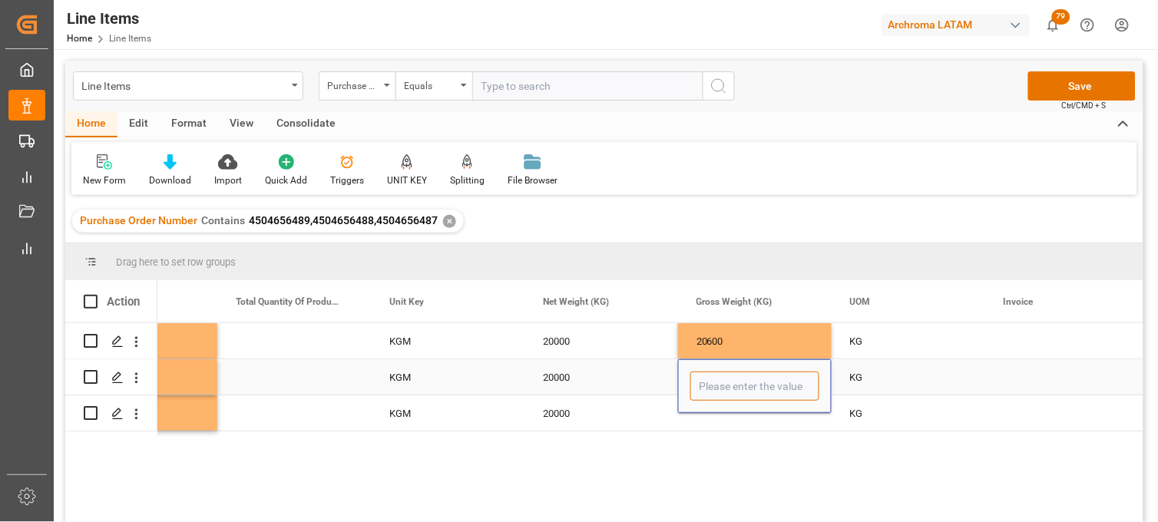
click at [711, 382] on input "Press SPACE to select this row." at bounding box center [754, 386] width 129 height 29
type input "20600"
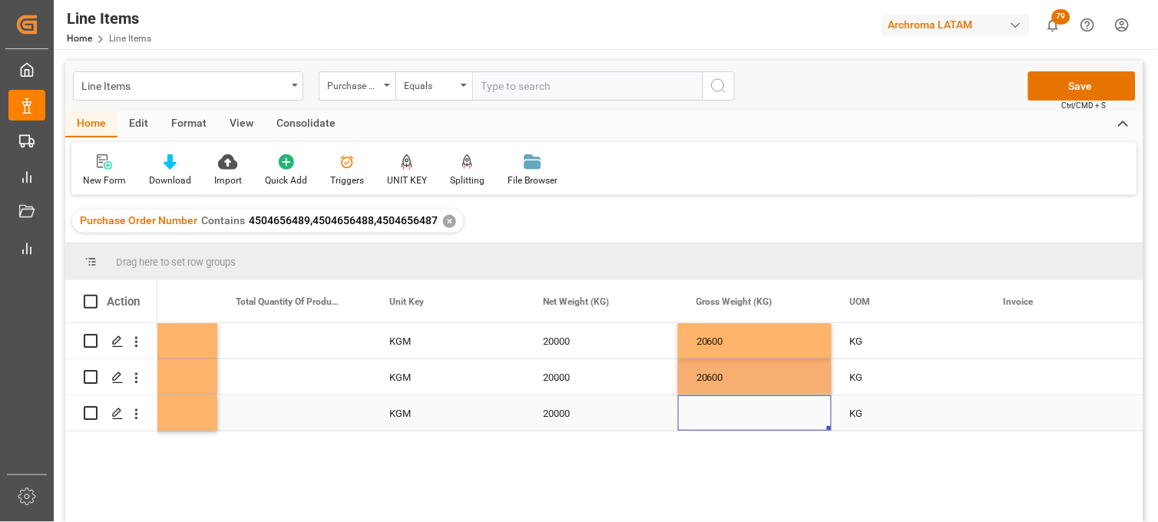
click at [719, 425] on div "Press SPACE to select this row." at bounding box center [755, 412] width 154 height 35
click at [709, 415] on div "Press SPACE to select this row." at bounding box center [755, 412] width 154 height 35
type input "20600"
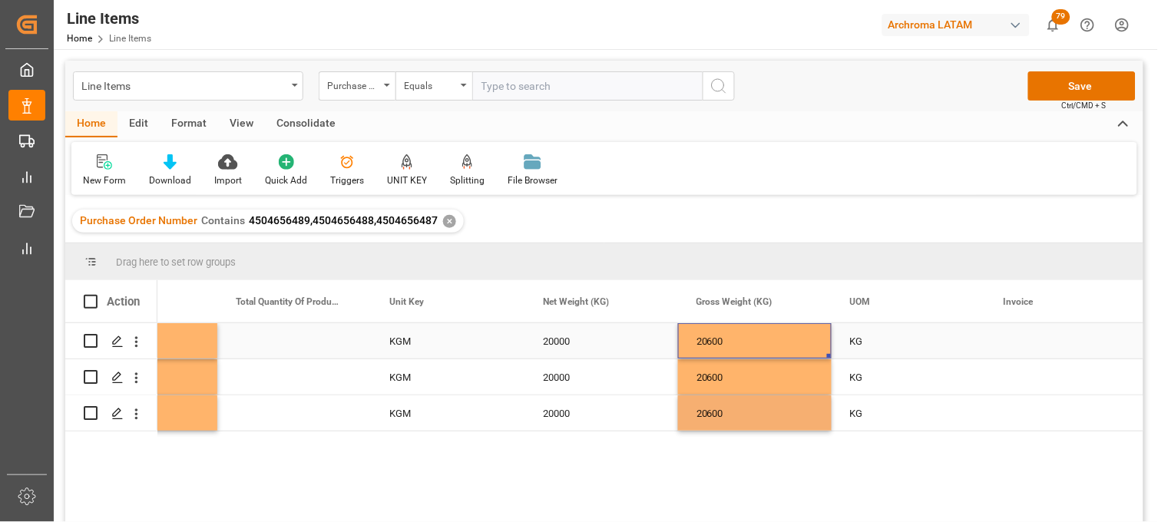
click at [719, 339] on div "20600" at bounding box center [755, 340] width 154 height 35
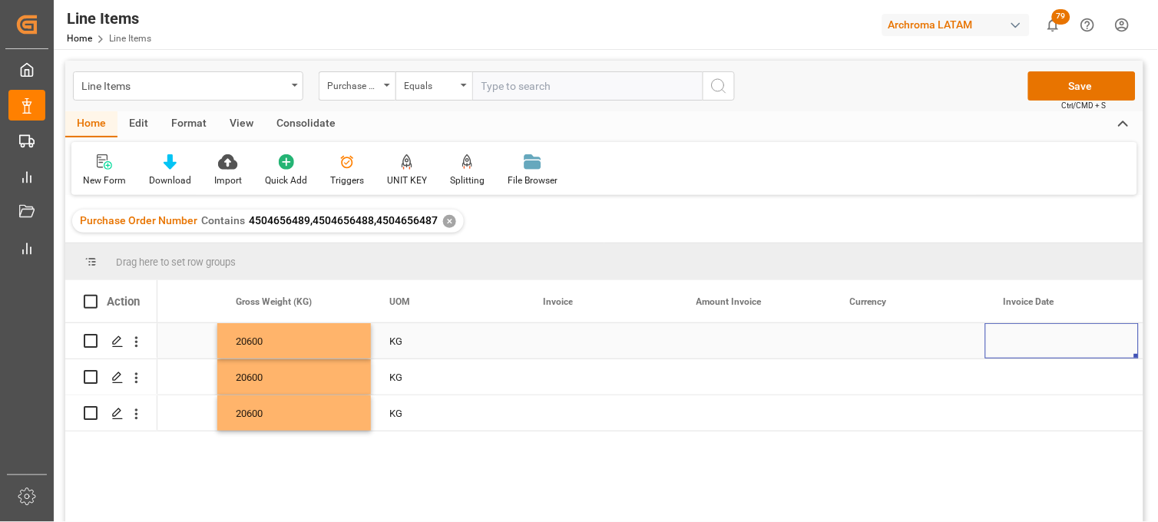
scroll to position [0, 3165]
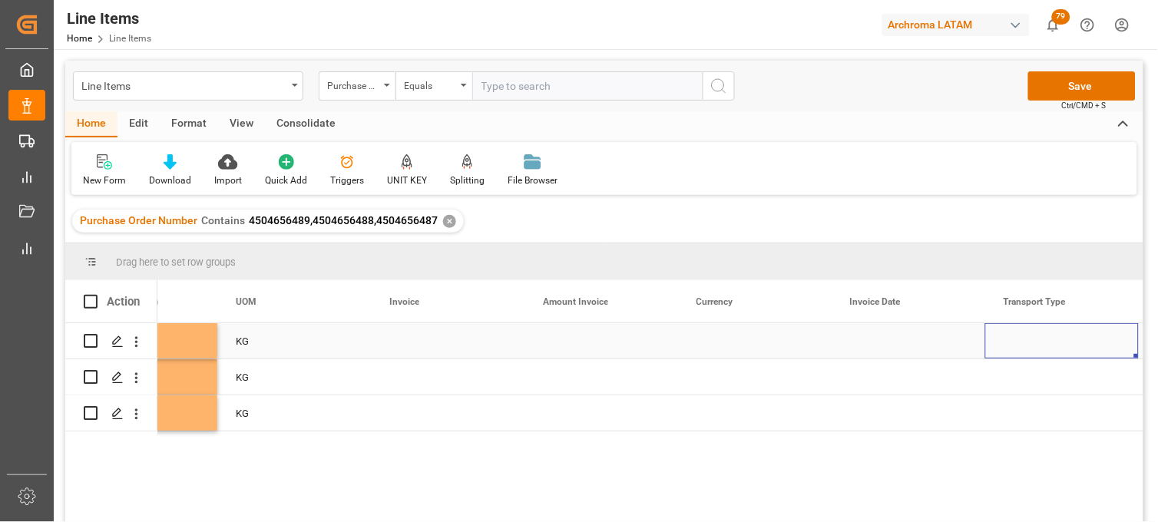
click at [412, 340] on div "Press SPACE to select this row." at bounding box center [448, 340] width 154 height 35
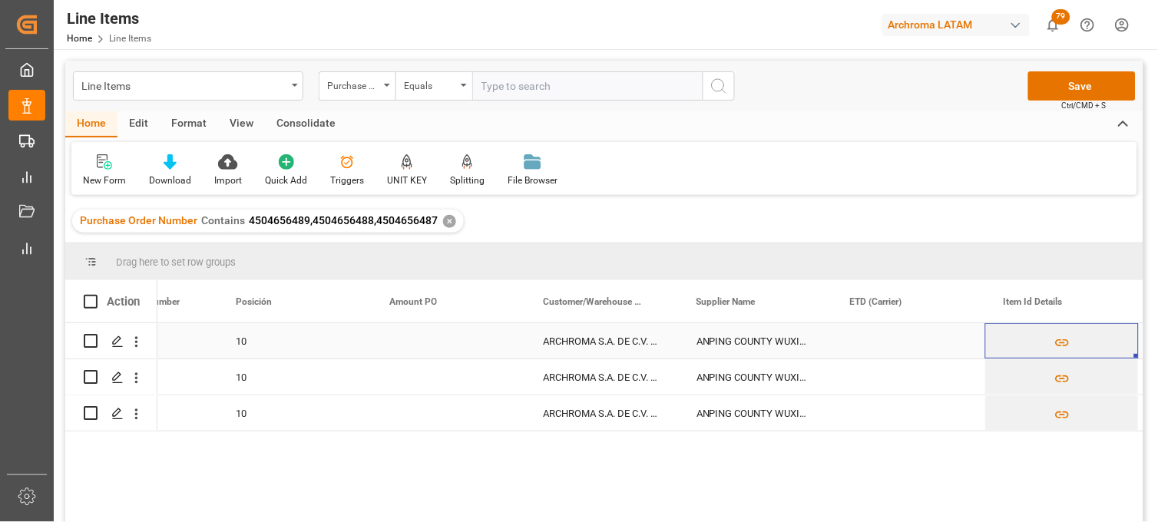
scroll to position [0, 401]
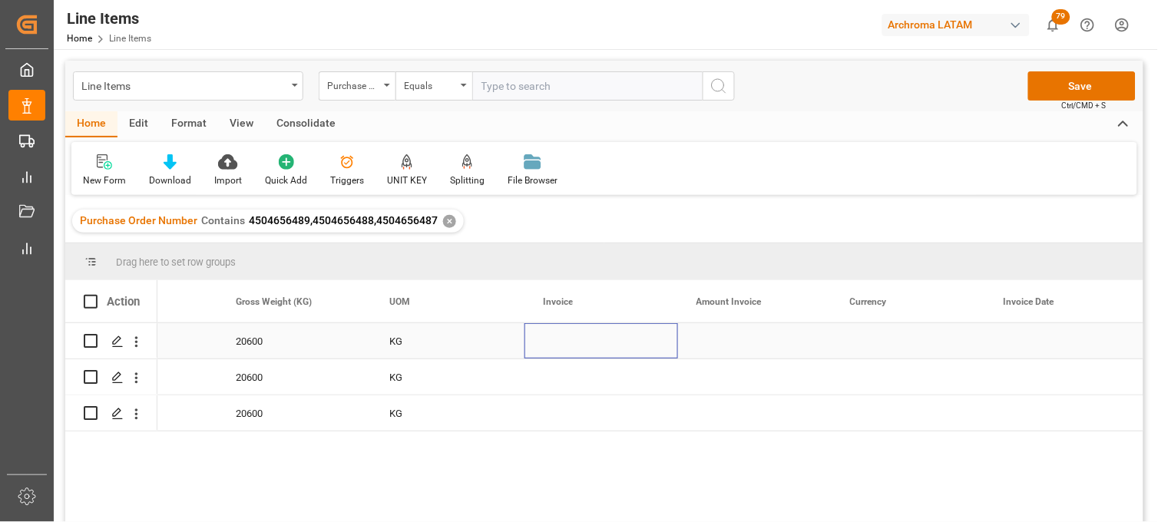
click at [543, 341] on div "Press SPACE to select this row." at bounding box center [601, 340] width 154 height 35
click at [564, 339] on div "Press SPACE to select this row." at bounding box center [601, 340] width 154 height 35
click at [564, 339] on input "Press SPACE to select this row." at bounding box center [601, 350] width 129 height 29
type input "WXWP250818033"
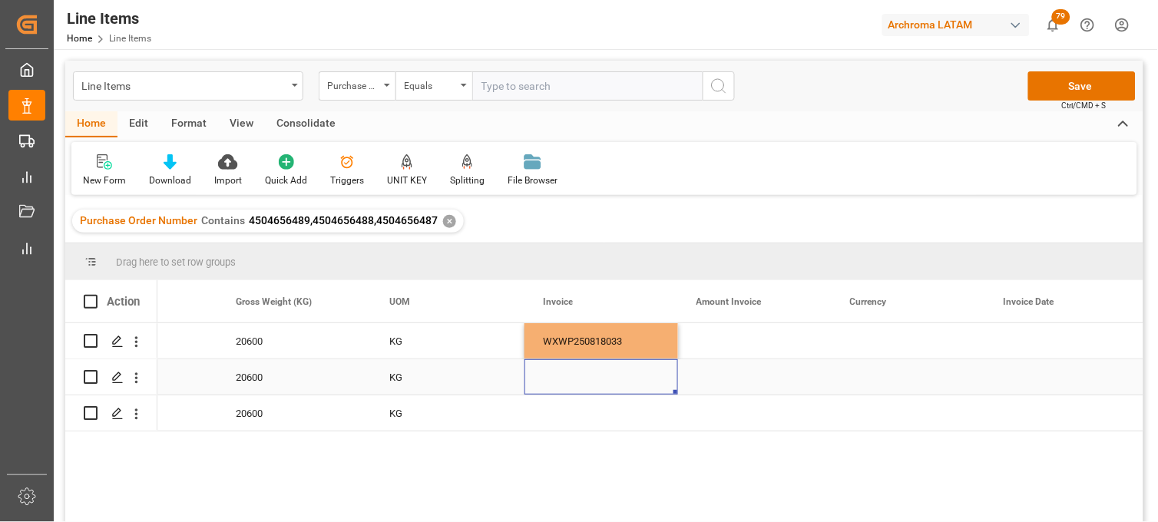
click at [570, 385] on div "Press SPACE to select this row." at bounding box center [601, 376] width 154 height 35
click at [551, 372] on div "Press SPACE to select this row." at bounding box center [601, 376] width 154 height 35
click at [561, 385] on input "Press SPACE to select this row." at bounding box center [601, 386] width 129 height 29
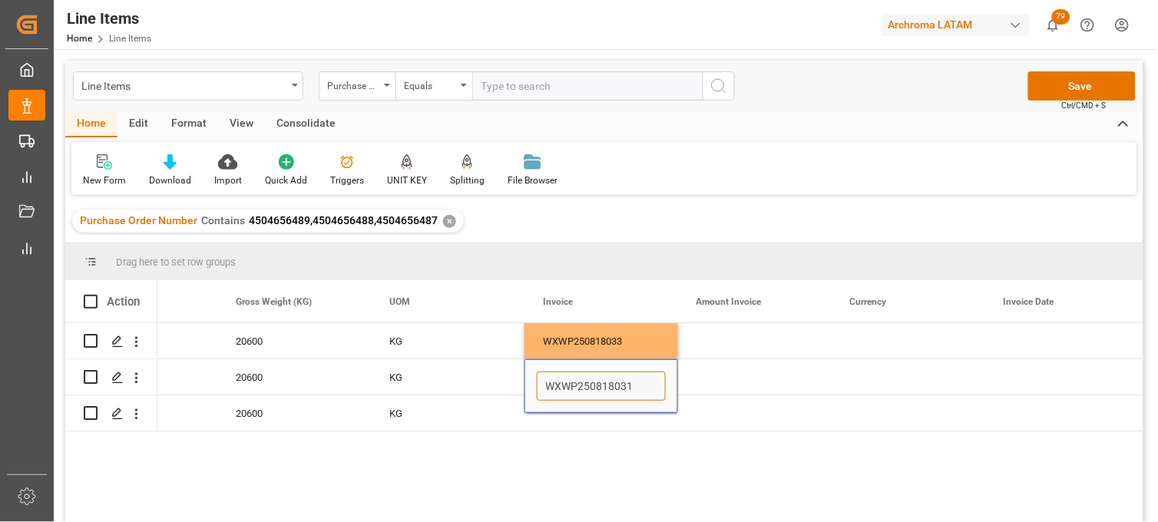
type input "WXWP250818031"
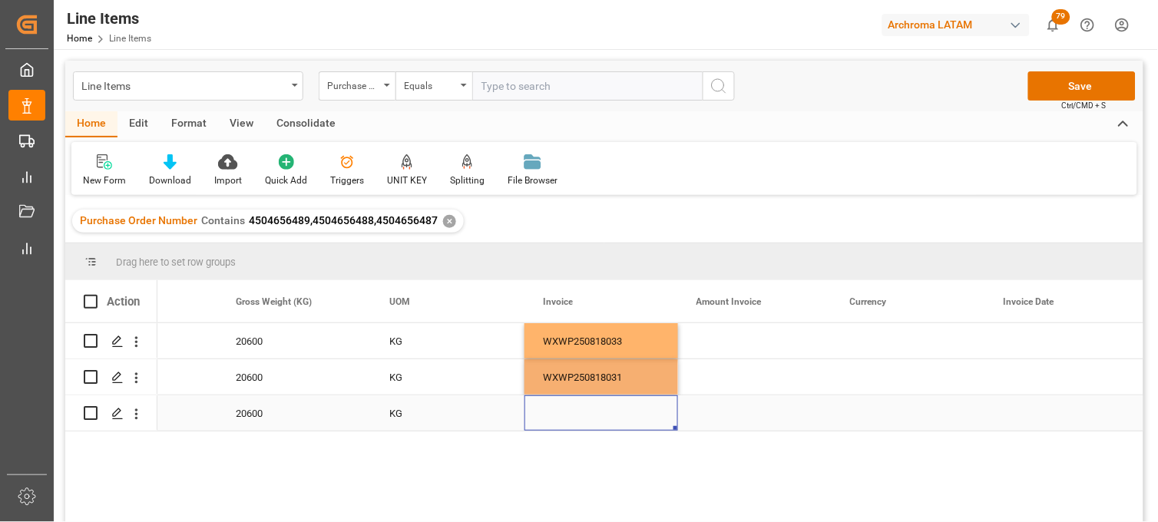
click at [547, 419] on div "Press SPACE to select this row." at bounding box center [601, 412] width 154 height 35
click at [572, 418] on div "Press SPACE to select this row." at bounding box center [601, 412] width 154 height 35
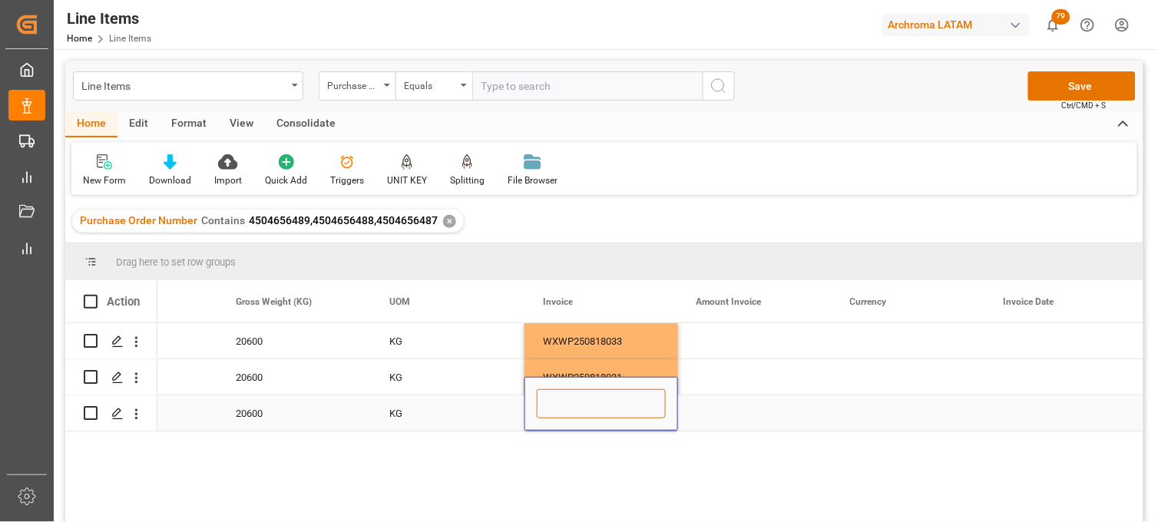
click at [564, 409] on input "Press SPACE to select this row." at bounding box center [601, 403] width 129 height 29
type input "WXWP250818032"
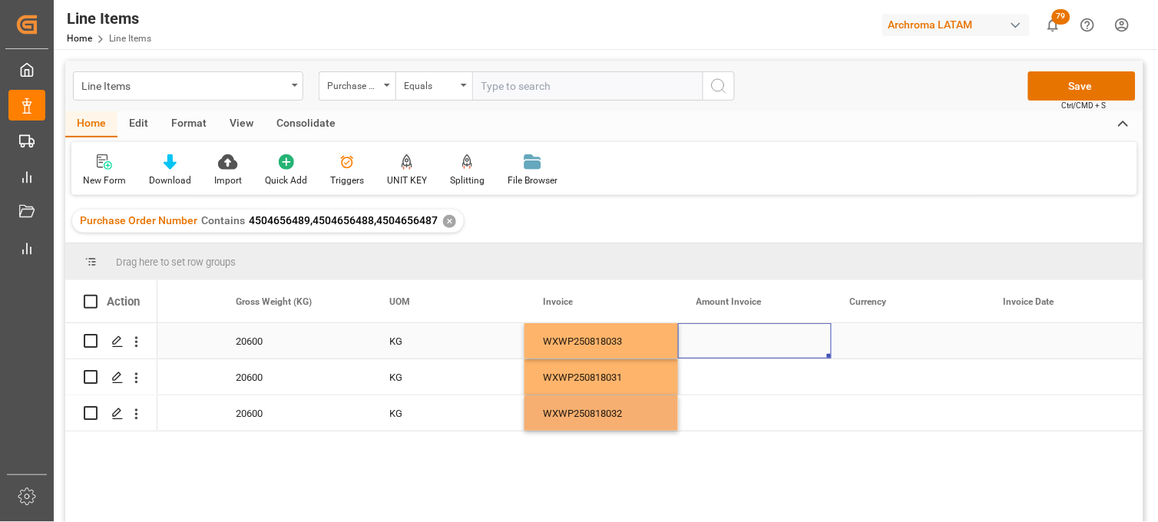
click at [726, 334] on div "Press SPACE to select this row." at bounding box center [755, 340] width 154 height 35
click at [725, 339] on div "Press SPACE to select this row." at bounding box center [755, 340] width 154 height 35
click at [725, 339] on input "Press SPACE to select this row." at bounding box center [754, 350] width 129 height 29
type input "122200"
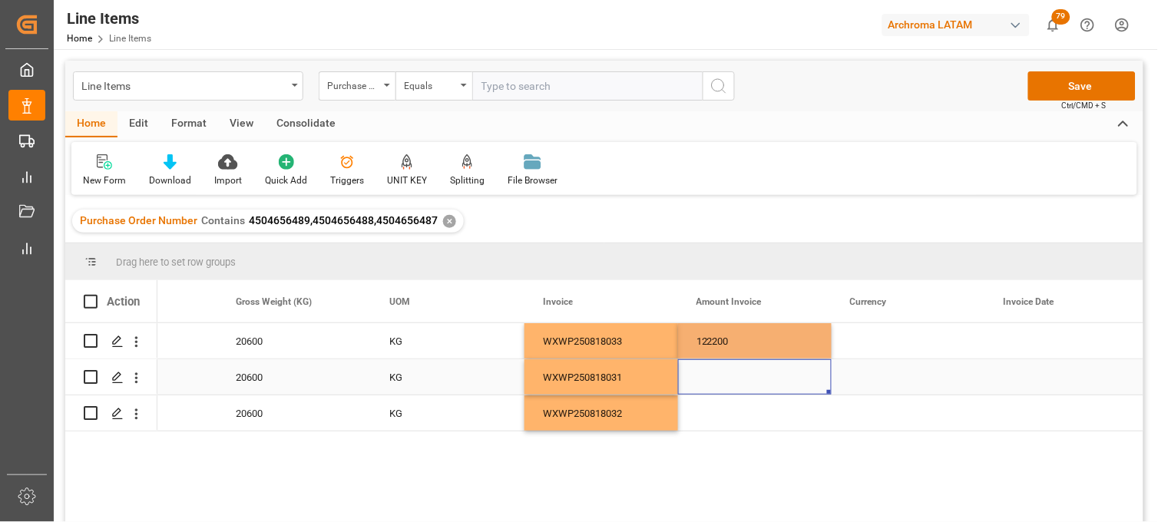
click at [707, 378] on div "Press SPACE to select this row." at bounding box center [755, 376] width 154 height 35
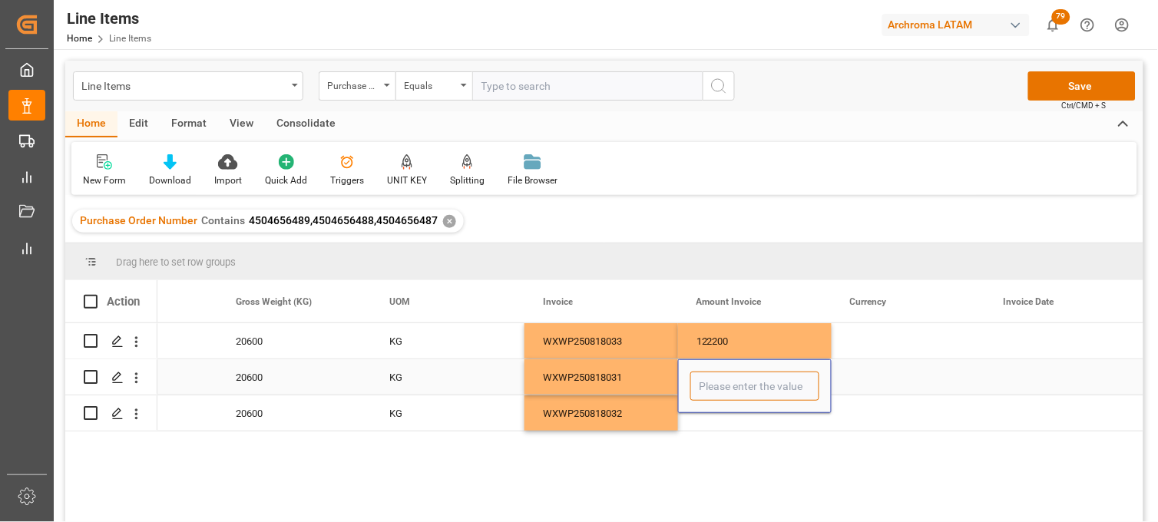
click at [707, 378] on input "Press SPACE to select this row." at bounding box center [754, 386] width 129 height 29
type input "122200"
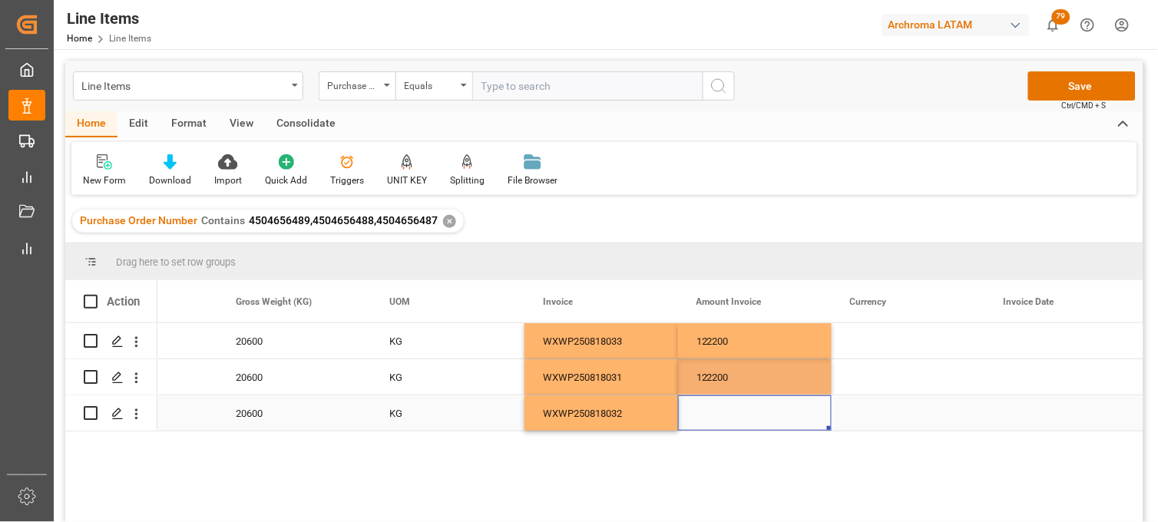
click at [717, 424] on div "Press SPACE to select this row." at bounding box center [755, 412] width 154 height 35
click at [711, 415] on div "Press SPACE to select this row." at bounding box center [755, 412] width 154 height 35
click at [711, 415] on input "Press SPACE to select this row." at bounding box center [754, 403] width 129 height 29
type input "122200"
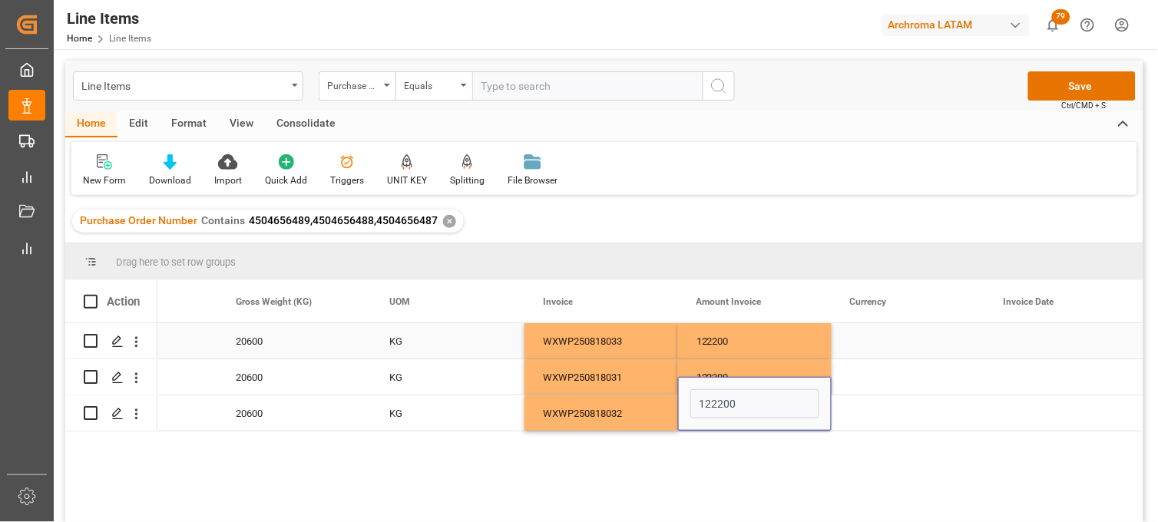
click at [871, 333] on div "Press SPACE to select this row." at bounding box center [909, 340] width 154 height 35
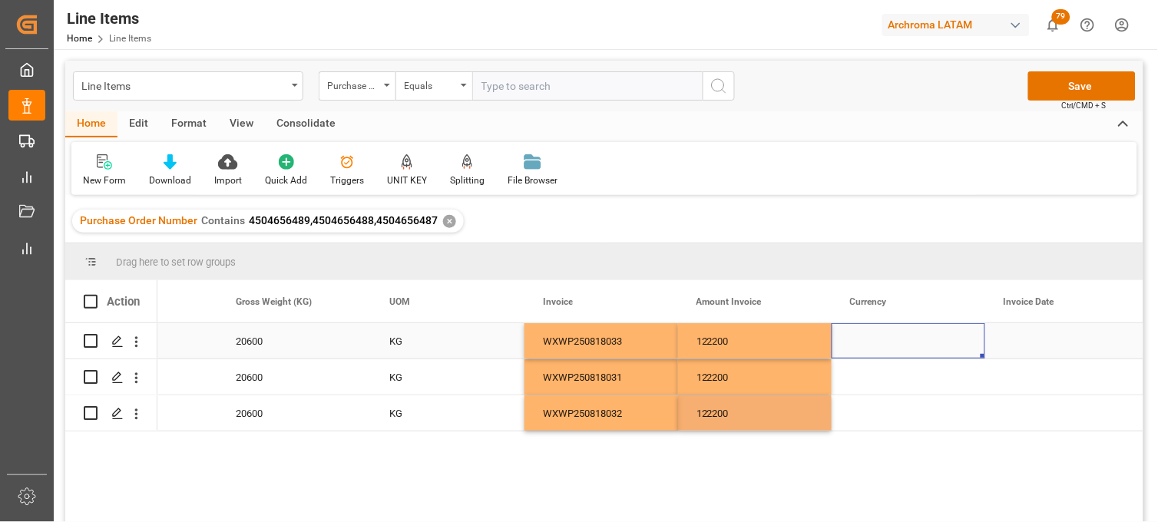
click at [871, 333] on div "Press SPACE to select this row." at bounding box center [909, 340] width 154 height 35
click at [871, 333] on div "Press SPACE to select this row." at bounding box center [909, 350] width 154 height 54
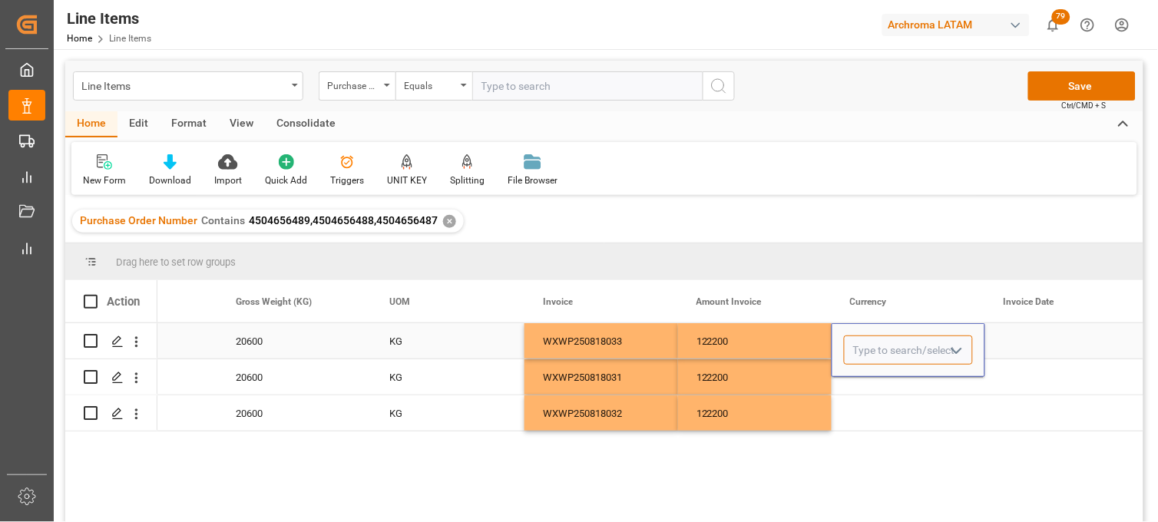
click at [870, 342] on input "Press SPACE to select this row." at bounding box center [908, 350] width 129 height 29
type input "USD"
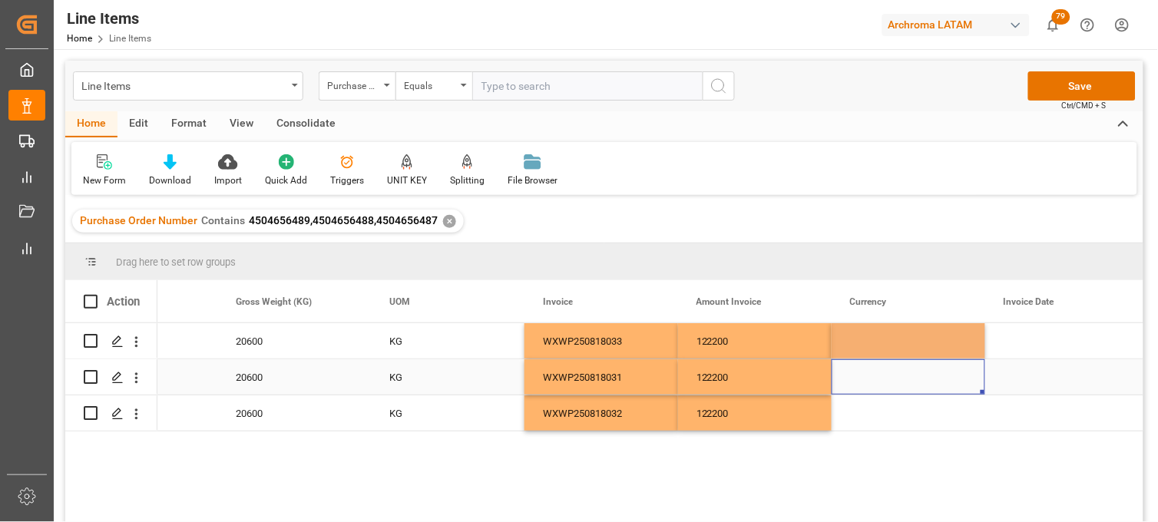
click at [863, 380] on div "Press SPACE to select this row." at bounding box center [909, 376] width 154 height 35
click at [863, 380] on input "Press SPACE to select this row." at bounding box center [908, 386] width 129 height 29
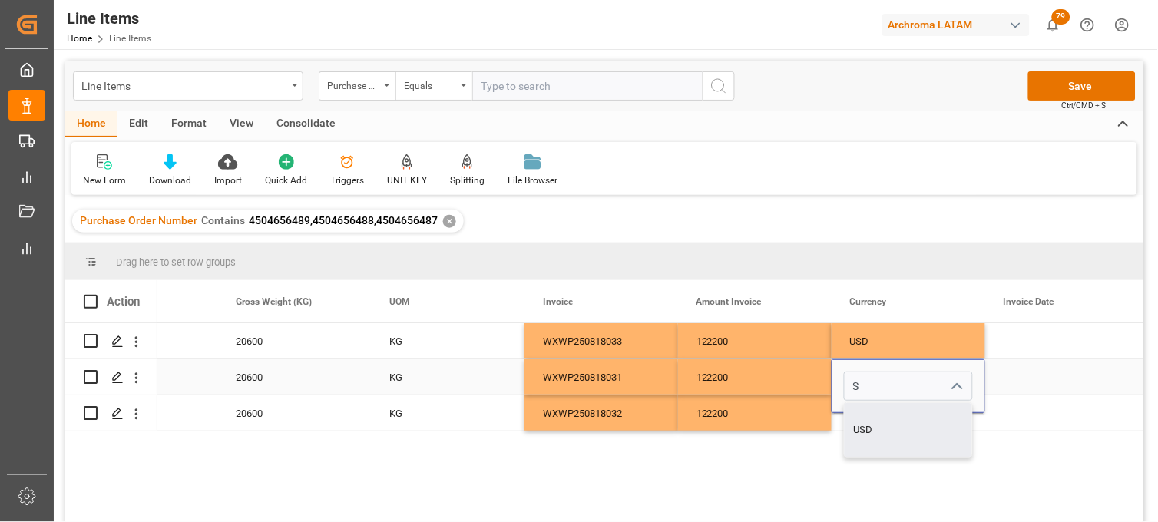
type input "USD"
click at [857, 415] on div "Press SPACE to select this row." at bounding box center [909, 412] width 154 height 35
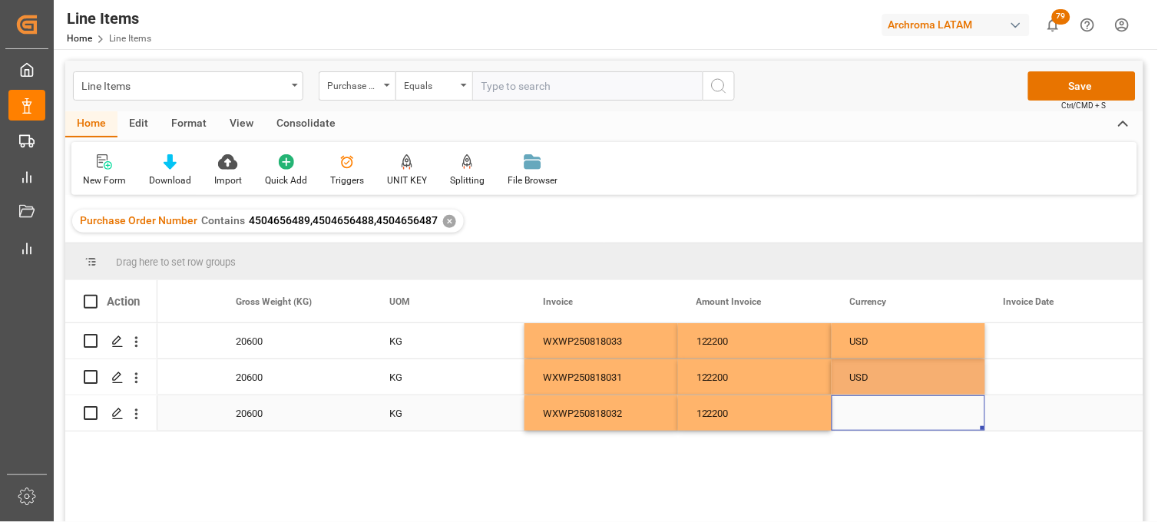
click at [862, 418] on div "Press SPACE to select this row." at bounding box center [909, 412] width 154 height 35
click at [862, 418] on div "Press SPACE to select this row." at bounding box center [909, 404] width 154 height 54
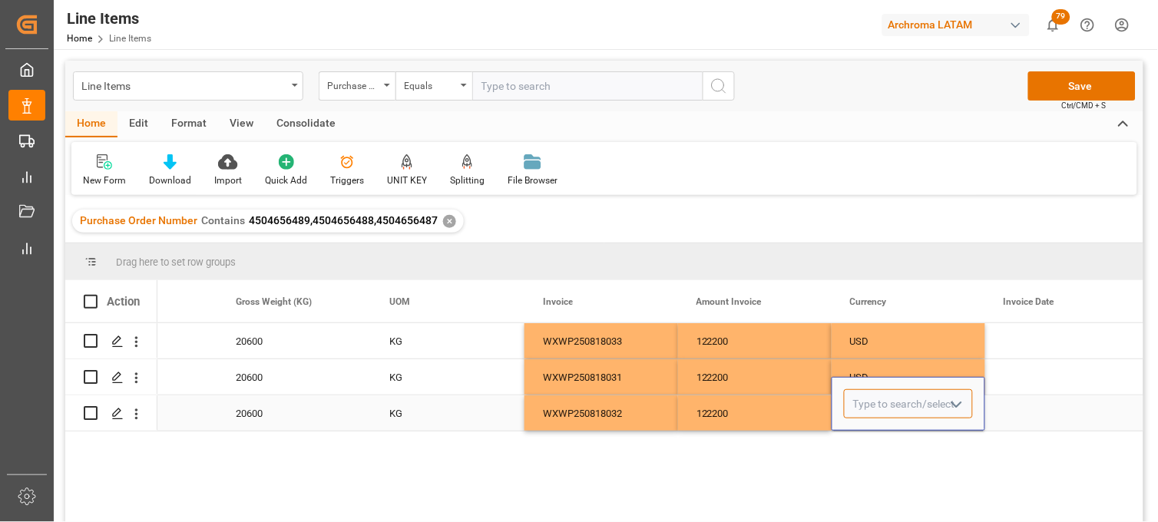
click at [872, 408] on input "Press SPACE to select this row." at bounding box center [908, 403] width 129 height 29
type input "USD"
click at [1045, 342] on div "Press SPACE to select this row." at bounding box center [1062, 340] width 154 height 35
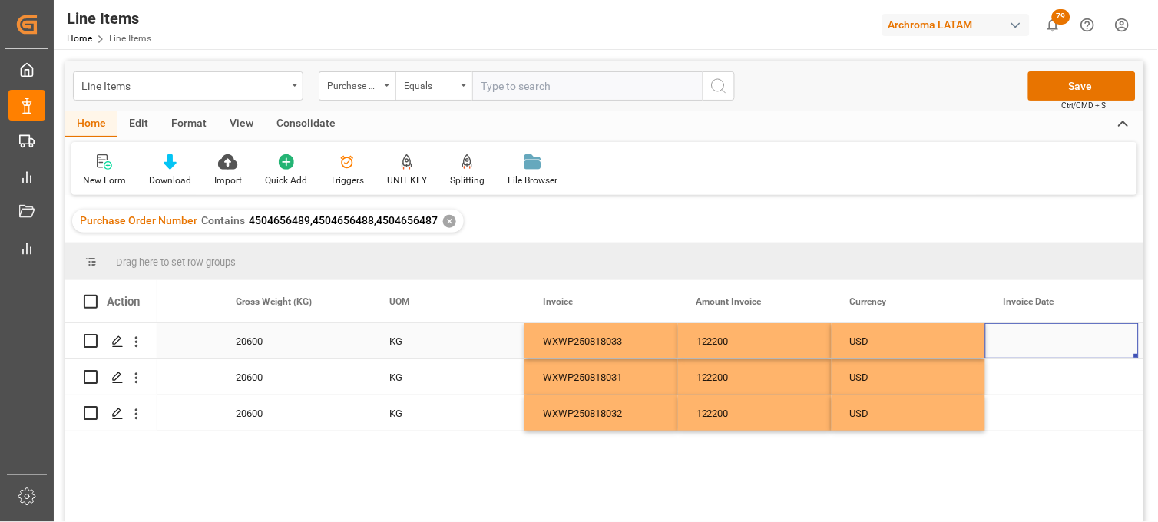
click at [1040, 341] on div "Press SPACE to select this row." at bounding box center [1062, 340] width 154 height 35
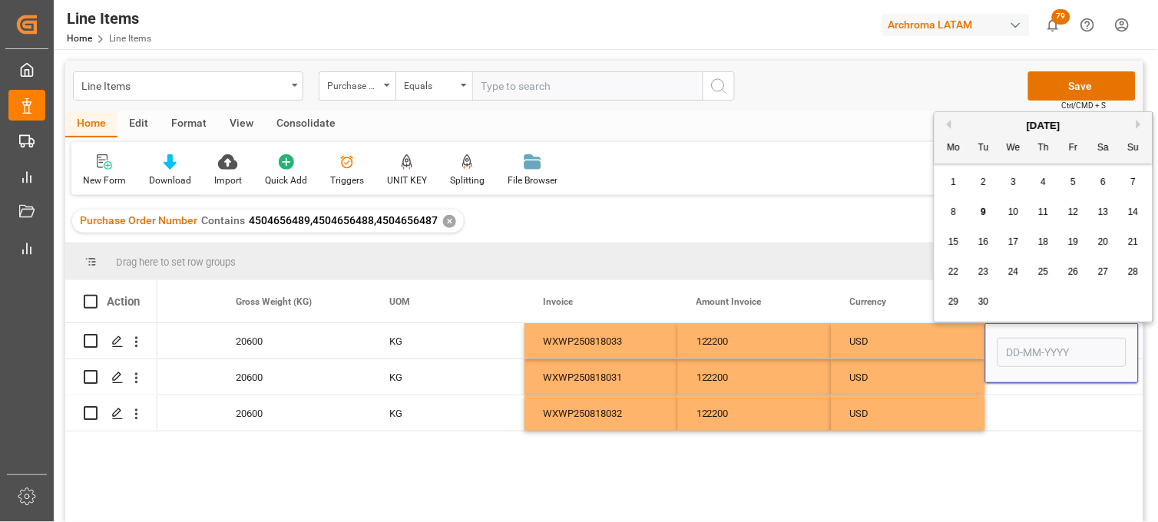
click at [953, 125] on div "September 2025" at bounding box center [1043, 125] width 218 height 15
click at [950, 125] on button "Previous Month" at bounding box center [946, 124] width 9 height 9
click at [960, 270] on div "18" at bounding box center [953, 272] width 19 height 18
type input "18-08-2025"
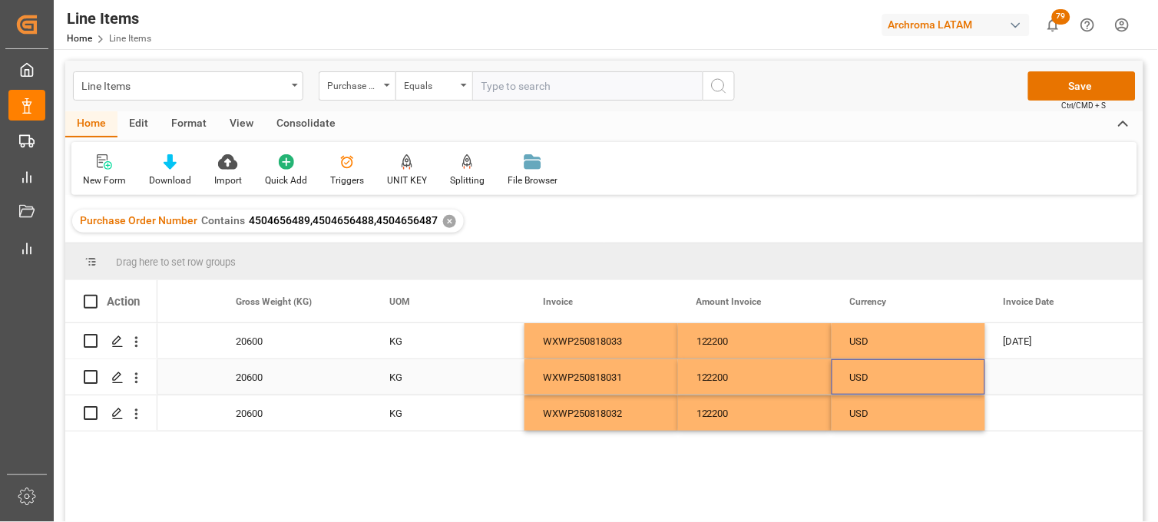
click at [937, 380] on div "USD" at bounding box center [908, 377] width 117 height 35
click at [1025, 418] on div "Press SPACE to select this row." at bounding box center [1062, 412] width 154 height 35
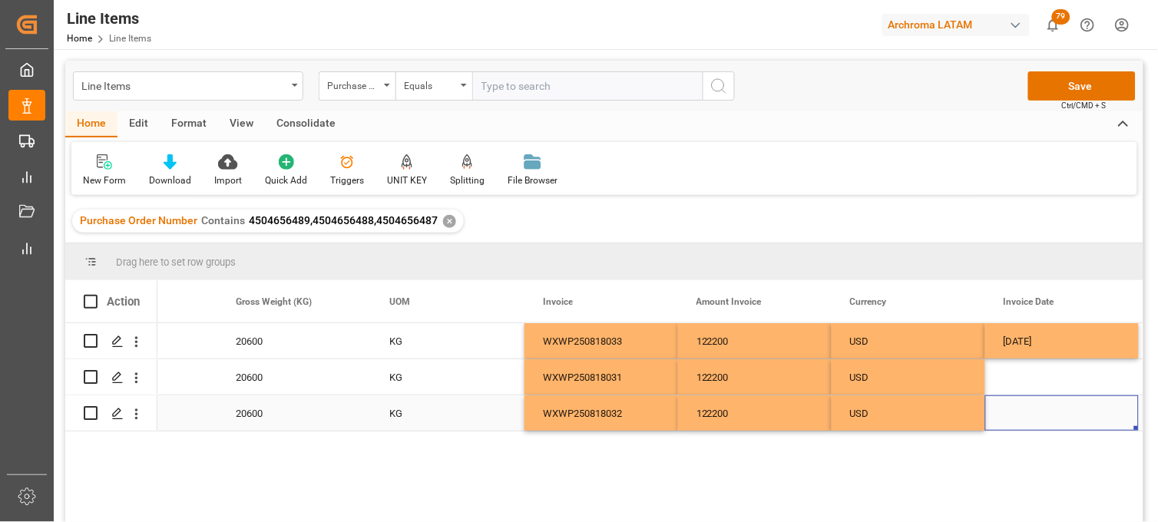
click at [1025, 418] on div "Press SPACE to select this row." at bounding box center [1062, 412] width 154 height 35
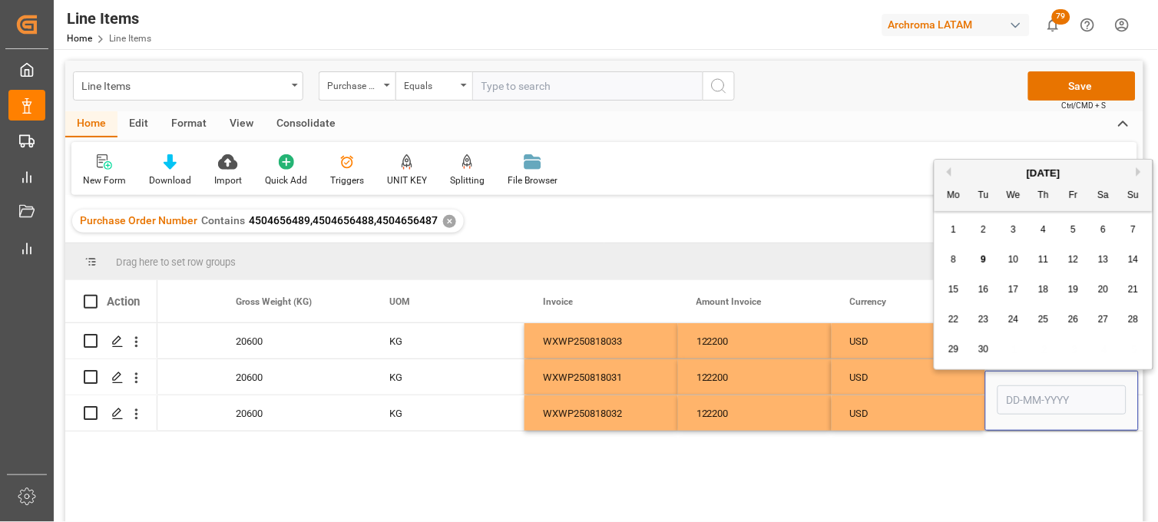
click at [948, 167] on button "Previous Month" at bounding box center [946, 171] width 9 height 9
click at [946, 313] on div "18" at bounding box center [953, 320] width 19 height 18
type input "18-08-2025"
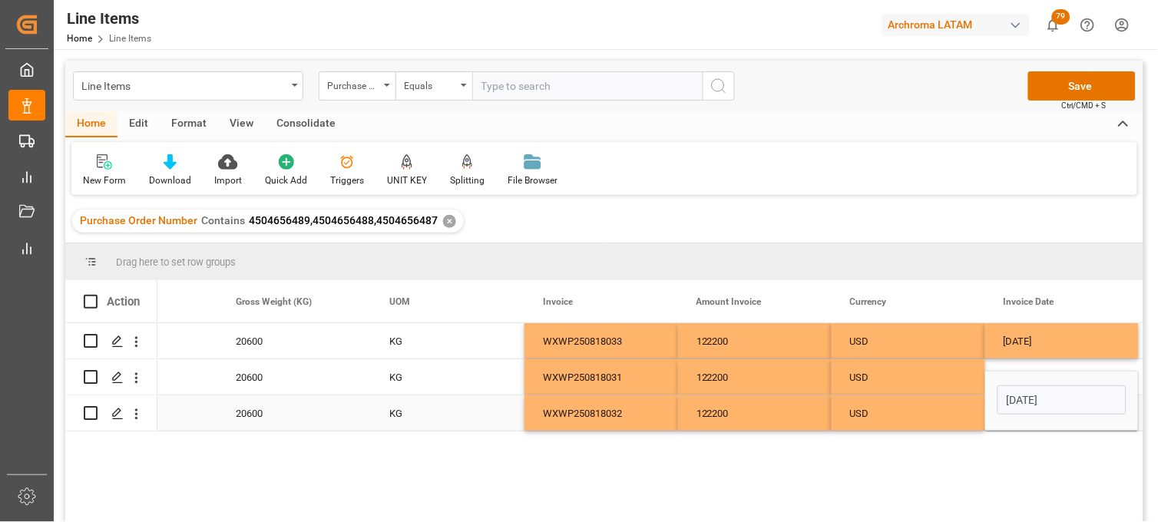
click at [1017, 371] on div "18-08-2025" at bounding box center [1062, 401] width 154 height 60
click at [1014, 365] on div "Press SPACE to select this row." at bounding box center [1062, 376] width 154 height 35
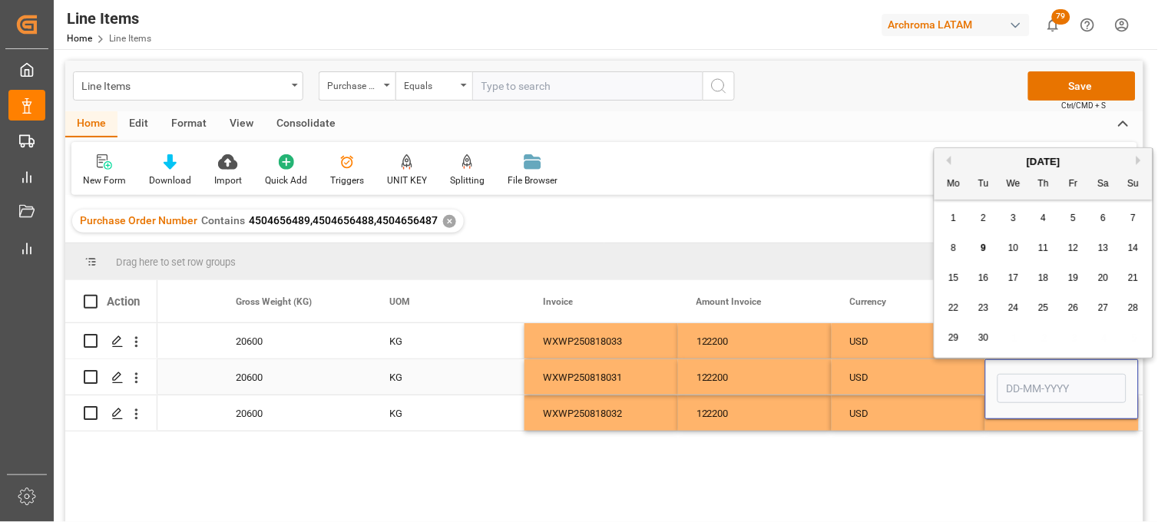
click at [1019, 374] on input "Press SPACE to select this row." at bounding box center [1061, 388] width 129 height 29
click at [947, 158] on button "Previous Month" at bounding box center [946, 160] width 9 height 9
click at [967, 306] on div "18 19 20 21 22 23 24" at bounding box center [1044, 308] width 210 height 30
click at [961, 308] on div "18" at bounding box center [953, 308] width 19 height 18
type input "18-08-2025"
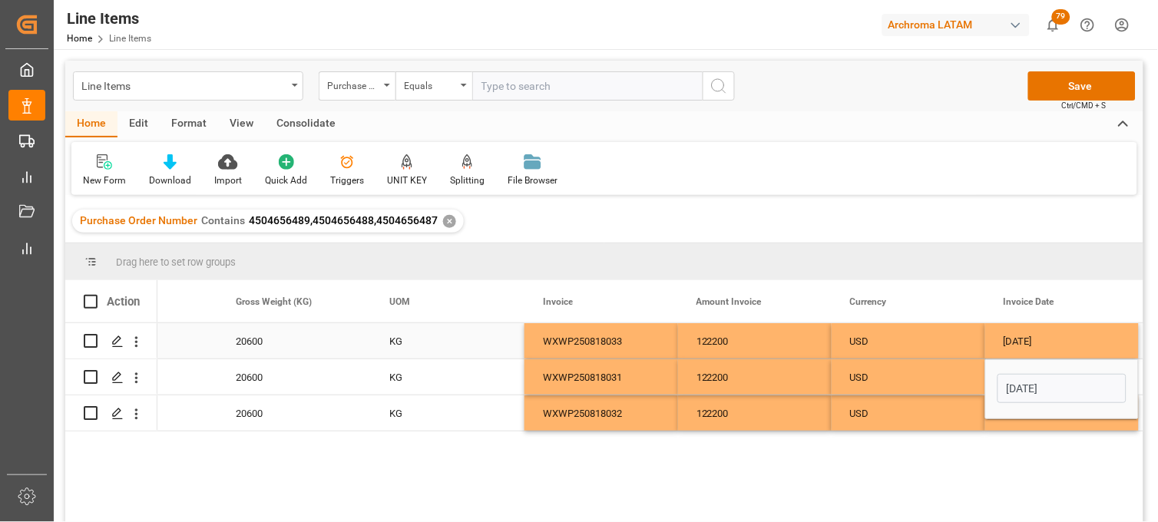
click at [1014, 348] on div "18-08-2025" at bounding box center [1062, 340] width 154 height 35
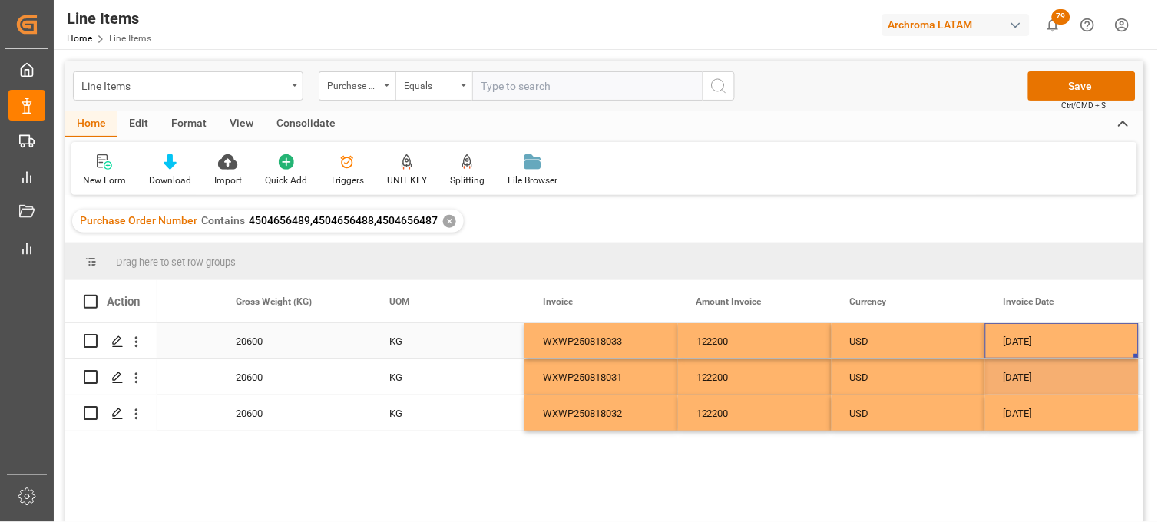
click at [1014, 348] on div "18-08-2025" at bounding box center [1062, 340] width 154 height 35
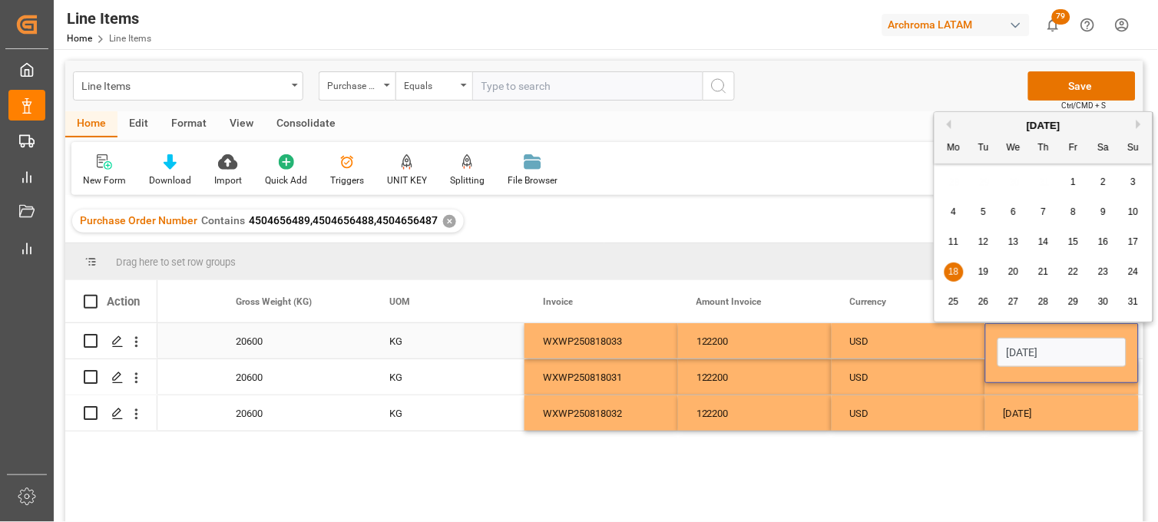
click at [1014, 348] on input "18-08-2025" at bounding box center [1061, 352] width 129 height 29
click at [1018, 279] on div "20" at bounding box center [1013, 272] width 19 height 18
type input "20-08-2025"
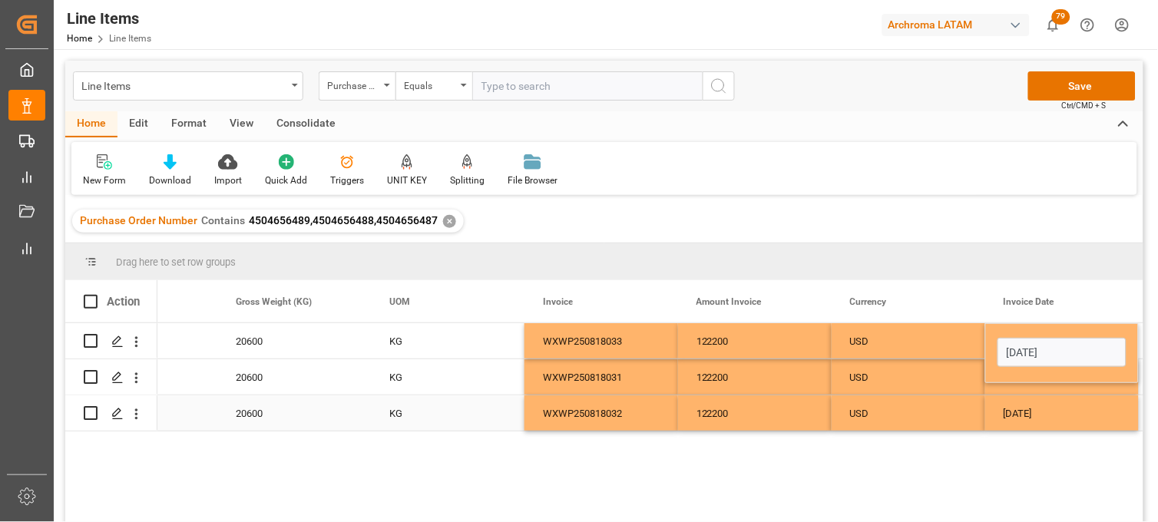
click at [1009, 405] on div "18-08-2025" at bounding box center [1062, 412] width 154 height 35
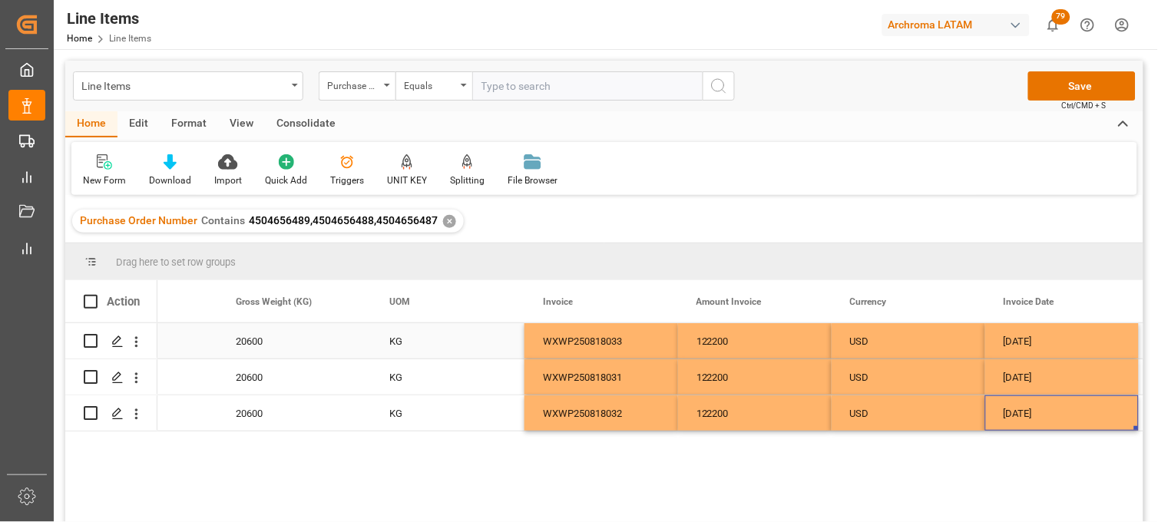
click at [891, 344] on div "USD" at bounding box center [908, 341] width 117 height 35
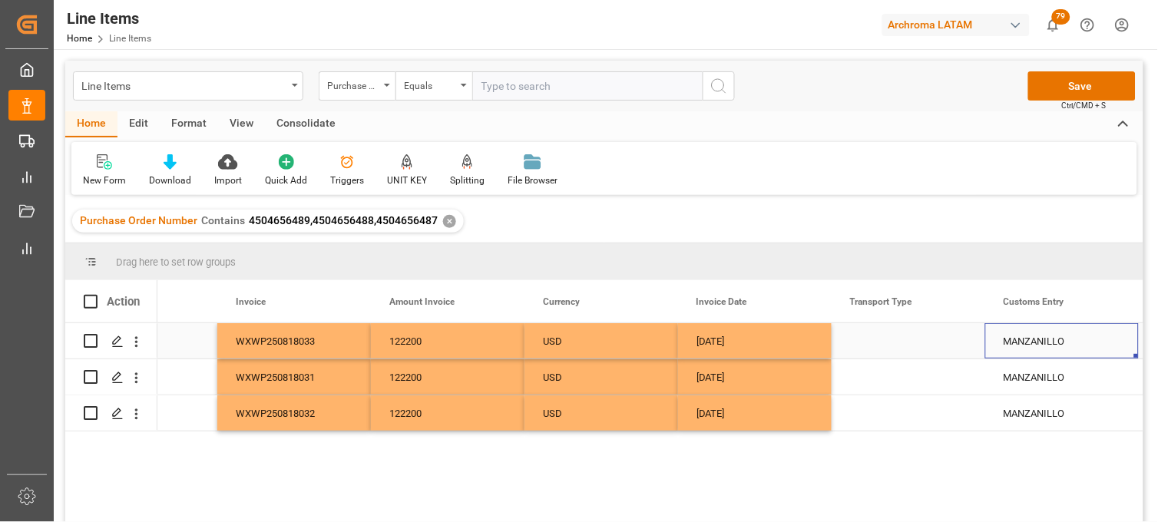
scroll to position [0, 3472]
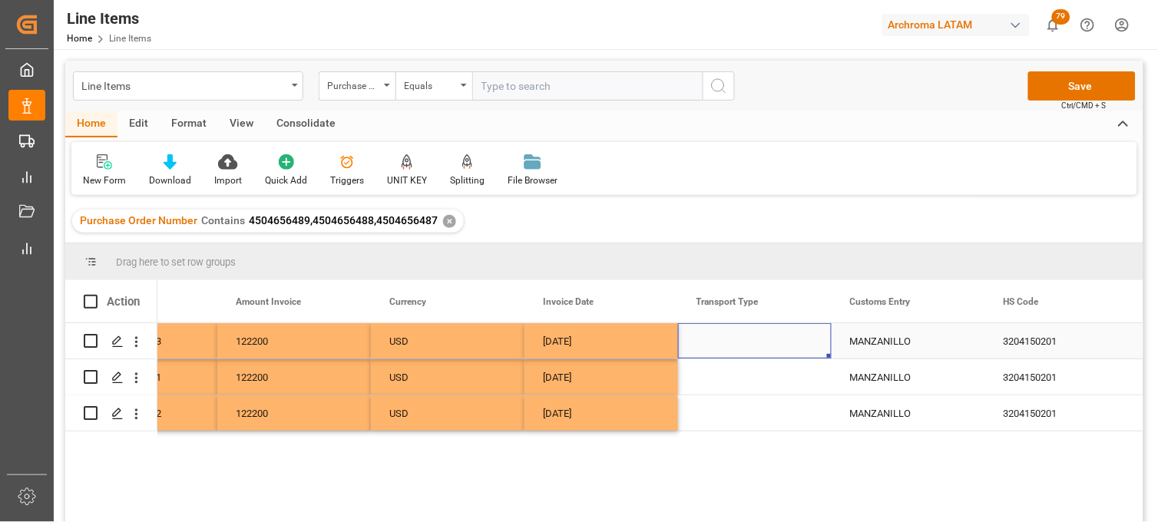
click at [741, 339] on div "Press SPACE to select this row." at bounding box center [755, 340] width 154 height 35
click at [741, 339] on input "Press SPACE to select this row." at bounding box center [754, 350] width 129 height 29
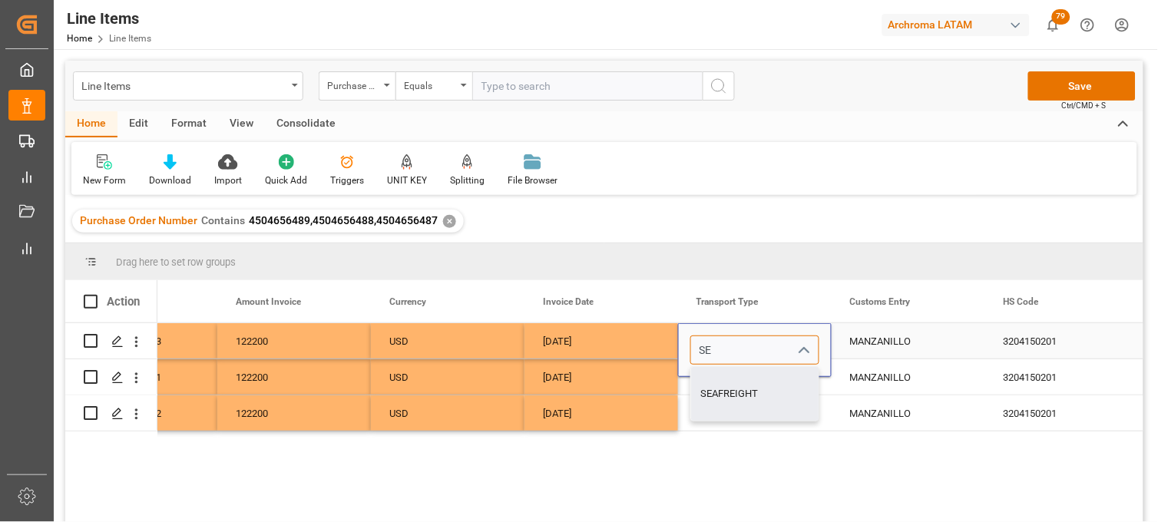
type input "SEAFREIGHT"
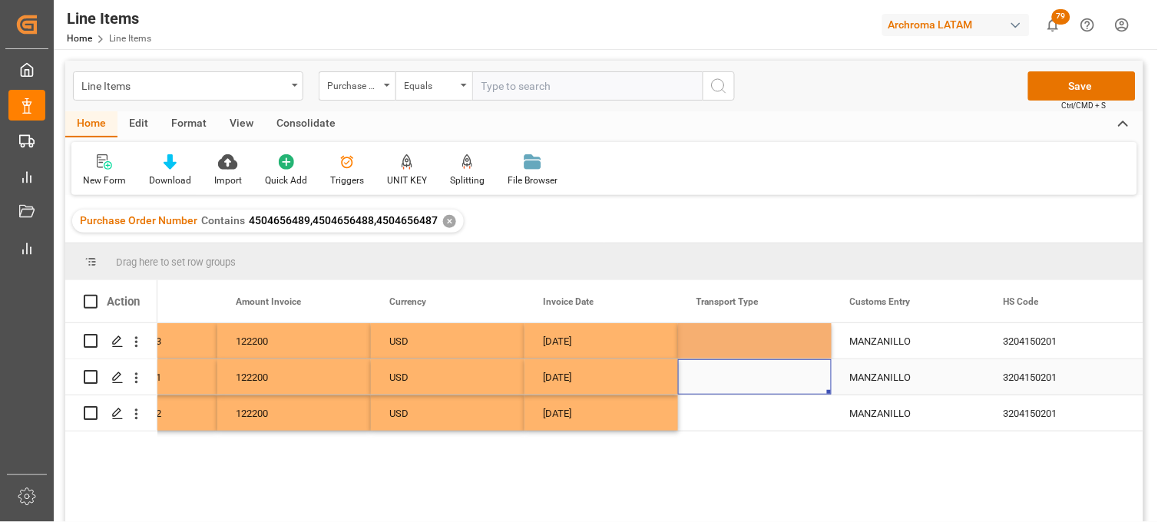
click at [706, 385] on div "Press SPACE to select this row." at bounding box center [755, 376] width 154 height 35
click at [718, 382] on div "Press SPACE to select this row." at bounding box center [755, 376] width 154 height 35
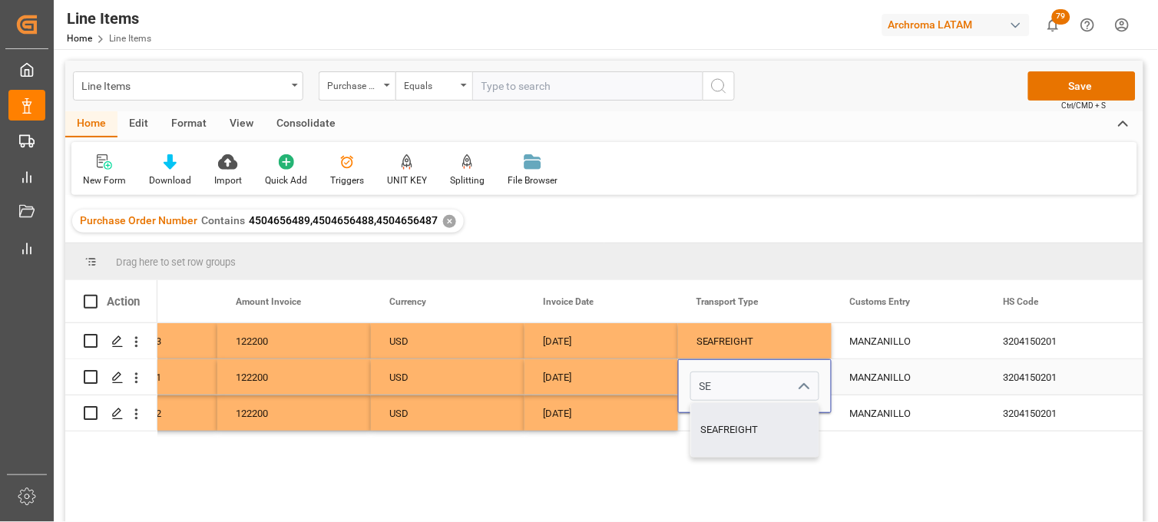
type input "SEAFREIGHT"
click at [717, 420] on div "Press SPACE to select this row." at bounding box center [755, 412] width 154 height 35
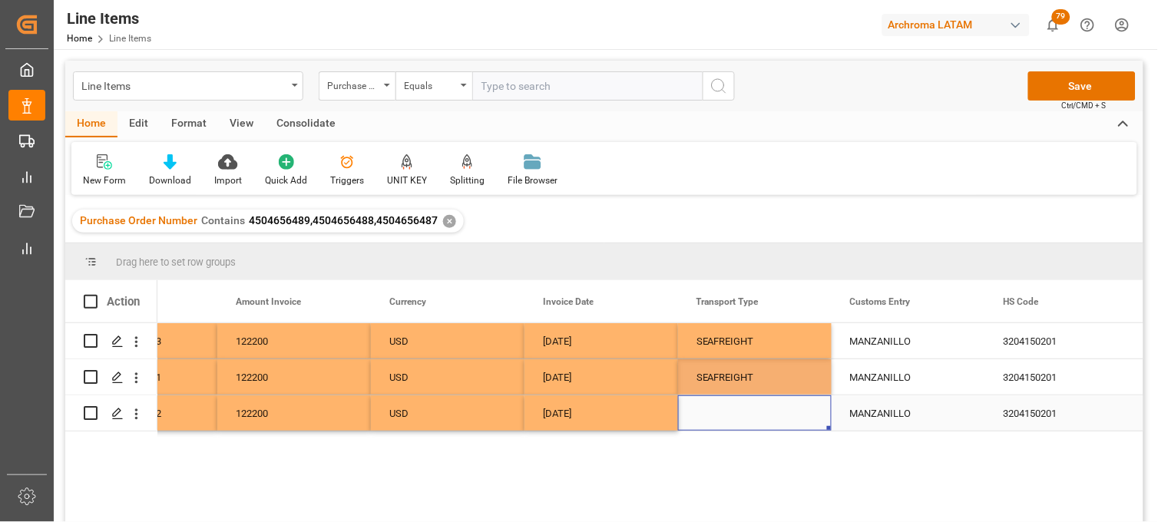
click at [717, 420] on div "Press SPACE to select this row." at bounding box center [755, 412] width 154 height 35
click at [720, 415] on input "Press SPACE to select this row." at bounding box center [754, 403] width 129 height 29
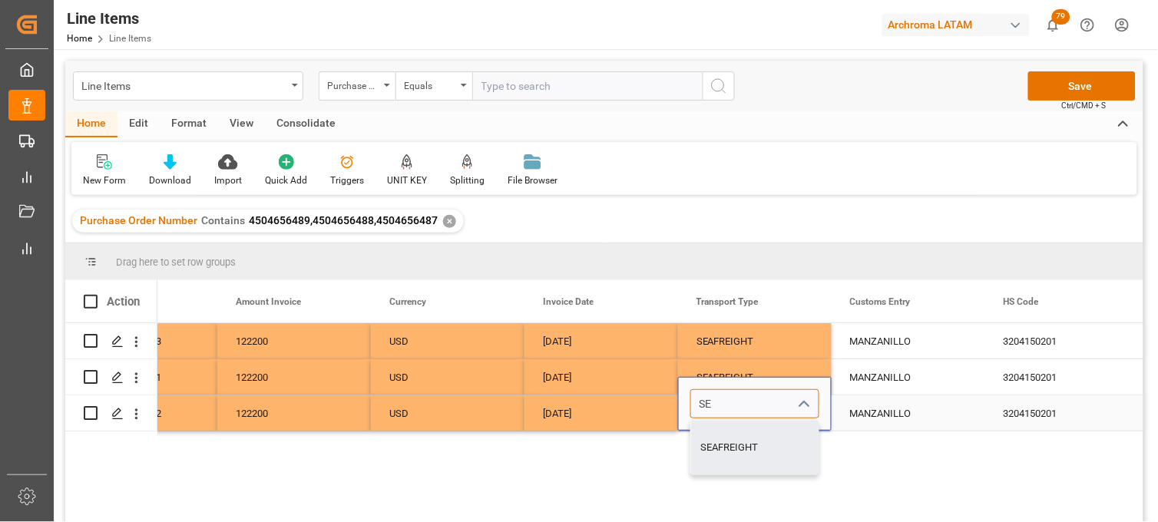
type input "SEAFREIGHT"
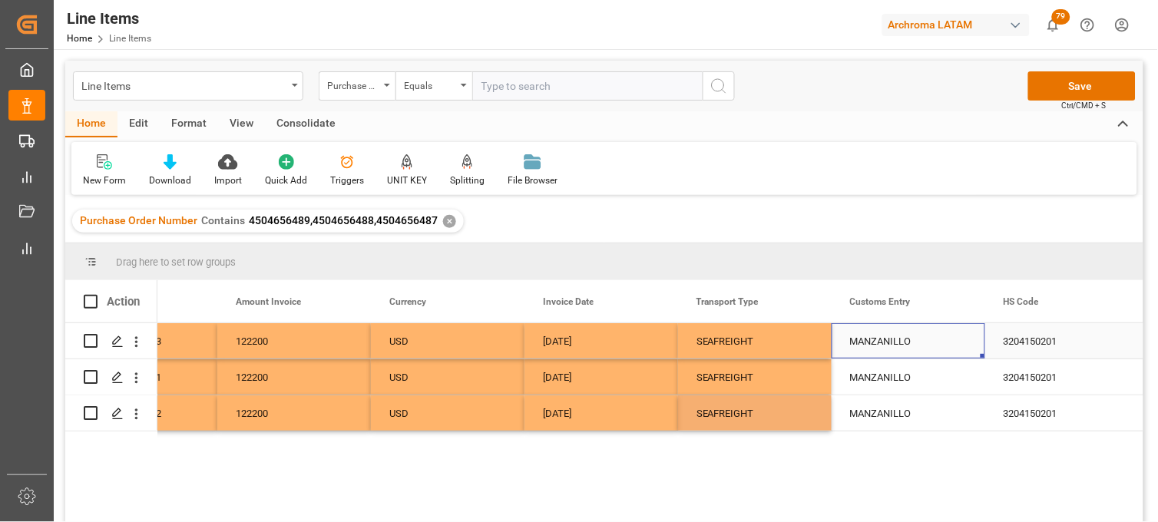
click at [875, 342] on div "MANZANILLO" at bounding box center [909, 340] width 154 height 35
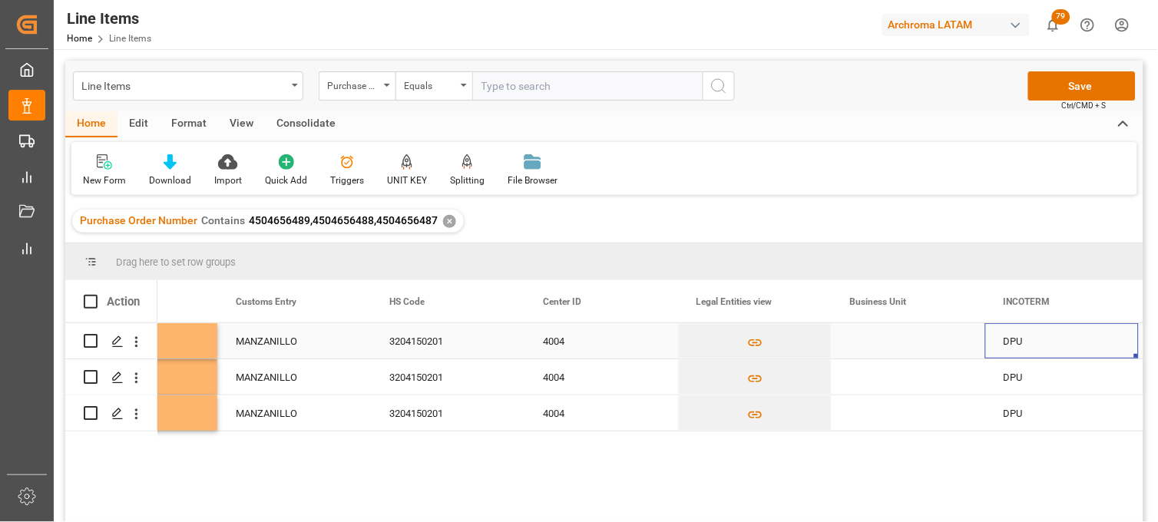
scroll to position [0, 4240]
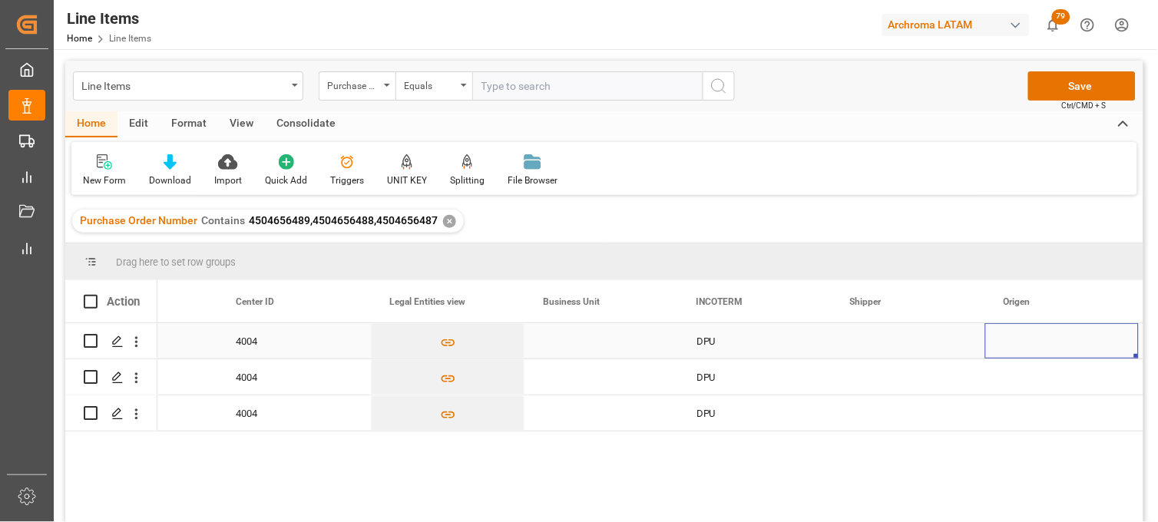
click at [591, 336] on div "Press SPACE to select this row." at bounding box center [601, 340] width 154 height 35
type input "TEXTIL"
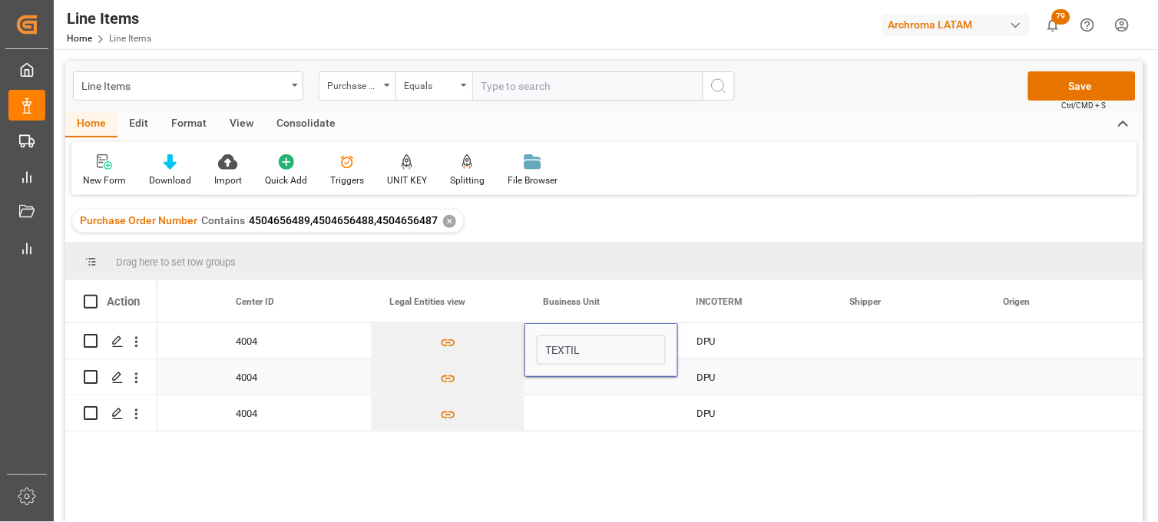
click at [557, 386] on div "Press SPACE to select this row." at bounding box center [601, 376] width 154 height 35
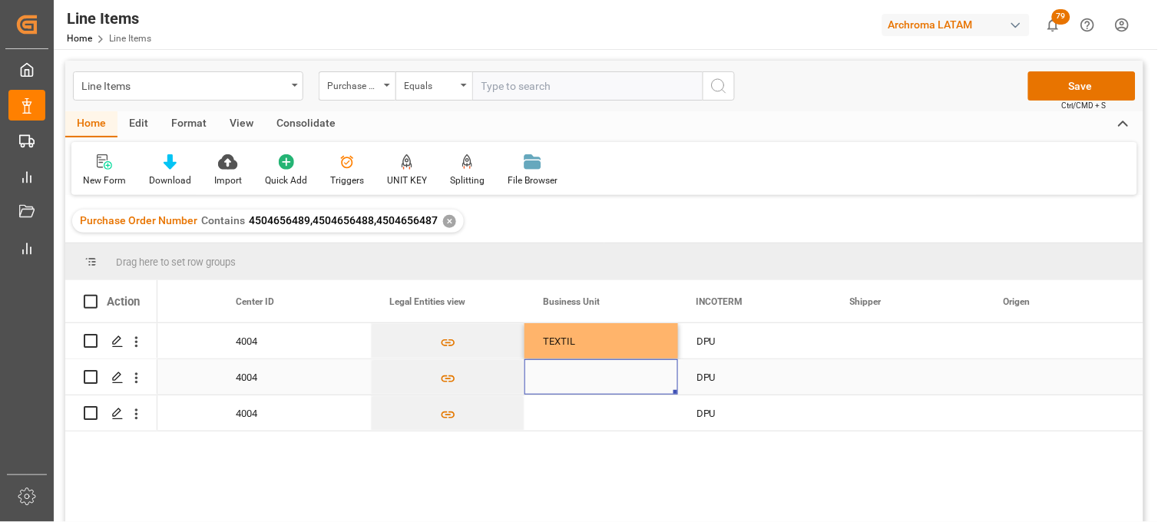
click at [562, 375] on div "Press SPACE to select this row." at bounding box center [601, 376] width 154 height 35
click at [562, 375] on input "Press SPACE to select this row." at bounding box center [601, 386] width 129 height 29
type input "TEXTIL"
click at [562, 420] on div "Press SPACE to select this row." at bounding box center [601, 412] width 154 height 35
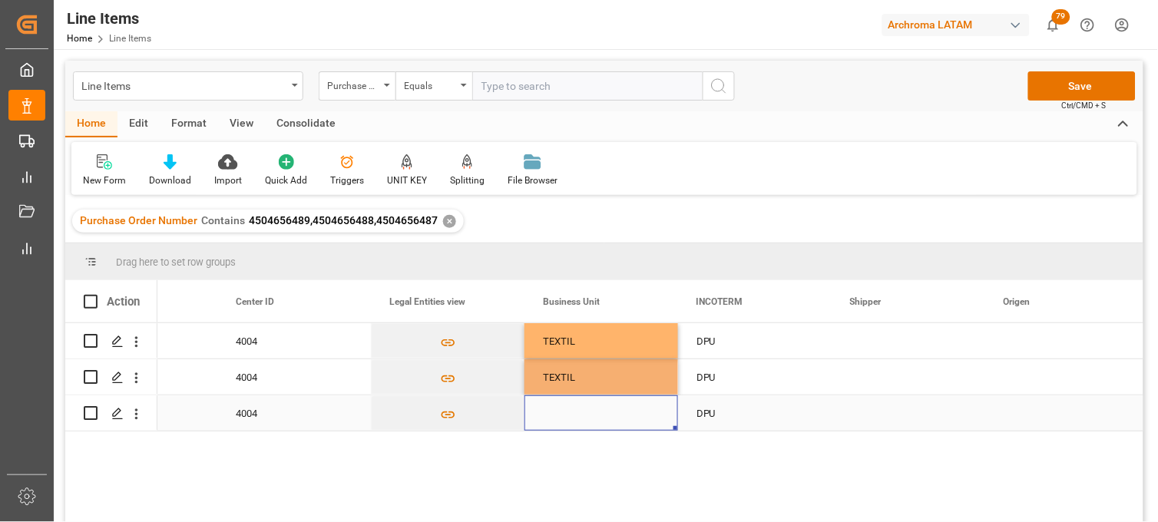
click at [562, 420] on div "Press SPACE to select this row." at bounding box center [601, 412] width 154 height 35
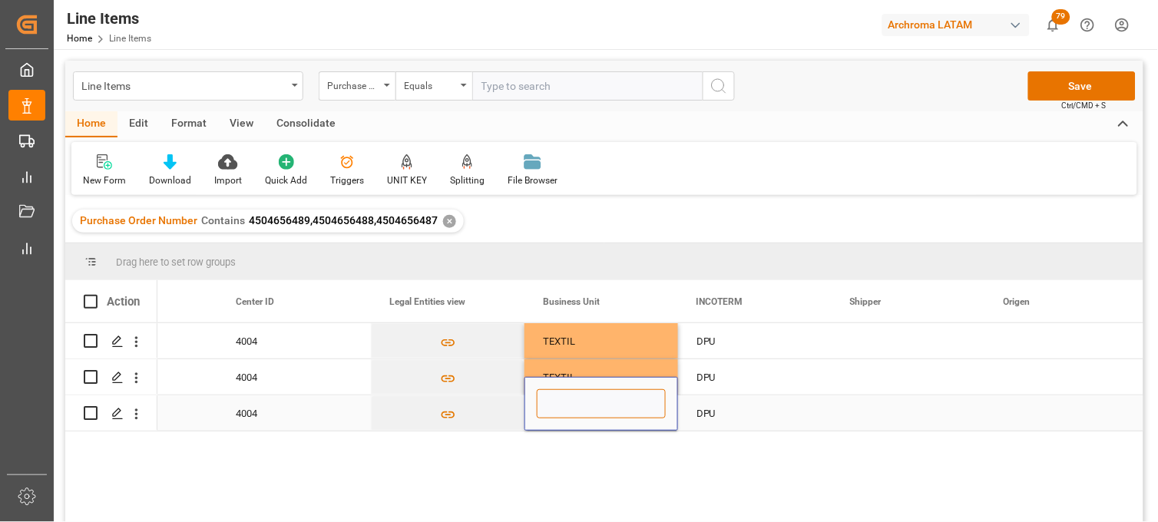
click at [557, 408] on input "Press SPACE to select this row." at bounding box center [601, 403] width 129 height 29
type input "TEXTIL"
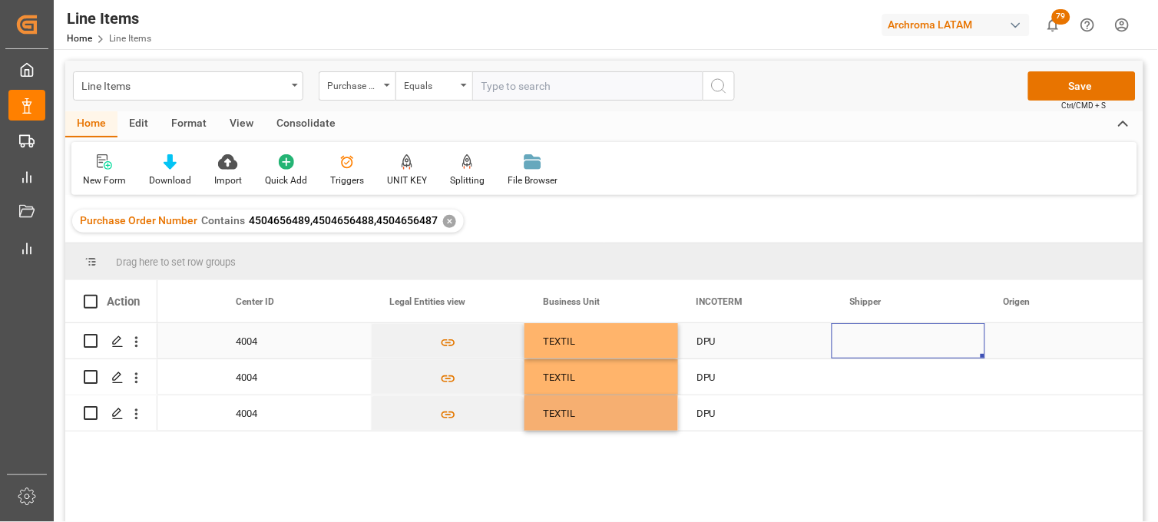
click at [862, 346] on div "Press SPACE to select this row." at bounding box center [909, 340] width 154 height 35
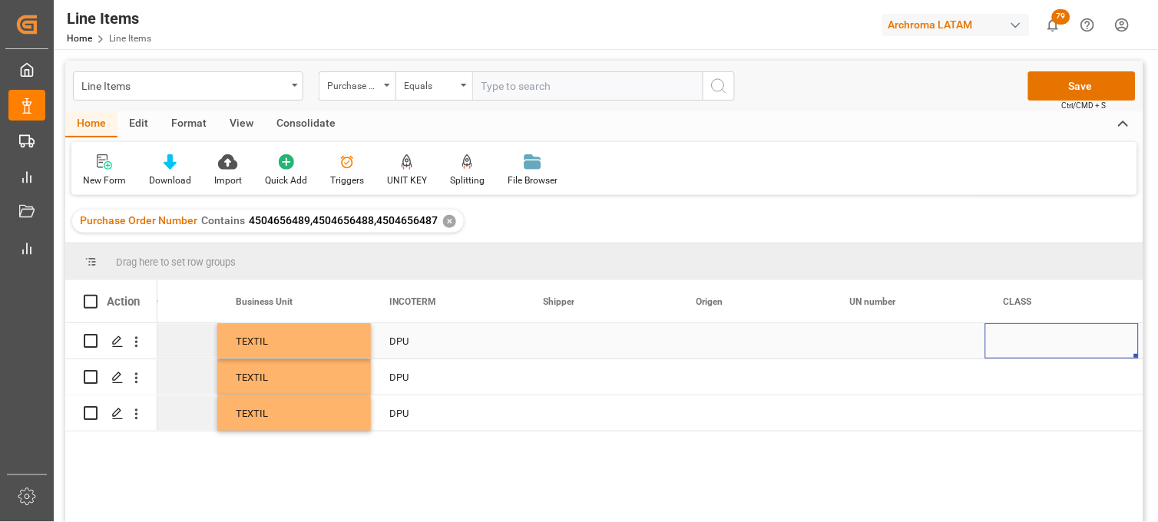
scroll to position [0, 4854]
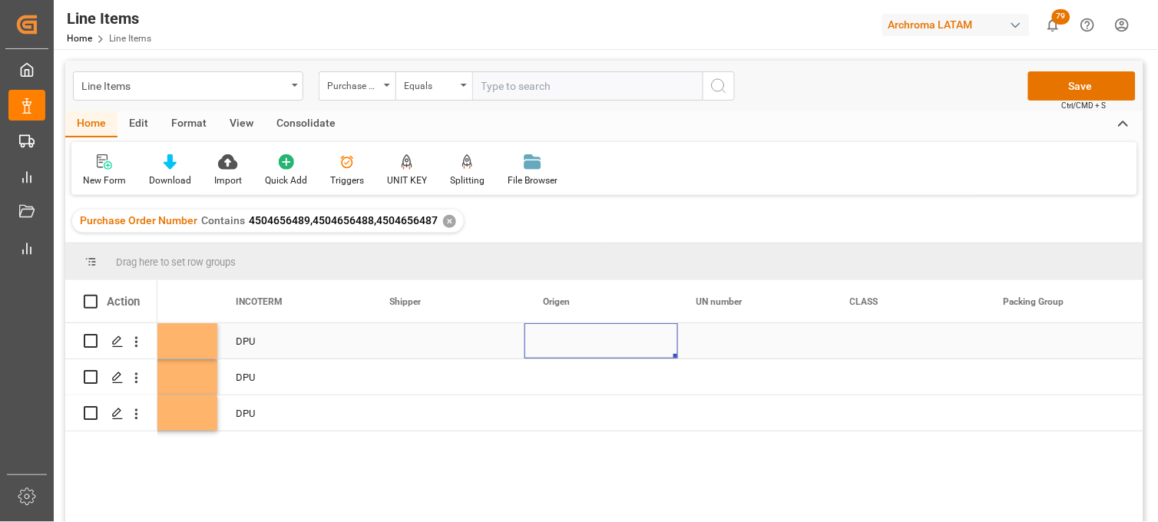
click at [564, 341] on div "Press SPACE to select this row." at bounding box center [601, 340] width 154 height 35
click at [564, 341] on input "Press SPACE to select this row." at bounding box center [601, 350] width 129 height 29
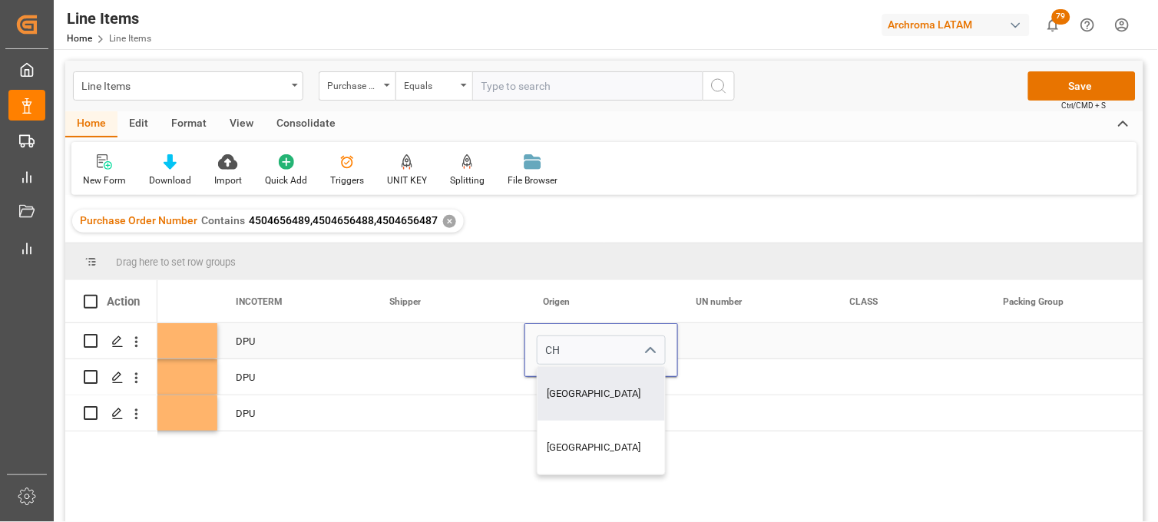
type input "CHINA"
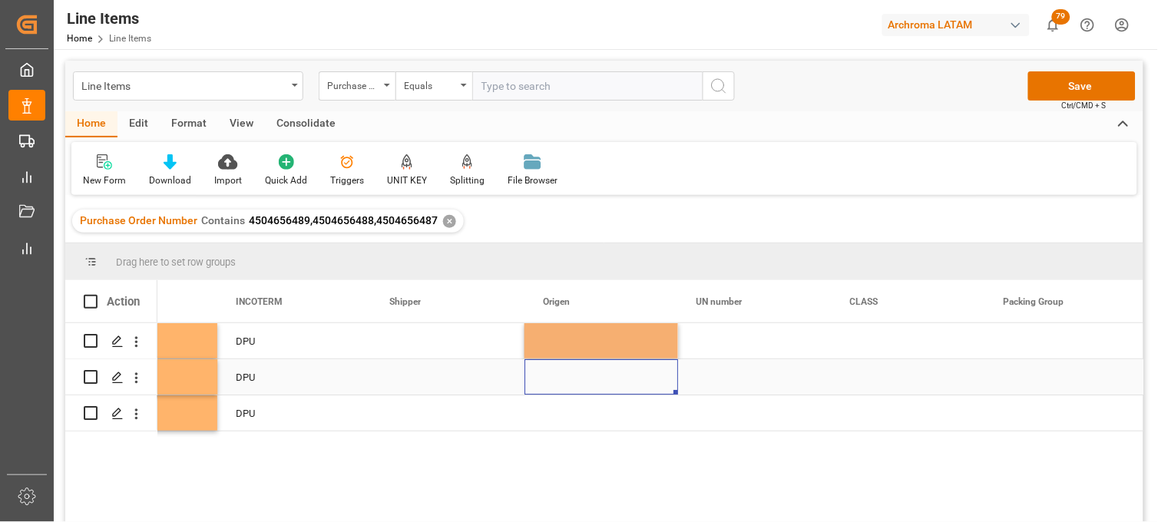
click at [561, 382] on div "Press SPACE to select this row." at bounding box center [601, 376] width 154 height 35
click at [561, 380] on div "Press SPACE to select this row." at bounding box center [601, 376] width 154 height 35
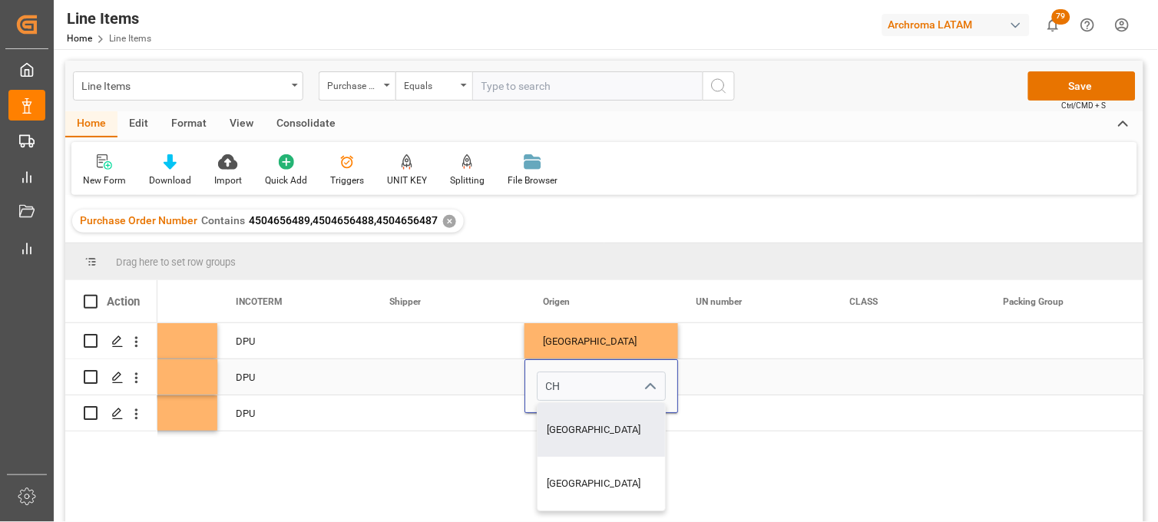
type input "CHINA"
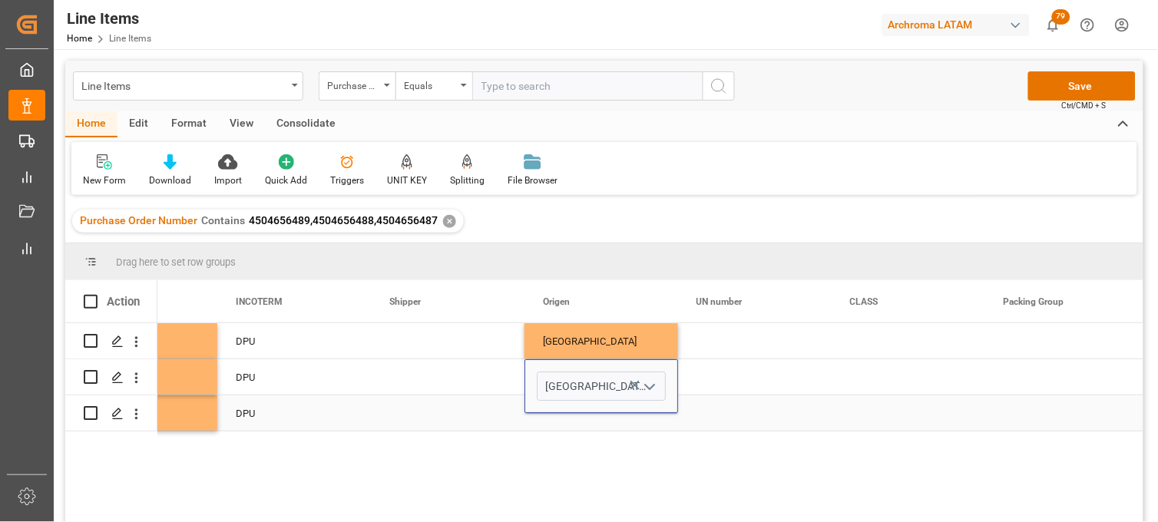
click at [558, 423] on div "Press SPACE to select this row." at bounding box center [601, 412] width 154 height 35
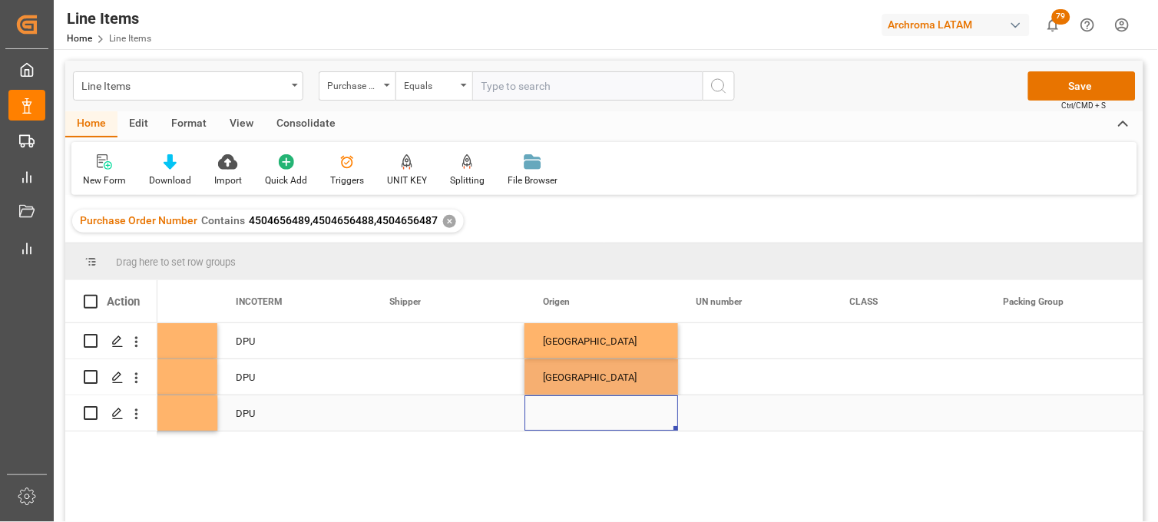
click at [558, 418] on div "Press SPACE to select this row." at bounding box center [601, 412] width 154 height 35
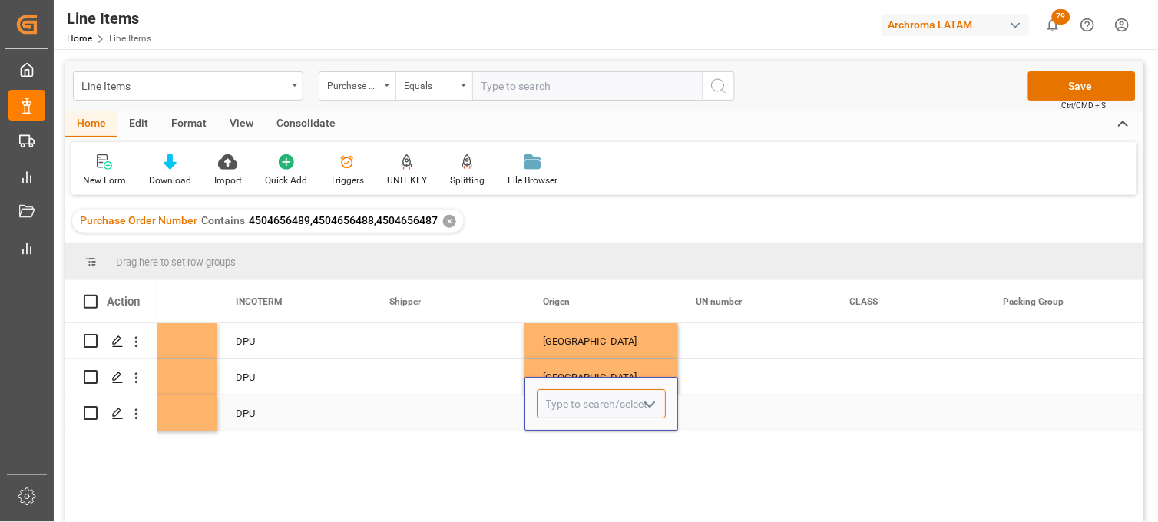
click at [559, 418] on input "Press SPACE to select this row." at bounding box center [601, 403] width 129 height 29
click at [559, 418] on input "CH" at bounding box center [601, 403] width 129 height 29
click at [561, 434] on div "CHINA" at bounding box center [600, 448] width 127 height 54
type input "CHINA"
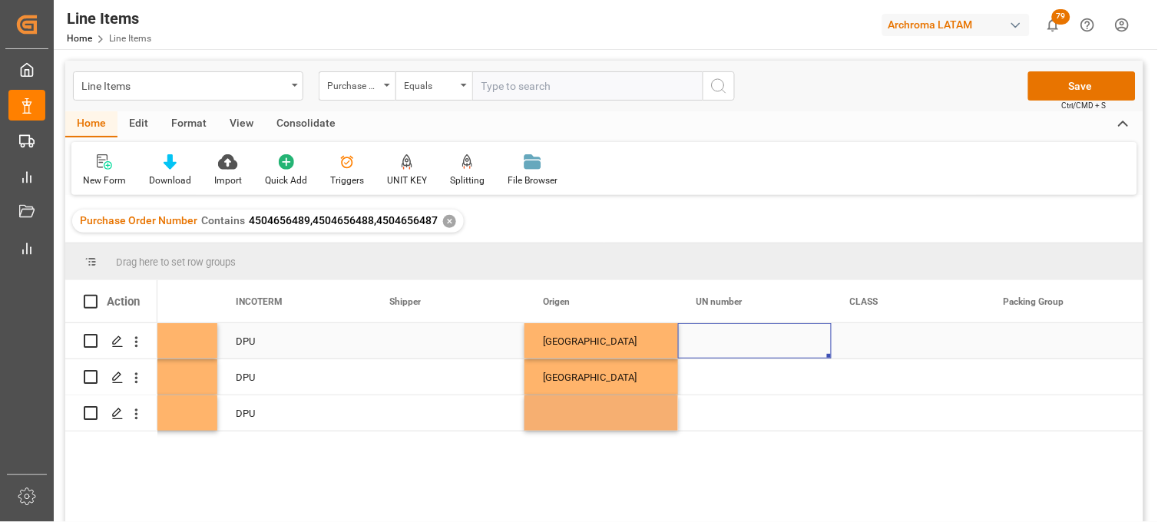
click at [736, 342] on div "Press SPACE to select this row." at bounding box center [755, 340] width 154 height 35
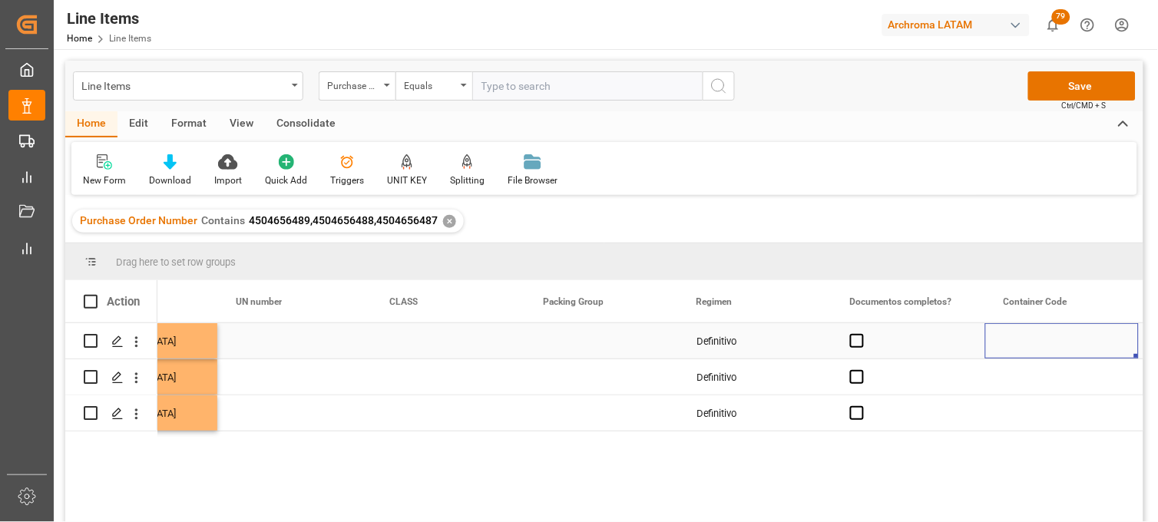
scroll to position [0, 5468]
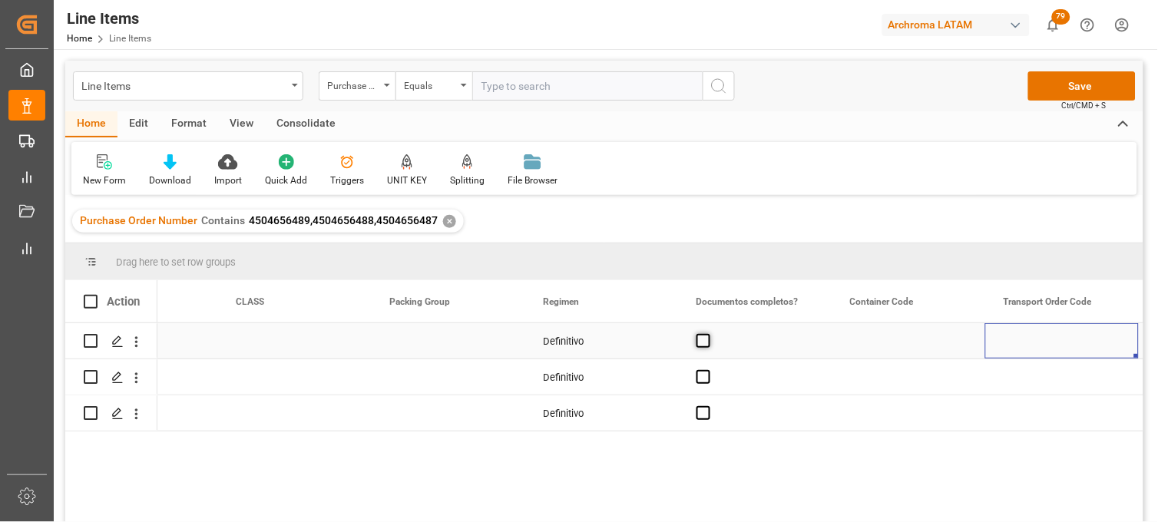
click at [709, 339] on span "Press SPACE to select this row." at bounding box center [703, 341] width 14 height 14
click at [708, 334] on input "Press SPACE to select this row." at bounding box center [708, 334] width 0 height 0
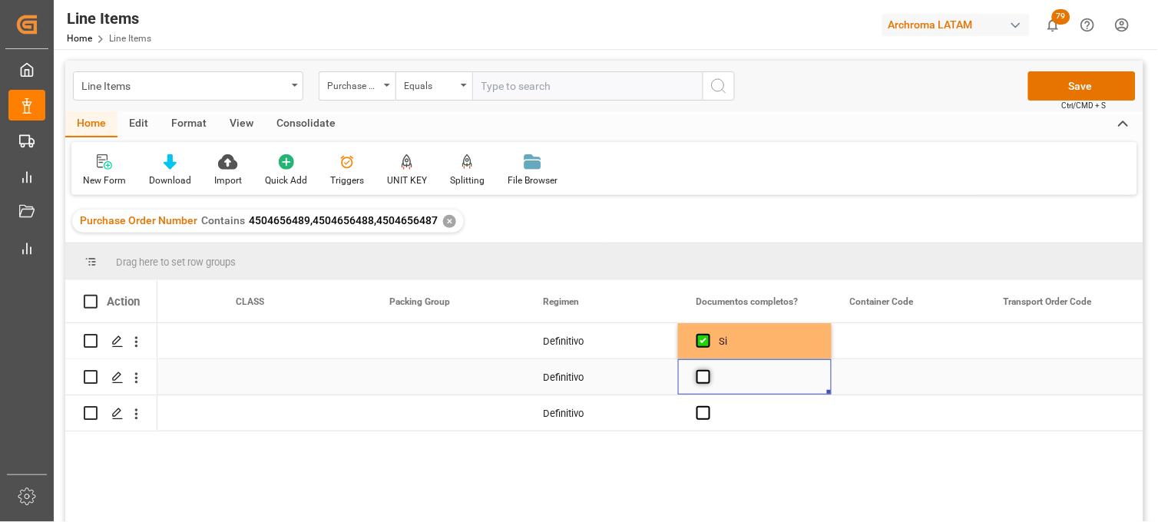
click at [707, 373] on span "Press SPACE to select this row." at bounding box center [703, 377] width 14 height 14
click at [708, 370] on input "Press SPACE to select this row." at bounding box center [708, 370] width 0 height 0
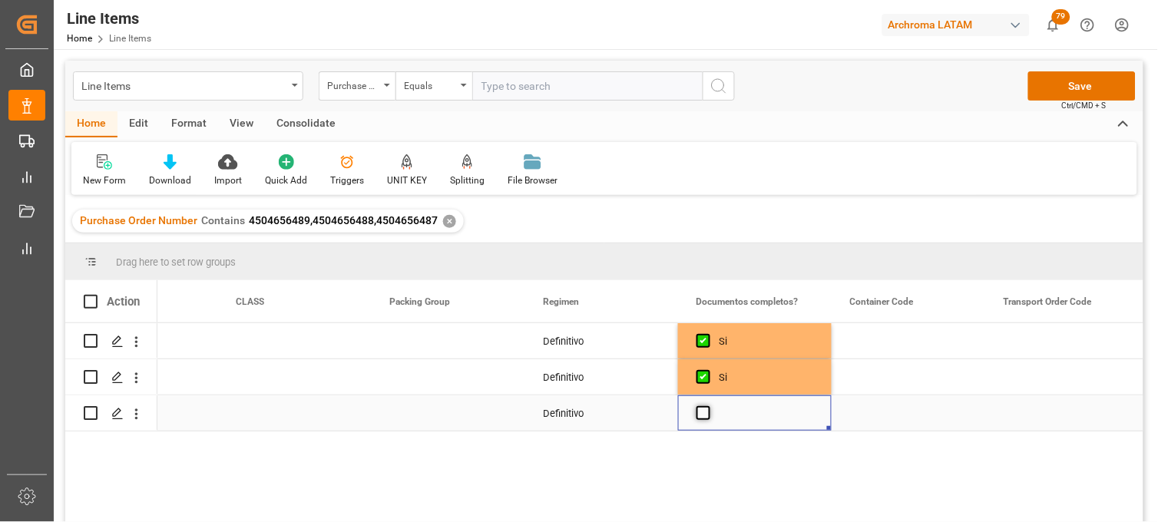
click at [703, 419] on span "Press SPACE to select this row." at bounding box center [703, 413] width 14 height 14
click at [708, 406] on input "Press SPACE to select this row." at bounding box center [708, 406] width 0 height 0
click at [877, 338] on div "Press SPACE to select this row." at bounding box center [909, 340] width 154 height 35
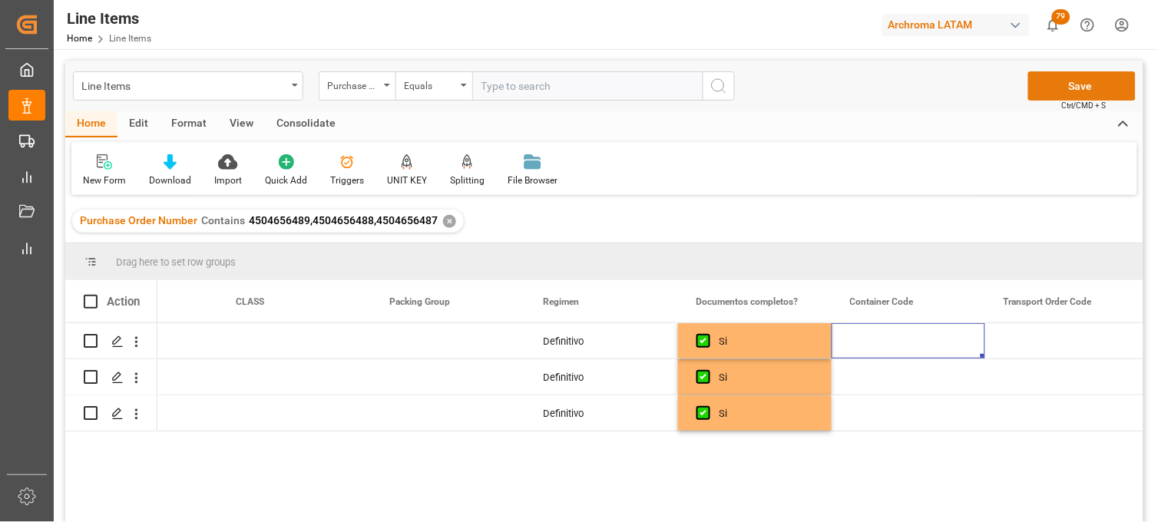
click at [1056, 78] on button "Save" at bounding box center [1081, 85] width 107 height 29
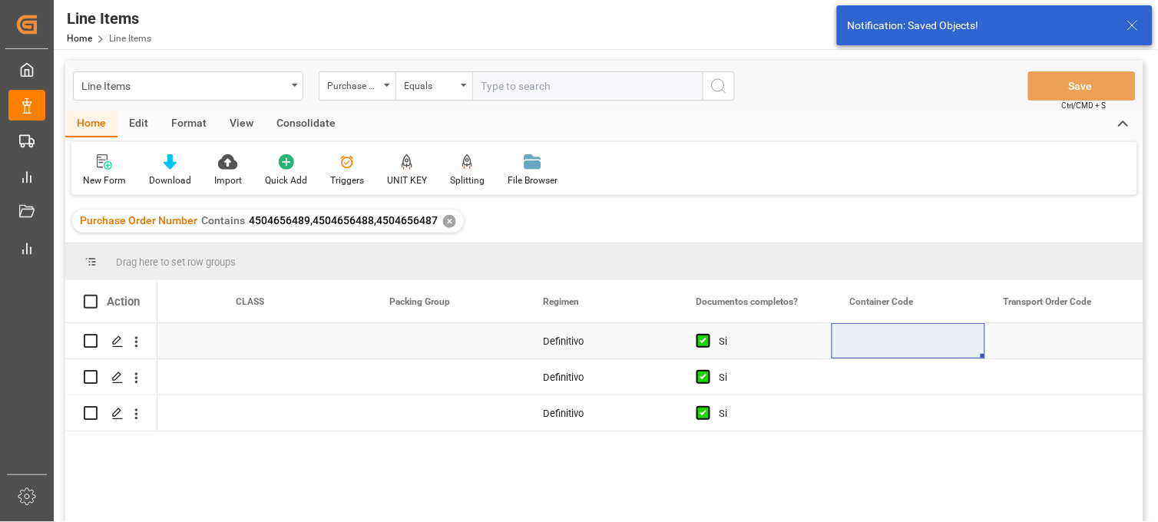
click at [597, 340] on div "Definitivo" at bounding box center [601, 340] width 154 height 35
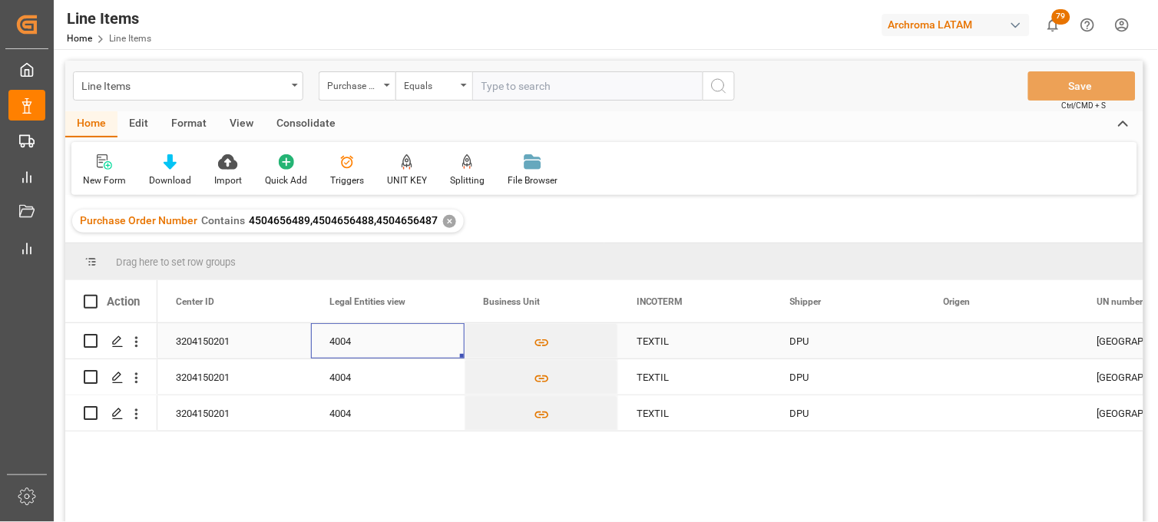
scroll to position [0, 4300]
click at [969, 339] on div "Press SPACE to select this row." at bounding box center [1002, 340] width 154 height 35
click at [969, 340] on div "Press SPACE to select this row." at bounding box center [1002, 340] width 154 height 35
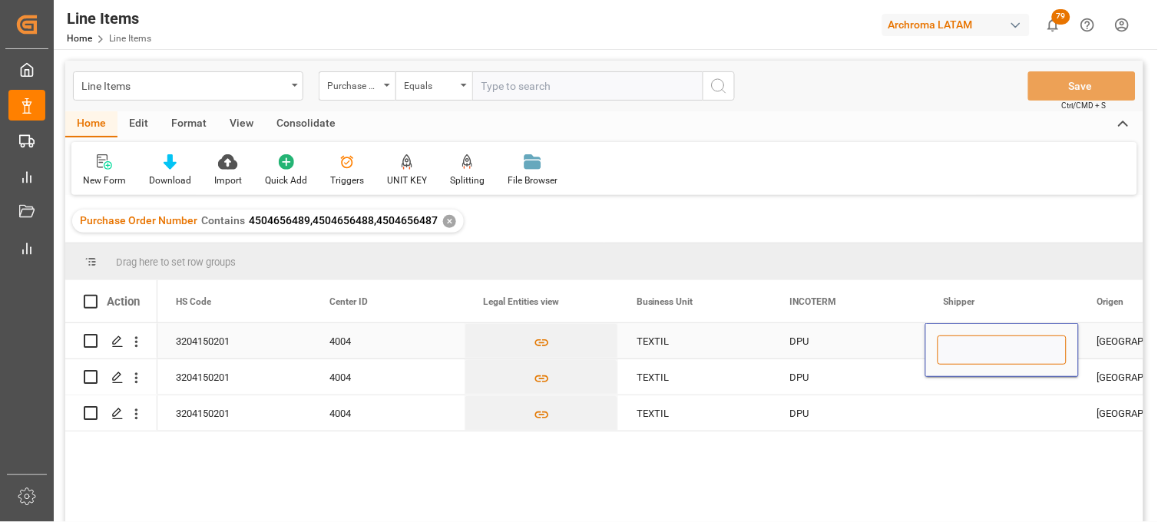
click at [969, 340] on input "Press SPACE to select this row." at bounding box center [1002, 350] width 129 height 29
type input "WAN"
drag, startPoint x: 973, startPoint y: 347, endPoint x: 929, endPoint y: 339, distance: 44.6
click at [929, 339] on div "WAN" at bounding box center [1002, 350] width 154 height 54
click at [807, 348] on div "DPU" at bounding box center [848, 341] width 117 height 35
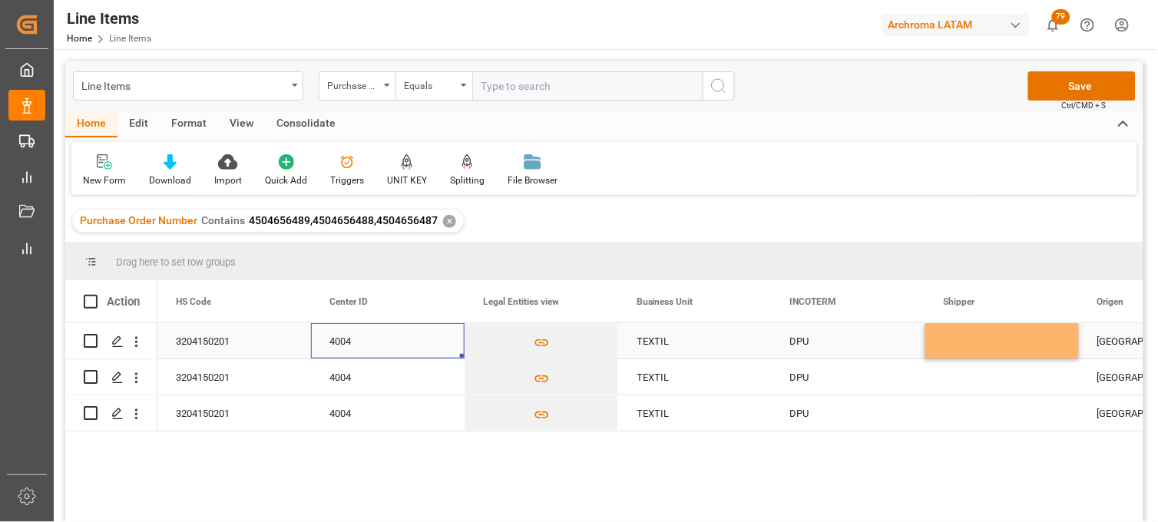
click at [336, 343] on div "4004" at bounding box center [388, 340] width 154 height 35
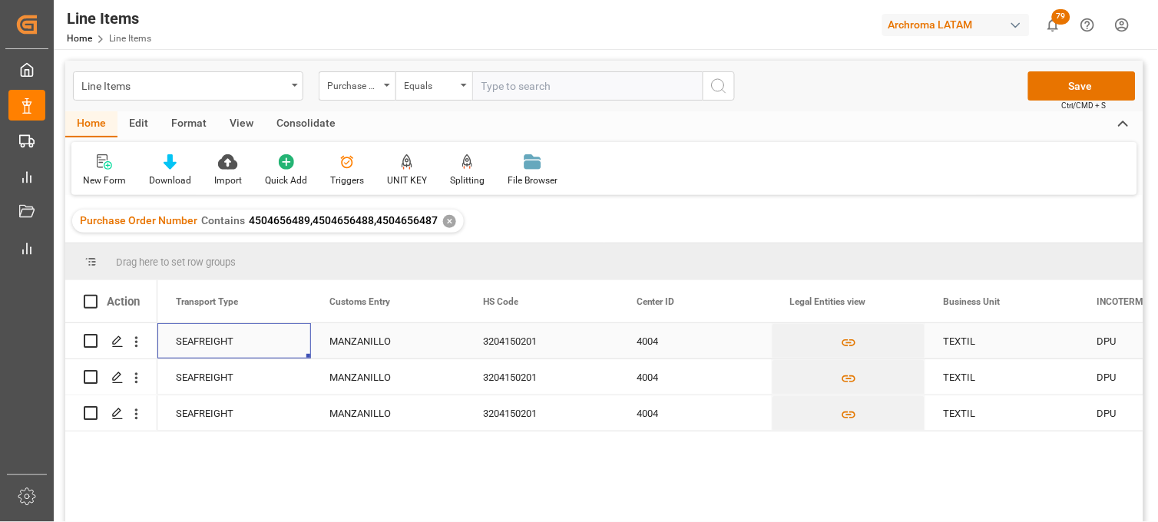
scroll to position [0, 3839]
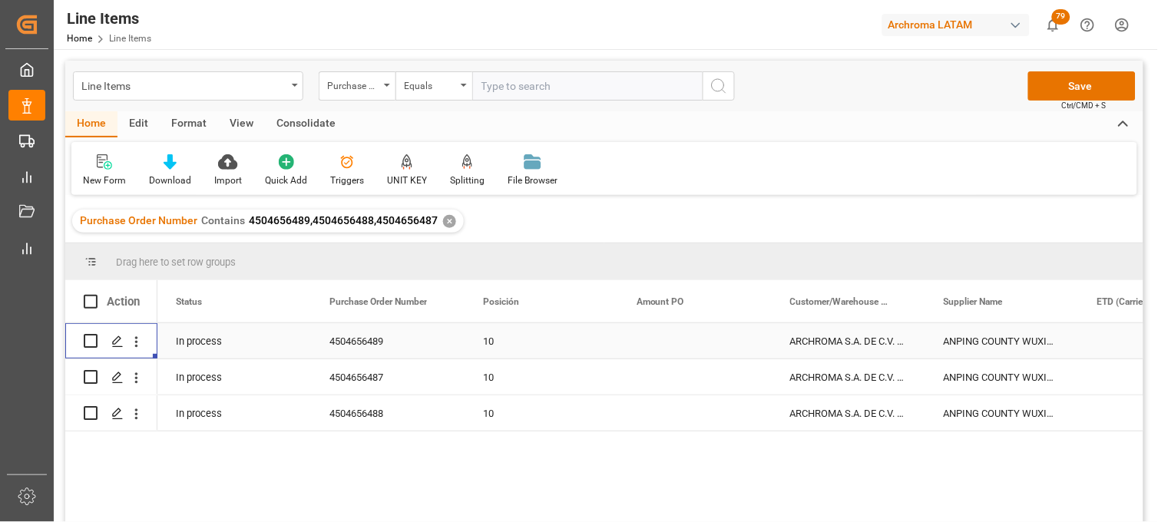
click at [91, 342] on input "Press Space to toggle row selection (unchecked)" at bounding box center [91, 341] width 14 height 14
checkbox input "true"
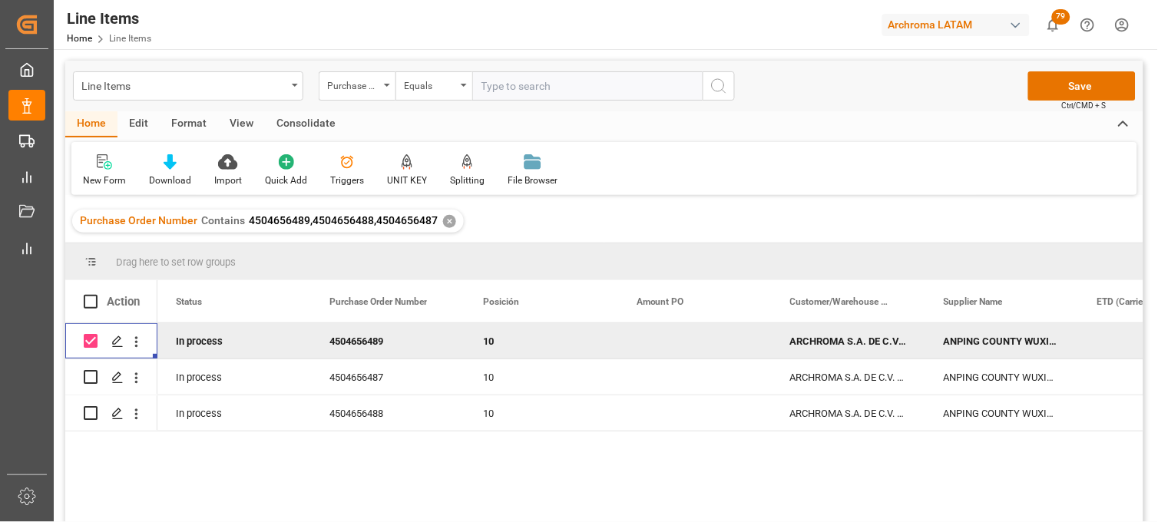
click at [302, 119] on div "Consolidate" at bounding box center [306, 124] width 82 height 26
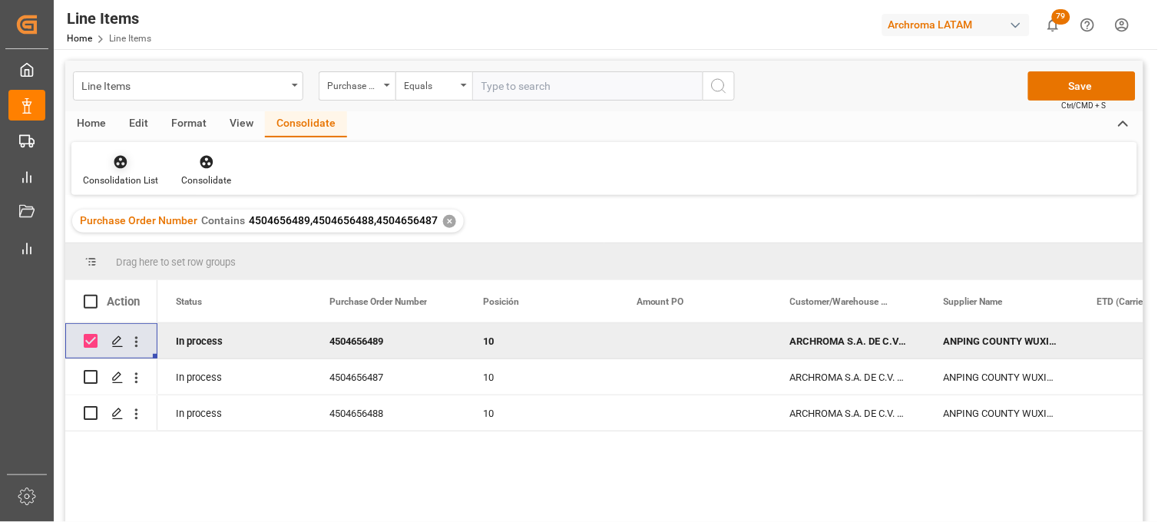
click at [127, 170] on div "Consolidation List" at bounding box center [120, 171] width 98 height 34
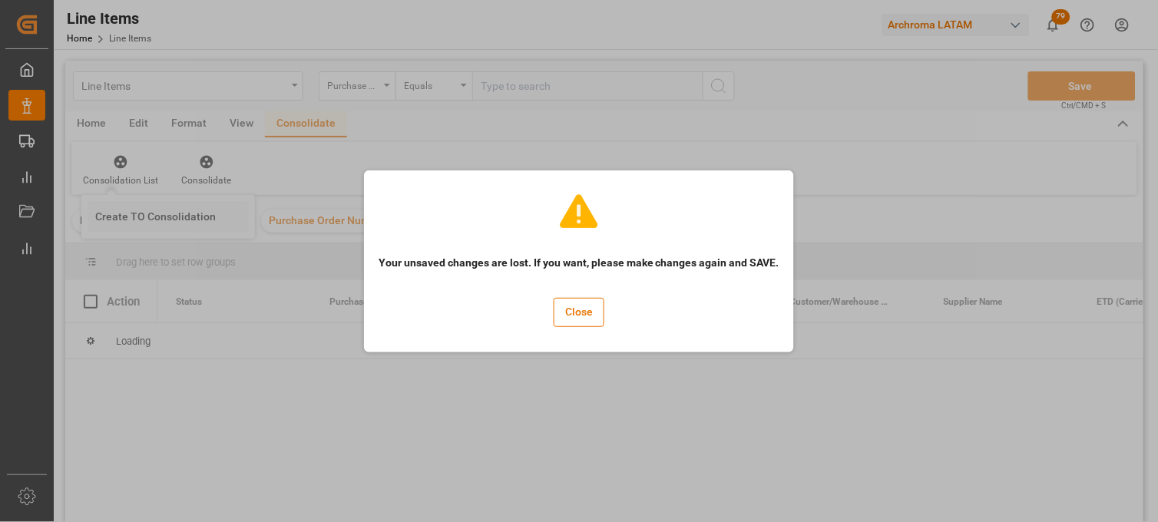
click at [159, 215] on body "Created by potrace 1.15, written by Peter Selinger 2001-2017 Created by potrace…" at bounding box center [579, 261] width 1158 height 522
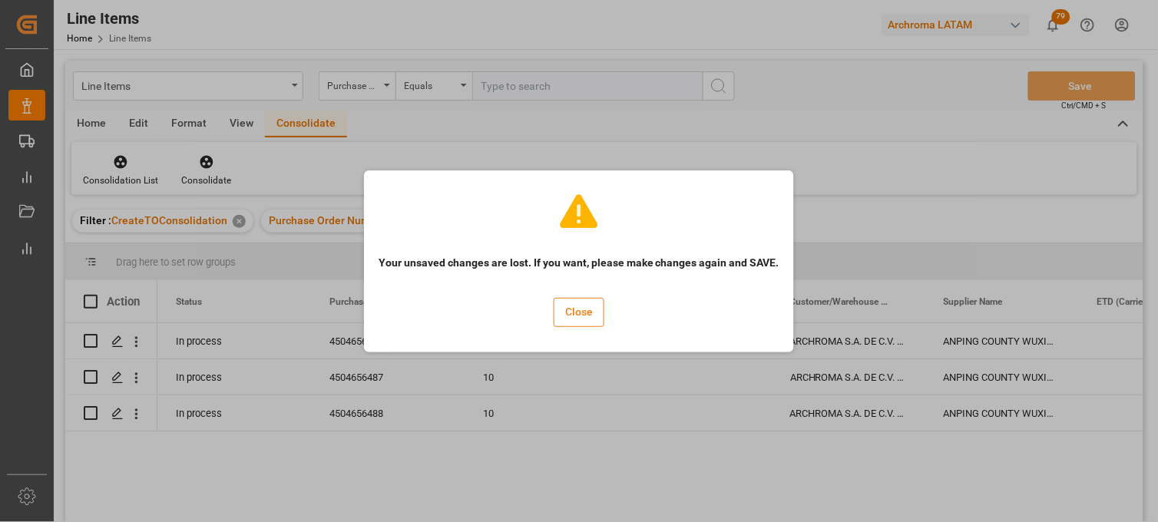
click at [590, 316] on button "Close" at bounding box center [579, 312] width 51 height 29
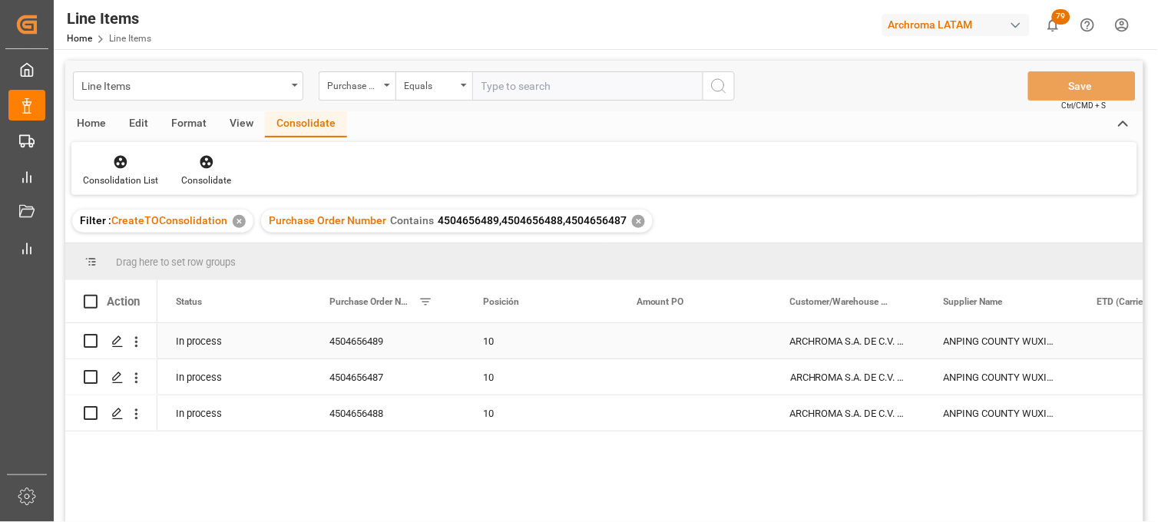
click at [93, 342] on input "Press Space to toggle row selection (unchecked)" at bounding box center [91, 341] width 14 height 14
checkbox input "true"
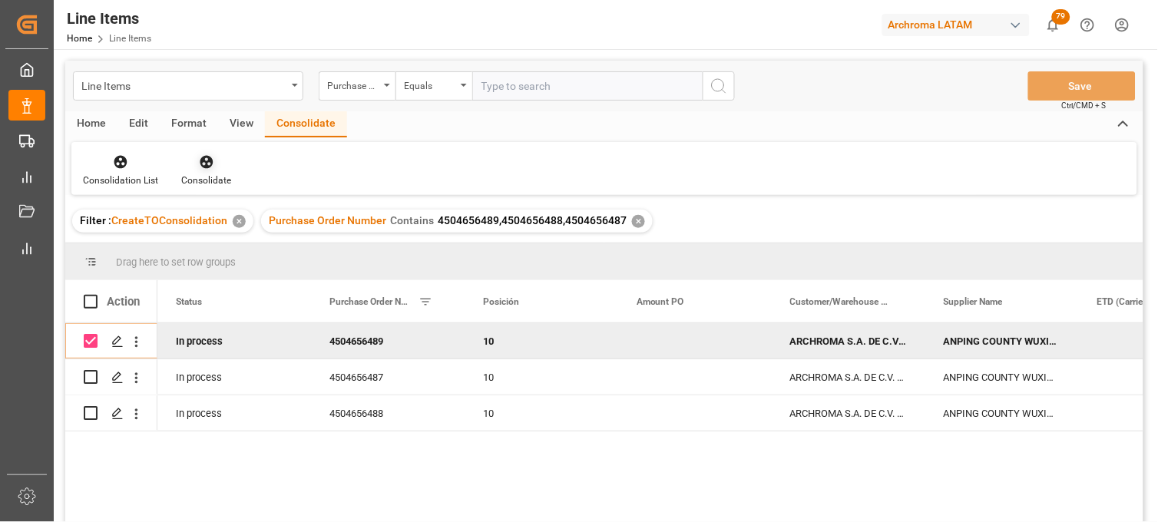
click at [210, 172] on div "Consolidate" at bounding box center [206, 171] width 73 height 34
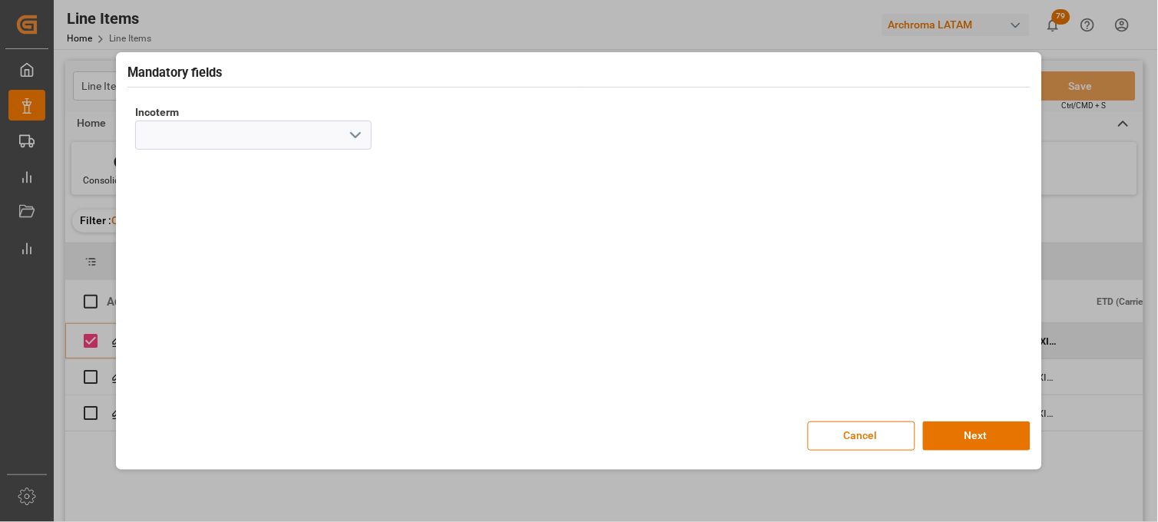
click at [356, 137] on polyline "open menu" at bounding box center [355, 135] width 9 height 5
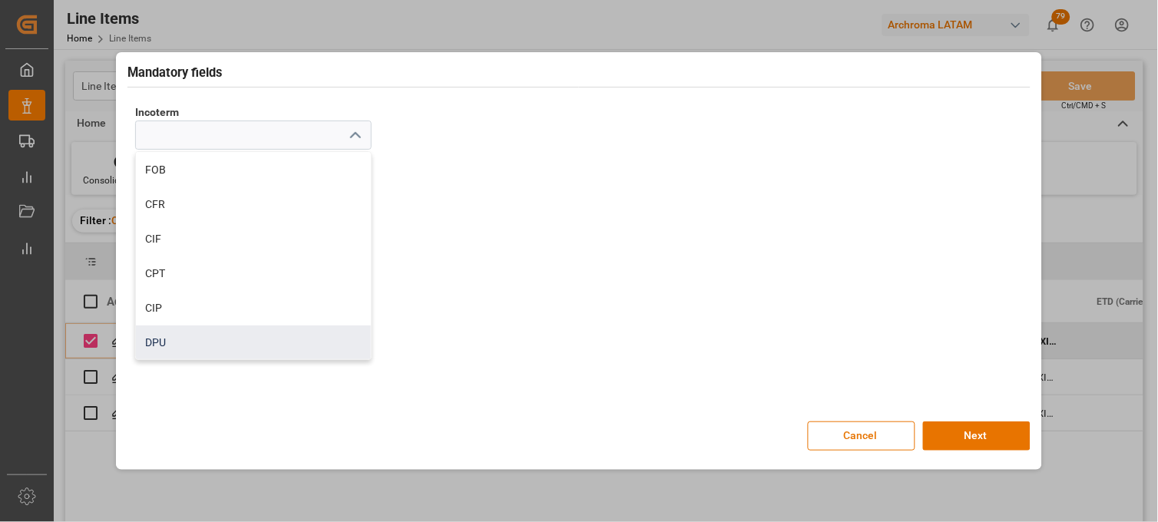
click at [210, 340] on div "DPU" at bounding box center [253, 343] width 235 height 35
type input "DPU"
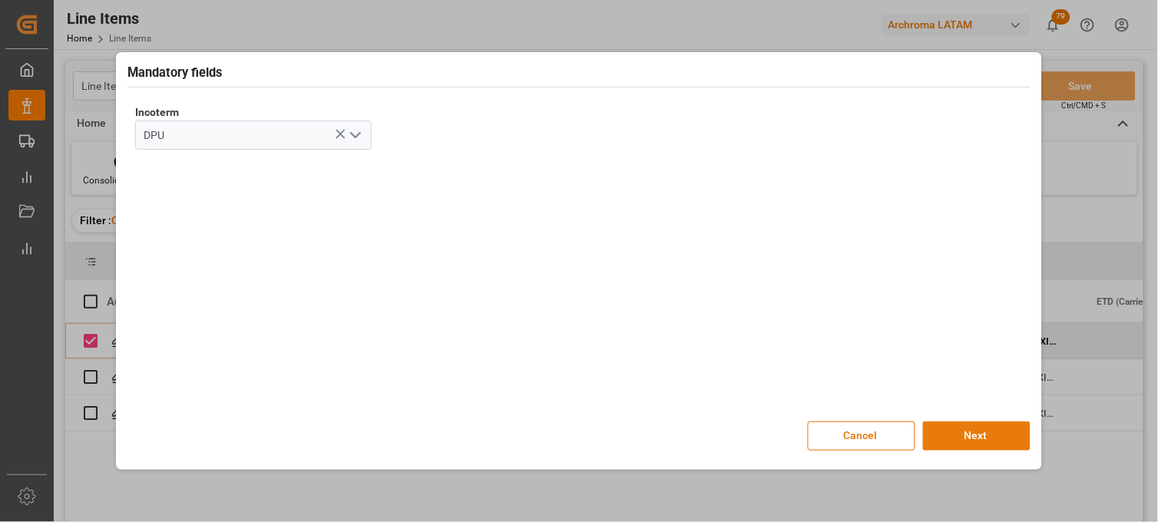
click at [947, 443] on button "Next" at bounding box center [976, 436] width 107 height 29
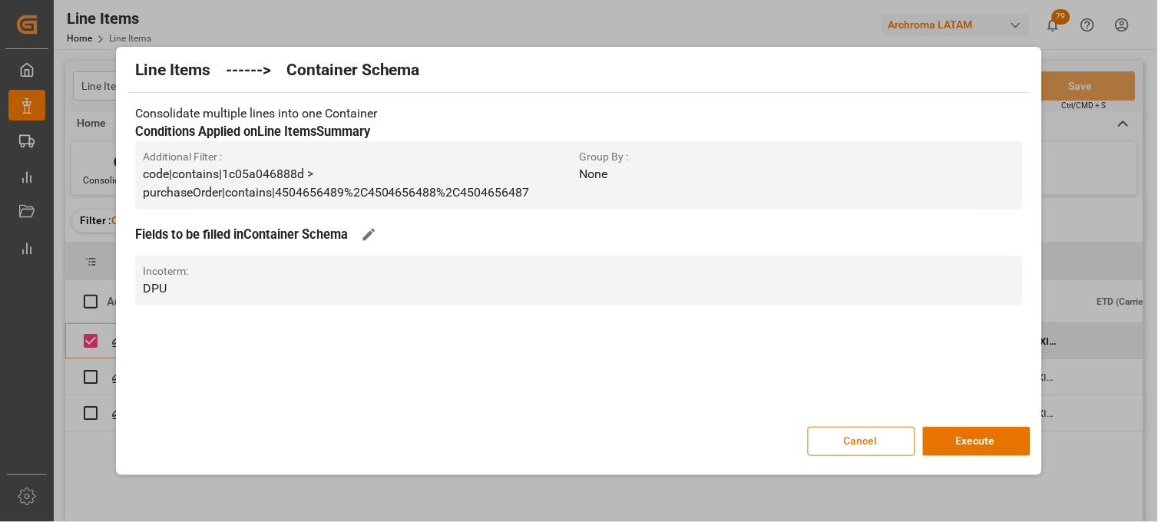
click at [877, 445] on button "Cancel" at bounding box center [861, 441] width 107 height 29
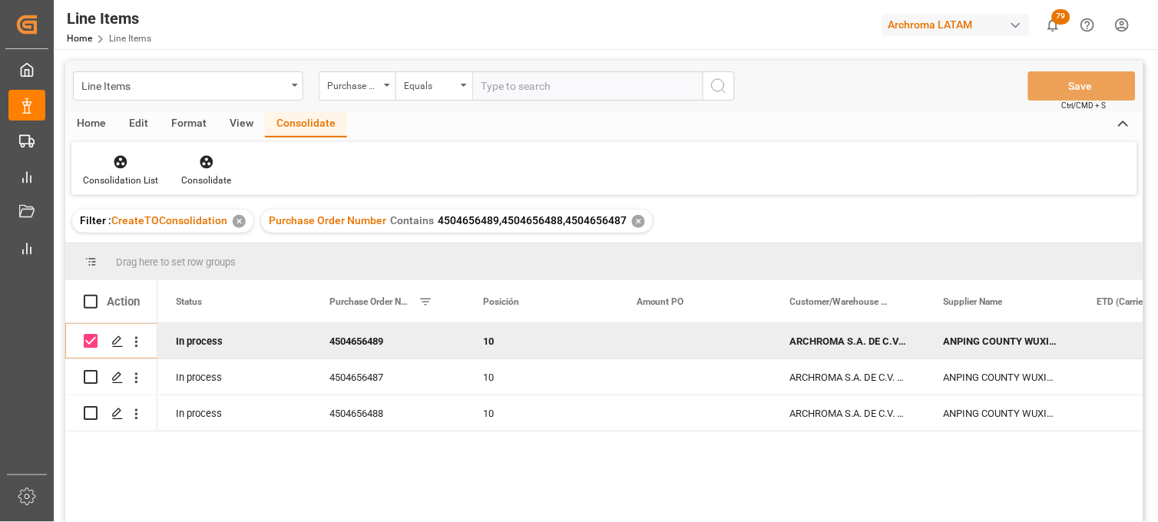
click at [236, 218] on div "✕" at bounding box center [239, 221] width 13 height 13
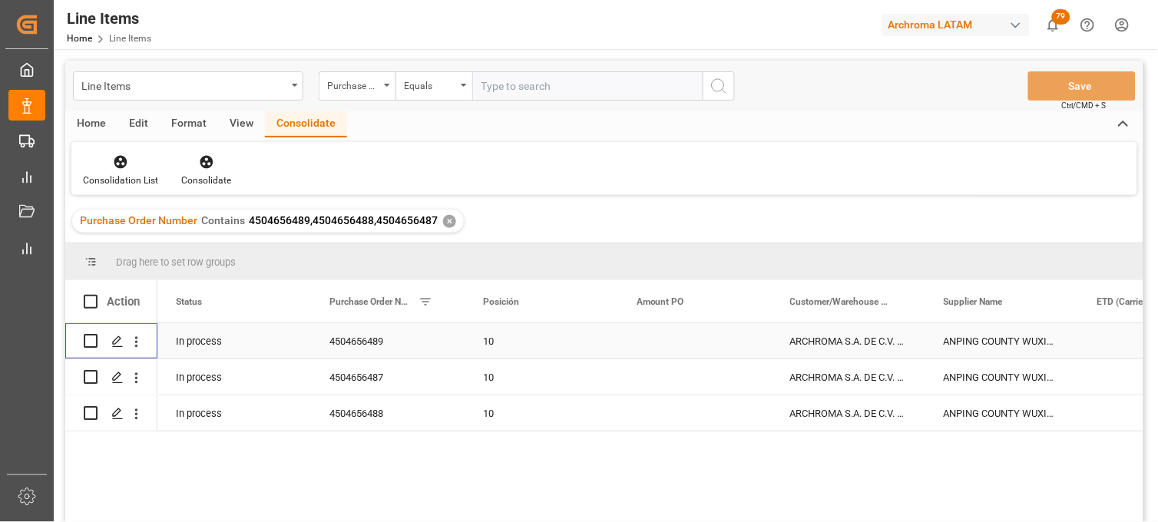
click at [88, 344] on input "Press Space to toggle row selection (unchecked)" at bounding box center [91, 341] width 14 height 14
checkbox input "true"
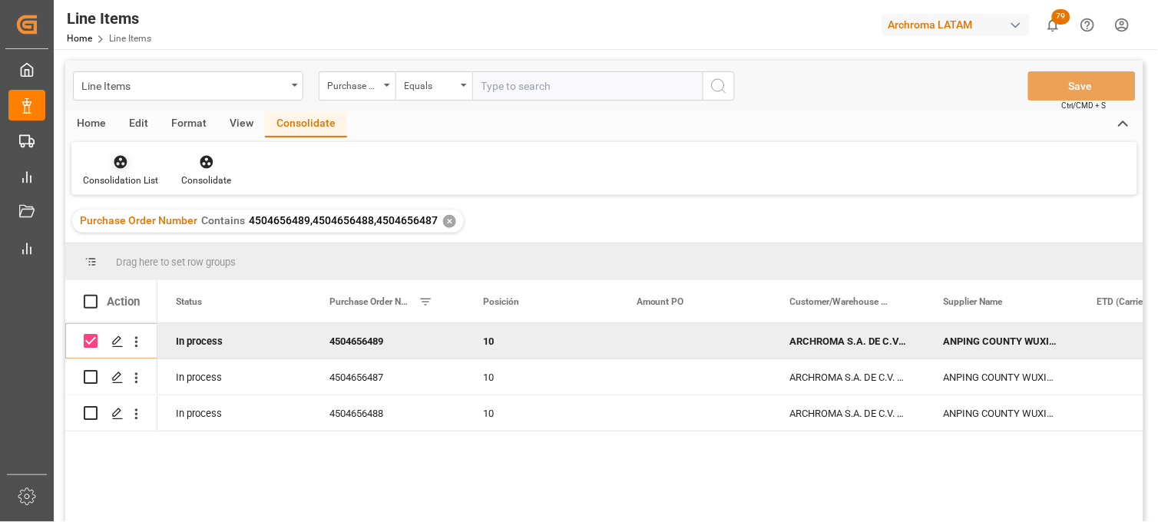
click at [127, 174] on div "Consolidation List" at bounding box center [120, 181] width 75 height 14
click at [135, 217] on div "Line Items Purchase Order Number Equals Save Ctrl/CMD + S Home Edit Format View…" at bounding box center [604, 312] width 1078 height 502
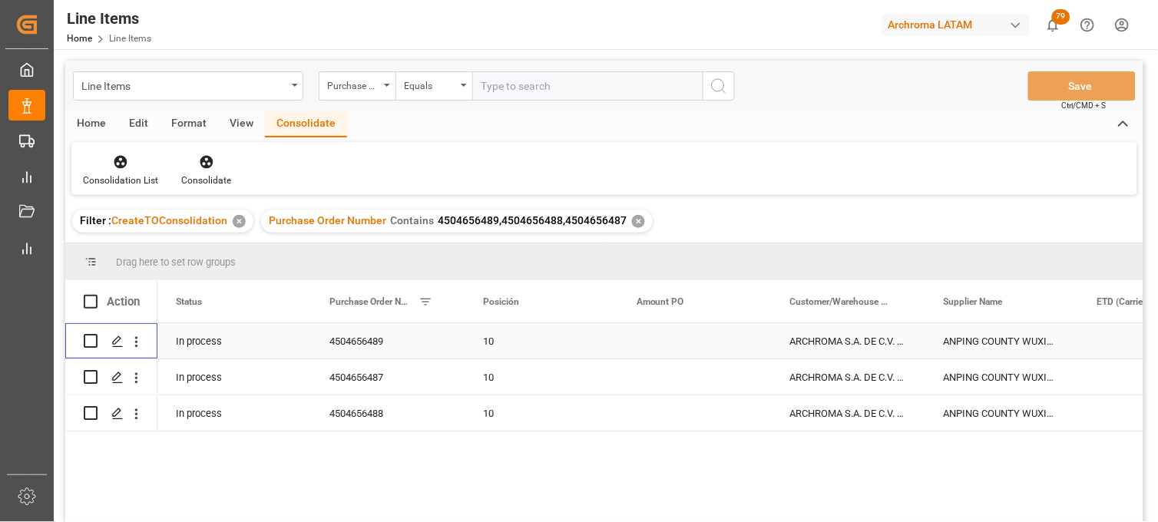
click at [90, 341] on input "Press Space to toggle row selection (unchecked)" at bounding box center [91, 341] width 14 height 14
checkbox input "true"
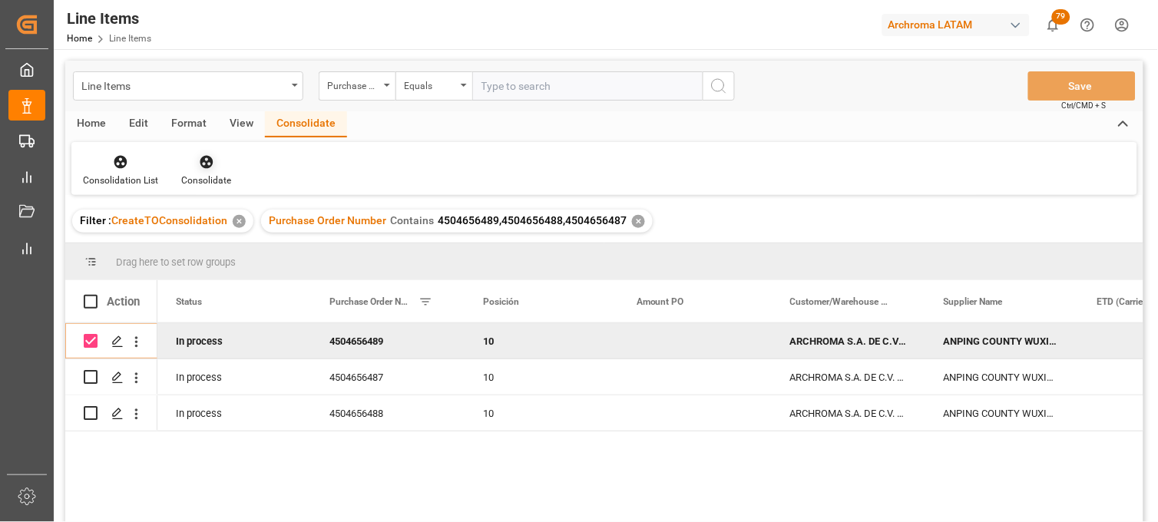
click at [199, 167] on icon at bounding box center [206, 161] width 15 height 15
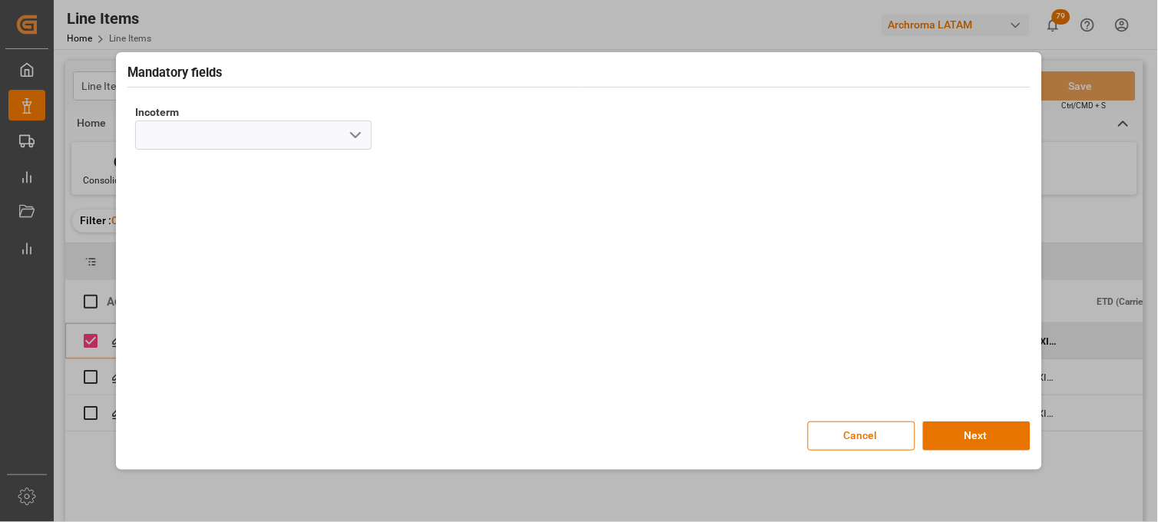
click at [358, 131] on icon "open menu" at bounding box center [355, 135] width 18 height 18
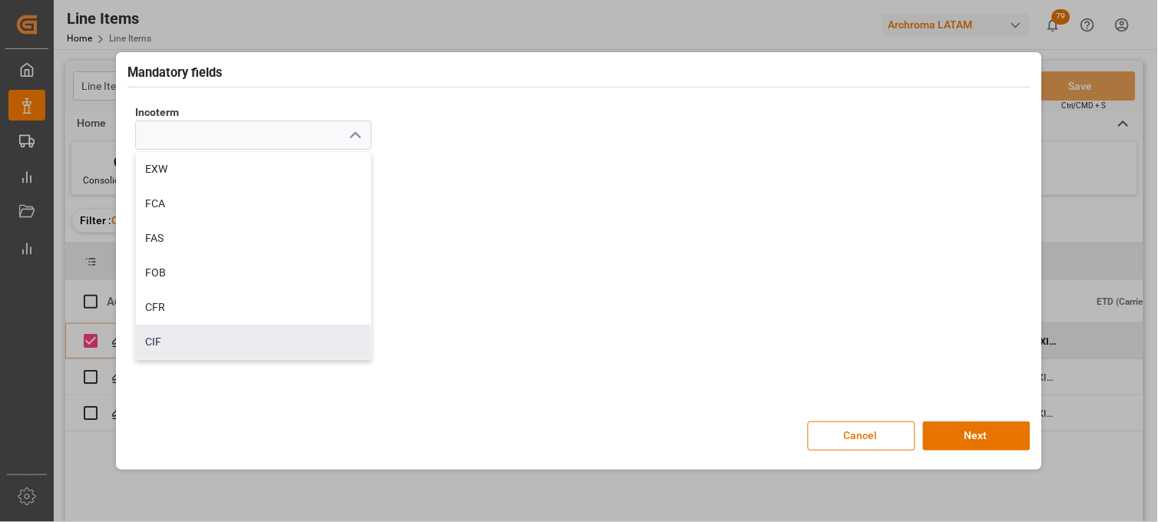
click at [234, 336] on div "CIF" at bounding box center [253, 342] width 235 height 35
type input "CIF"
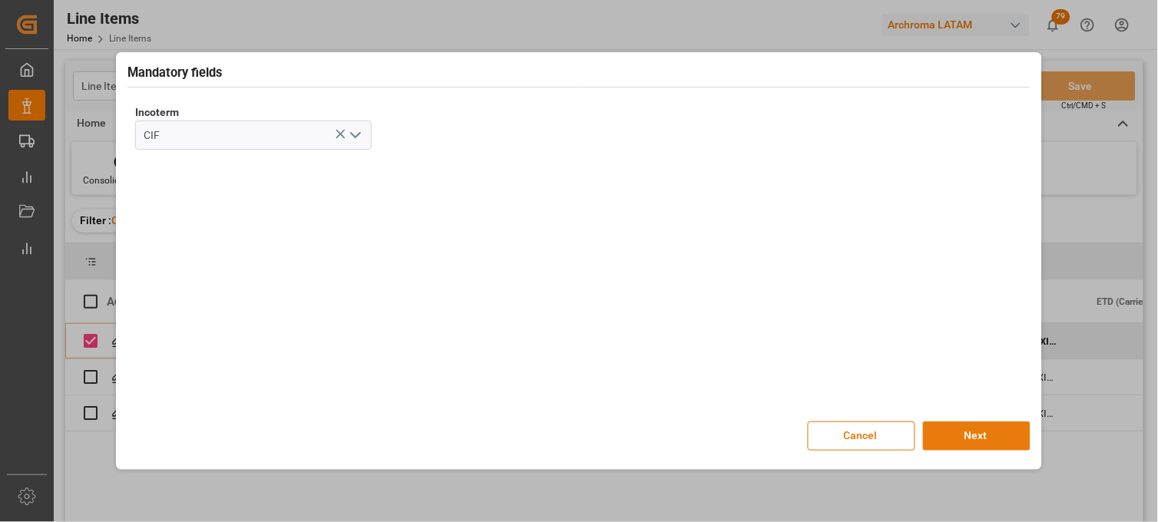
click at [974, 438] on button "Next" at bounding box center [976, 436] width 107 height 29
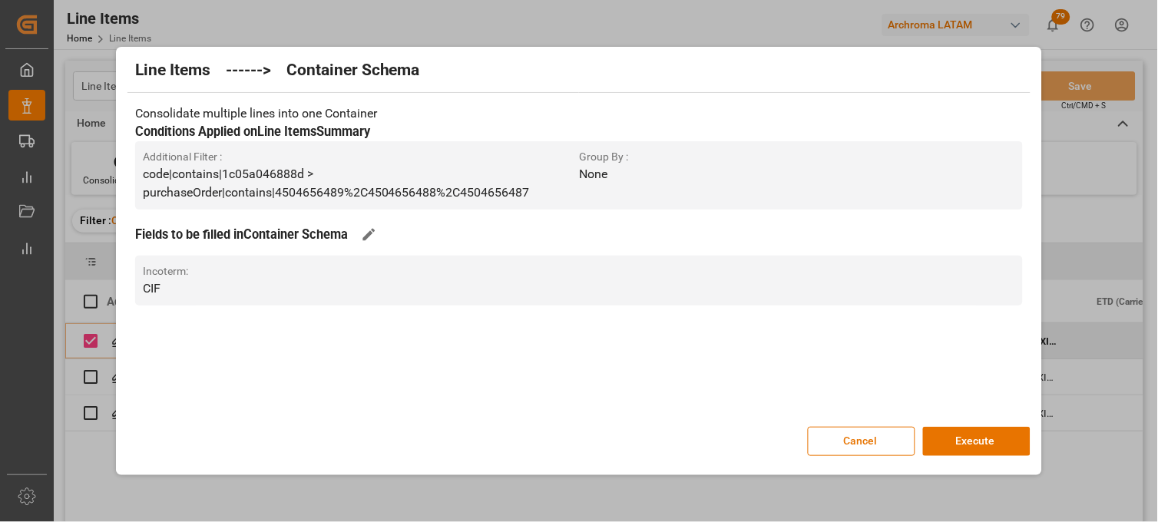
click at [974, 438] on button "Execute" at bounding box center [976, 441] width 107 height 29
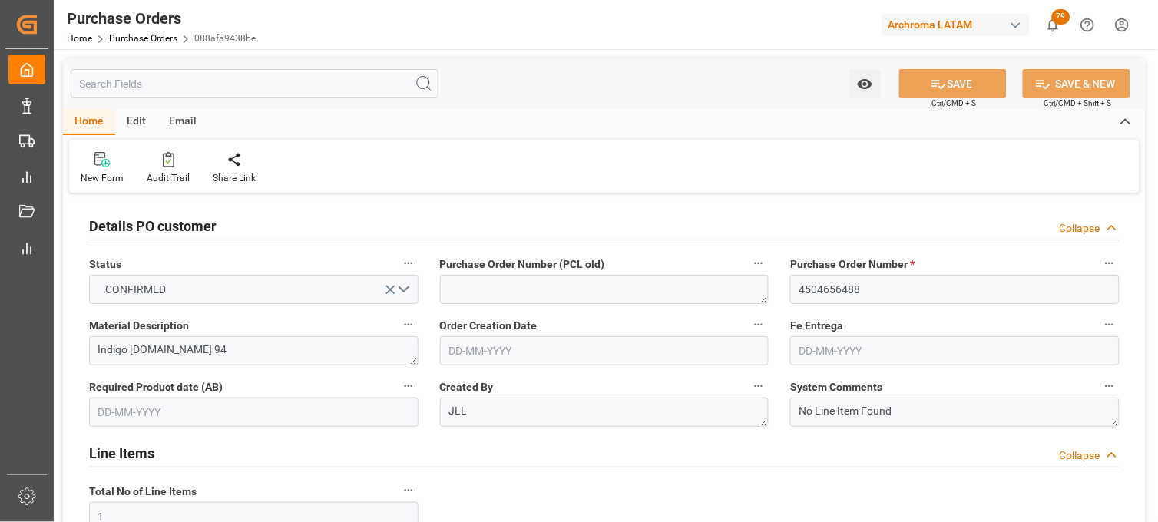
type input "[DATE]"
type input "17-09-2025"
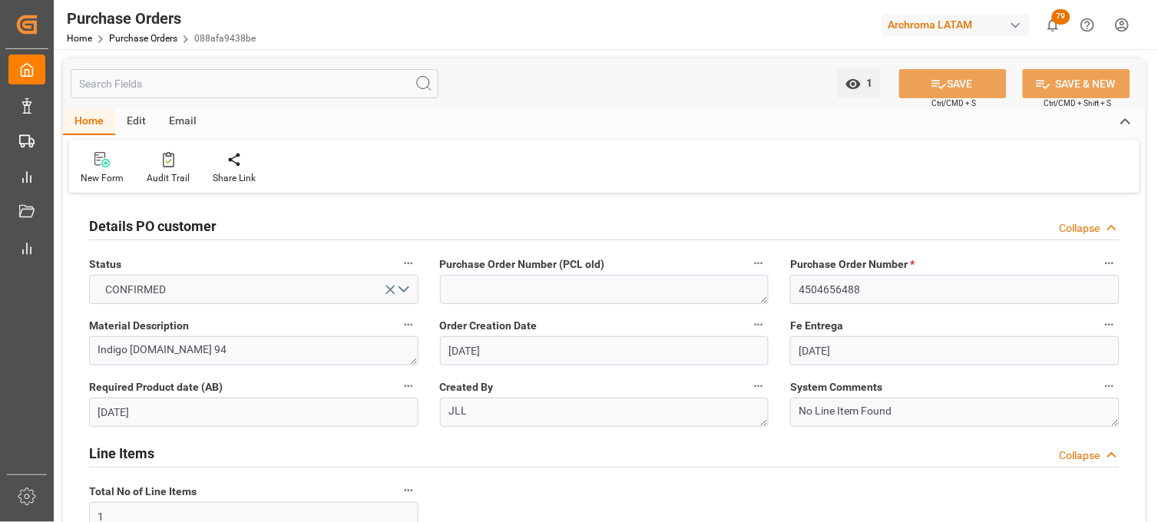
click at [772, 395] on div "Created By JLL" at bounding box center [604, 401] width 351 height 61
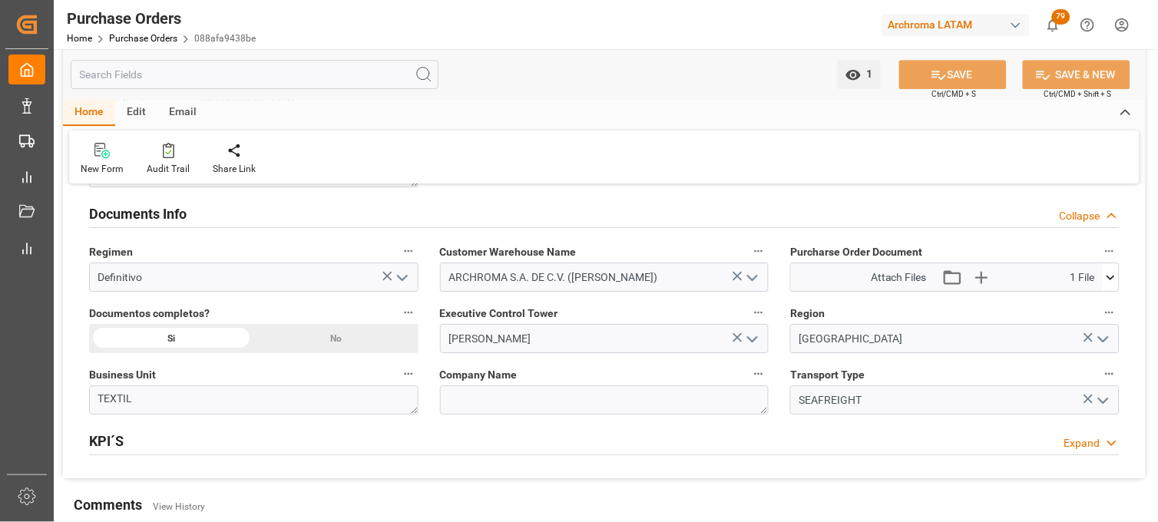
scroll to position [1057, 0]
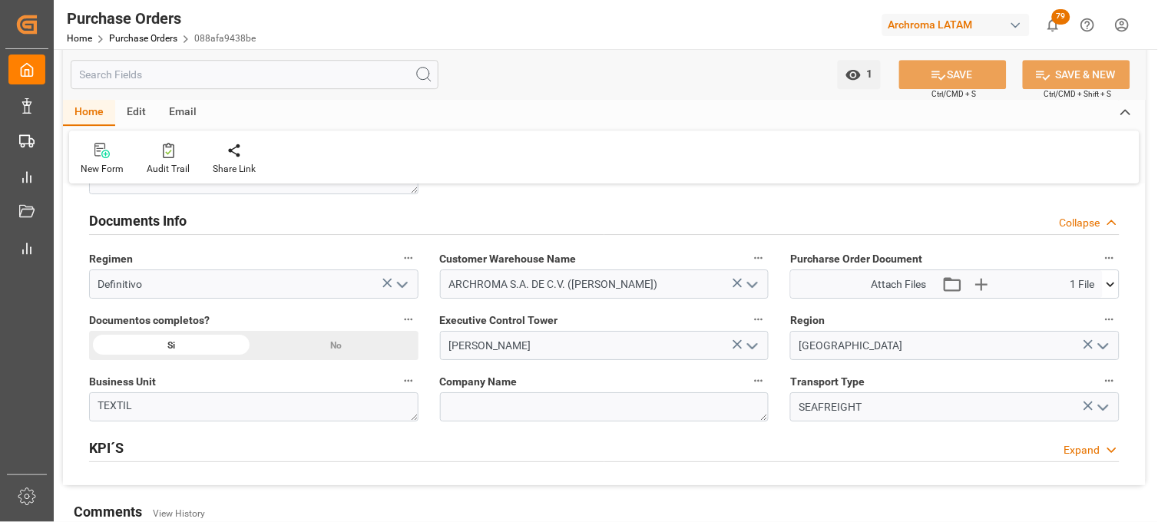
click at [1111, 279] on icon at bounding box center [1111, 284] width 16 height 16
click at [1103, 312] on icon at bounding box center [1102, 313] width 16 height 16
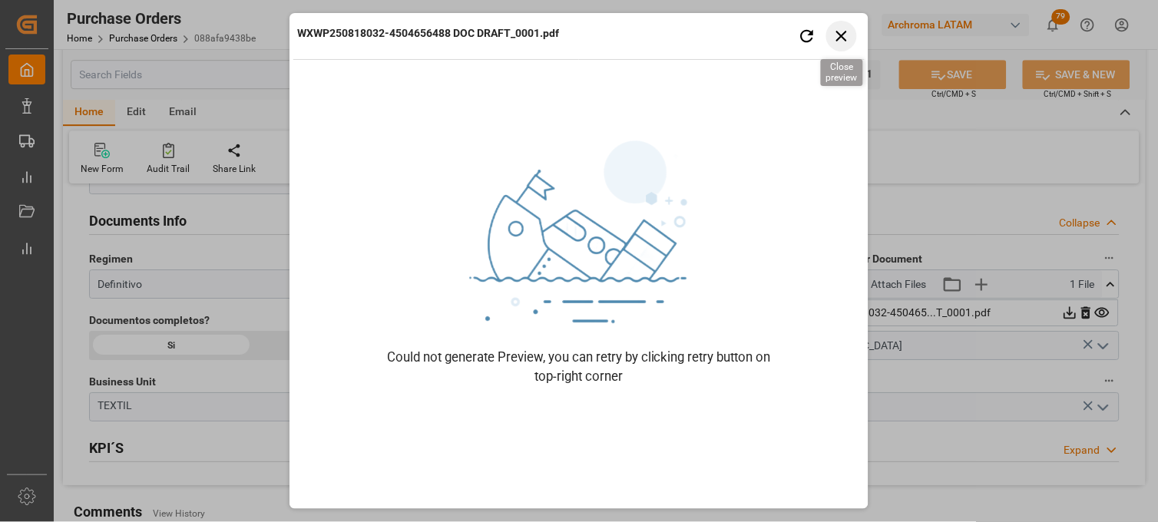
click at [842, 39] on icon "button" at bounding box center [841, 35] width 19 height 19
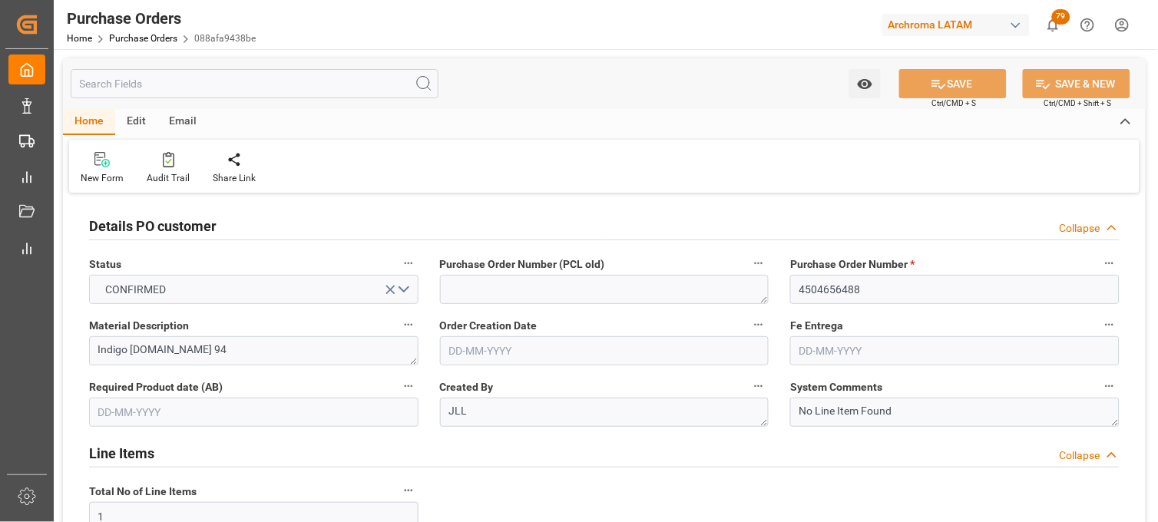
type input "[DATE]"
type input "27-08-2025"
type input "17-09-2025"
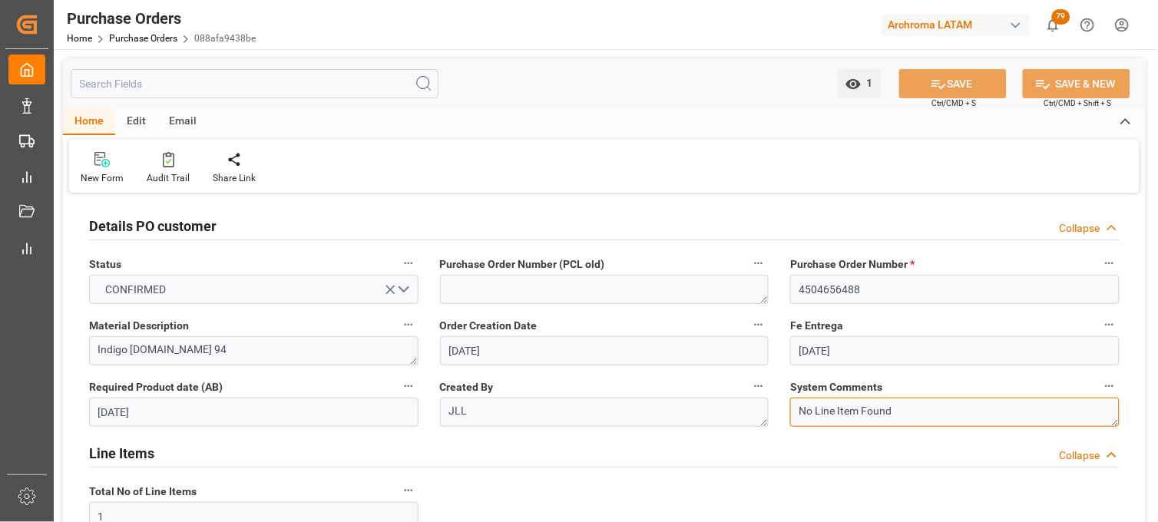
click at [942, 400] on textarea "No Line Item Found" at bounding box center [954, 412] width 329 height 29
click at [933, 389] on label "System Comments" at bounding box center [954, 386] width 329 height 21
click at [1100, 389] on button "System Comments" at bounding box center [1110, 386] width 20 height 20
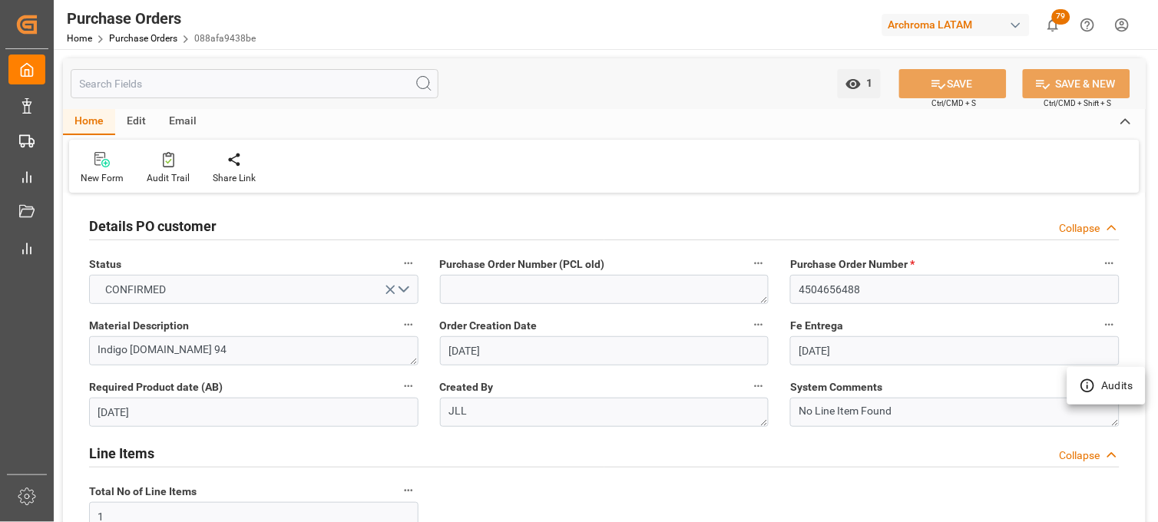
click at [934, 442] on div at bounding box center [579, 261] width 1158 height 522
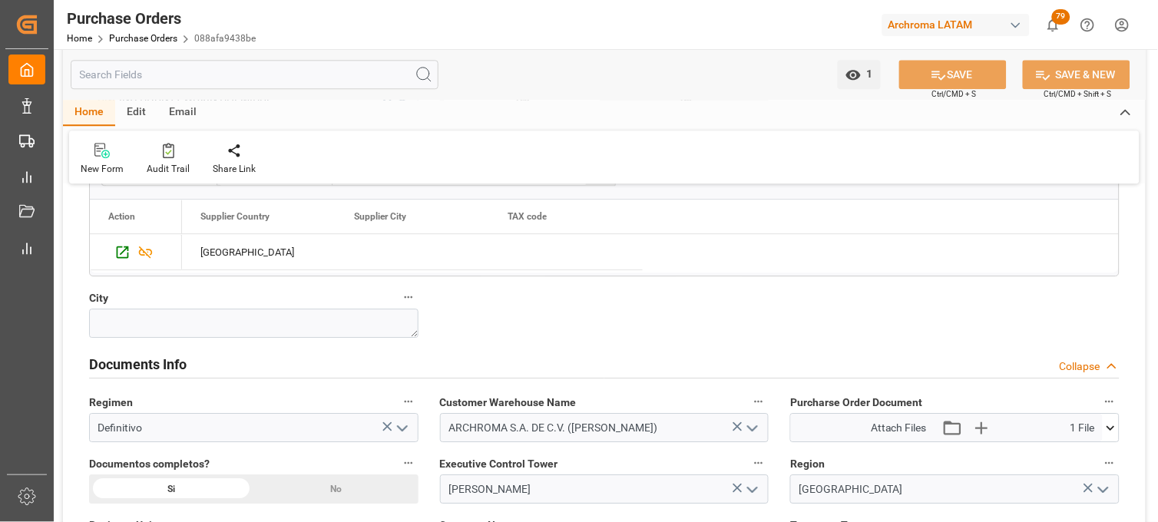
scroll to position [955, 0]
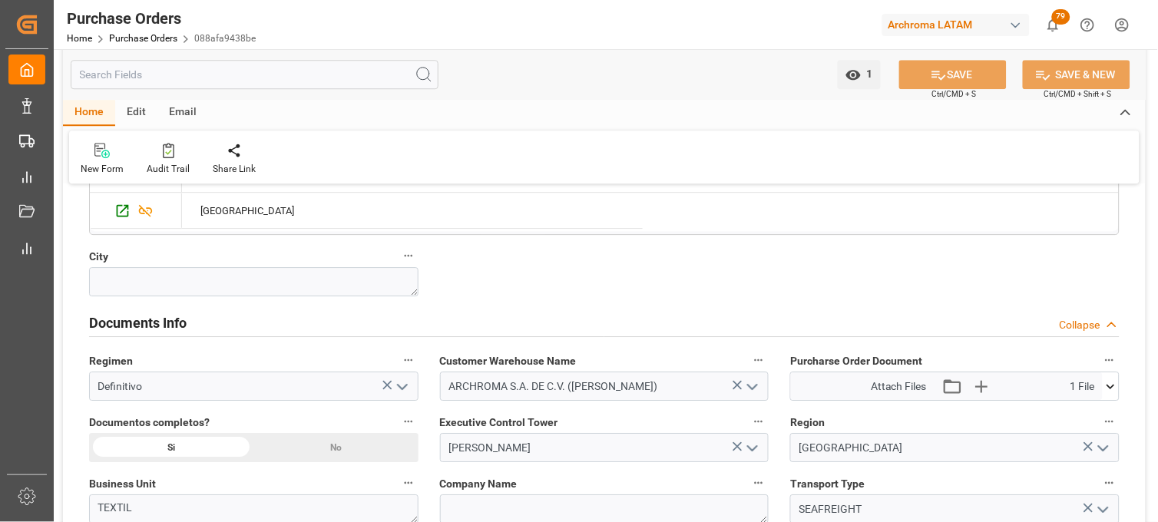
click at [1119, 382] on div "Attach Files Attach existing file Upload new file 1 File WXWP250818032-450465..…" at bounding box center [954, 386] width 329 height 29
click at [1116, 389] on icon at bounding box center [1111, 387] width 16 height 16
click at [1106, 418] on icon at bounding box center [1102, 415] width 15 height 10
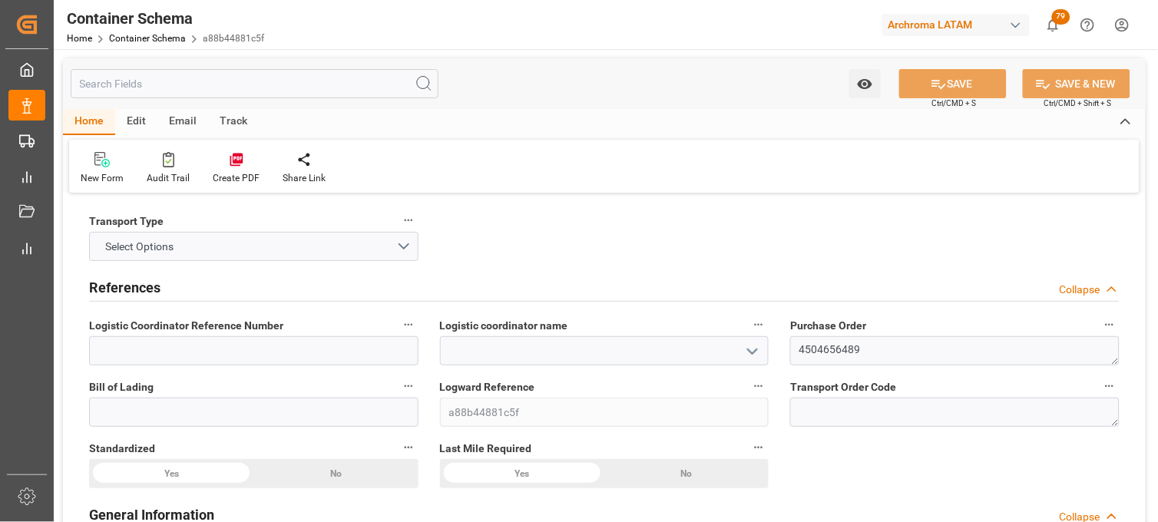
type input "0"
type input "1"
type input "40"
type input "20000"
type input "20600"
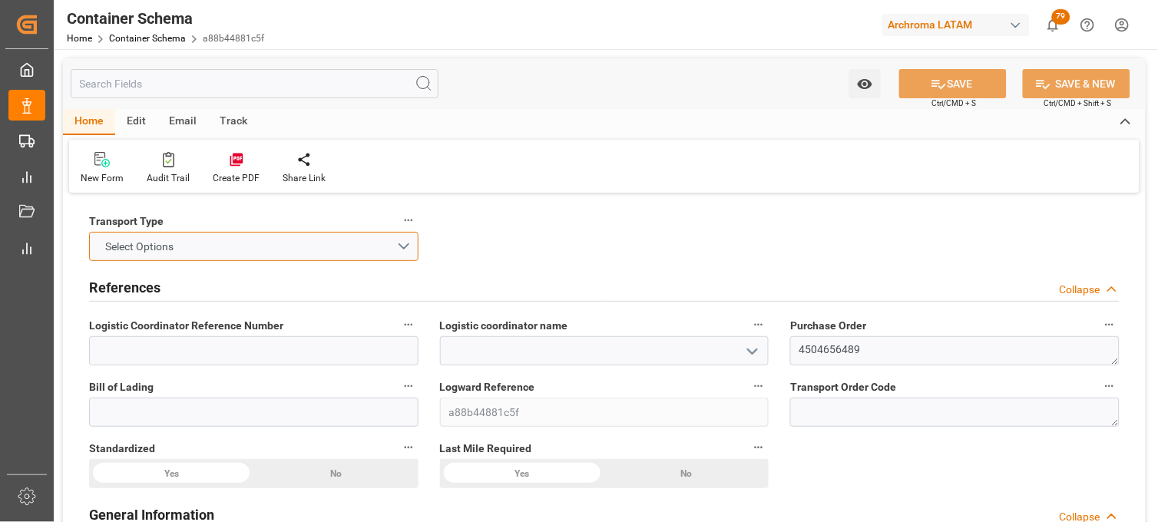
click at [376, 242] on button "Select Options" at bounding box center [253, 246] width 329 height 29
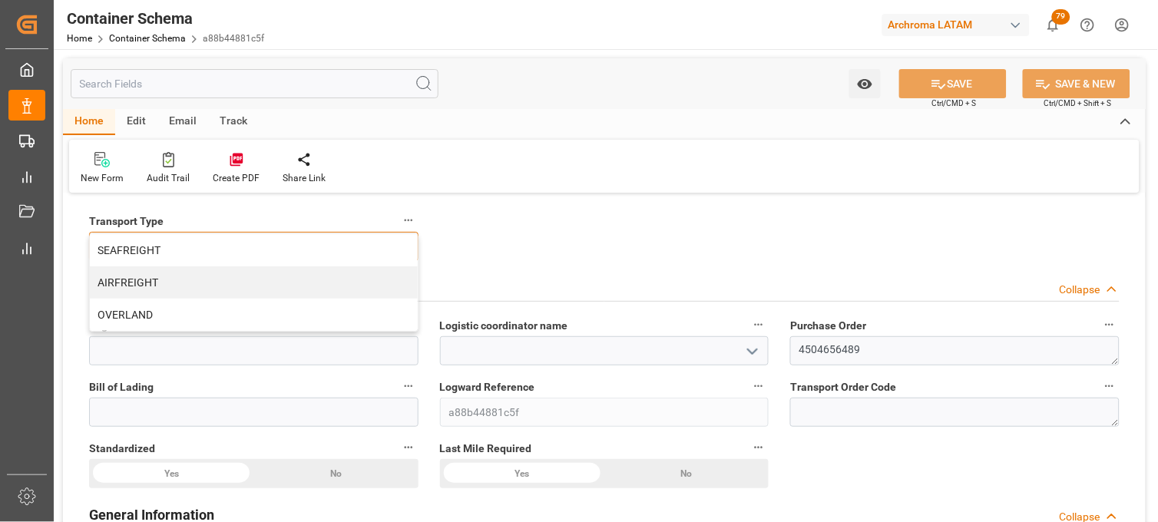
click at [376, 242] on div "SEAFREIGHT" at bounding box center [254, 250] width 328 height 32
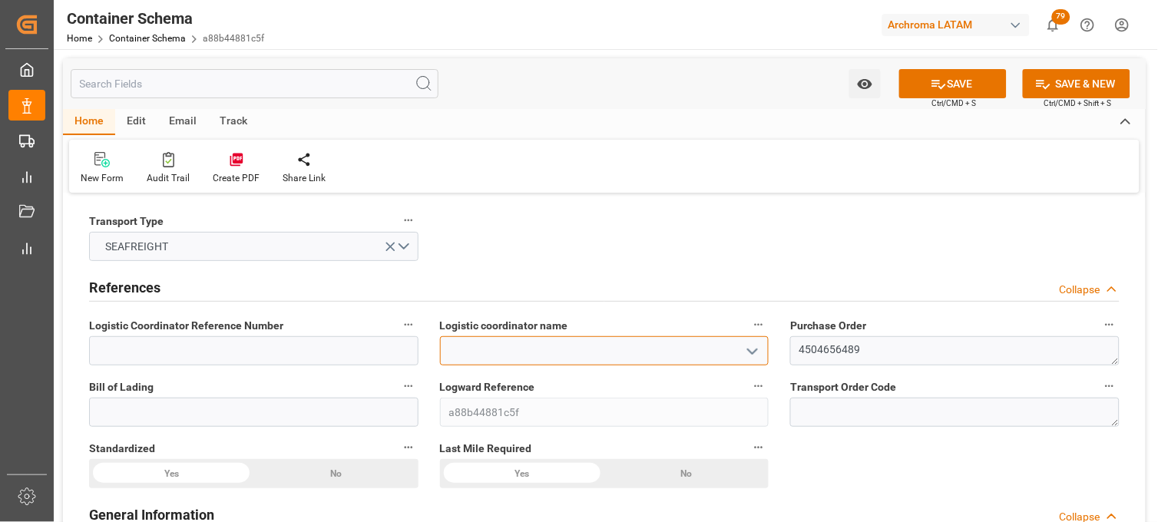
click at [463, 349] on input at bounding box center [604, 350] width 329 height 29
type input "LESCHACO MEXICANA, S.A. DE C.V."
